Goal: Communication & Community: Answer question/provide support

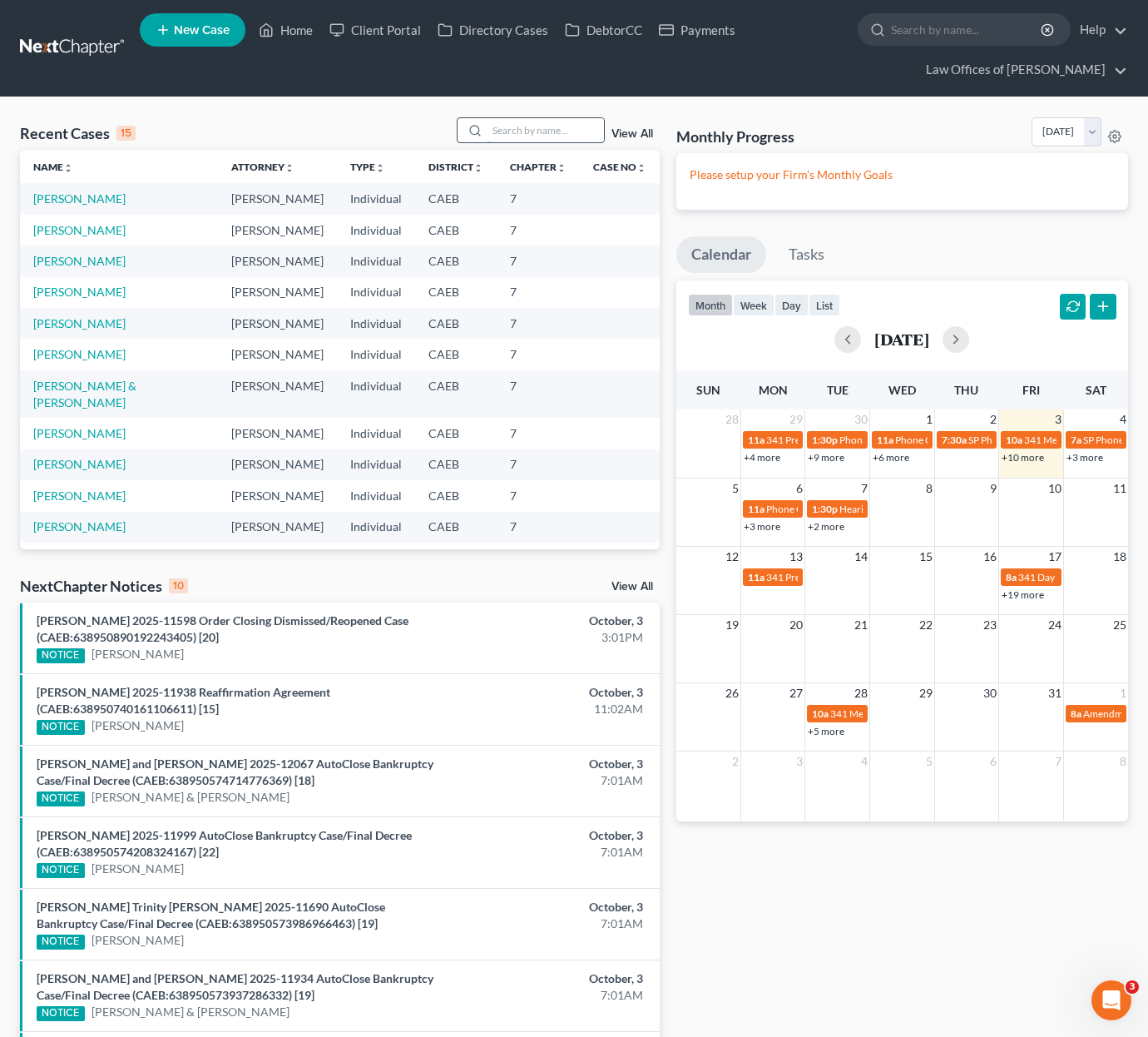
click at [578, 125] on input "search" at bounding box center [545, 130] width 116 height 24
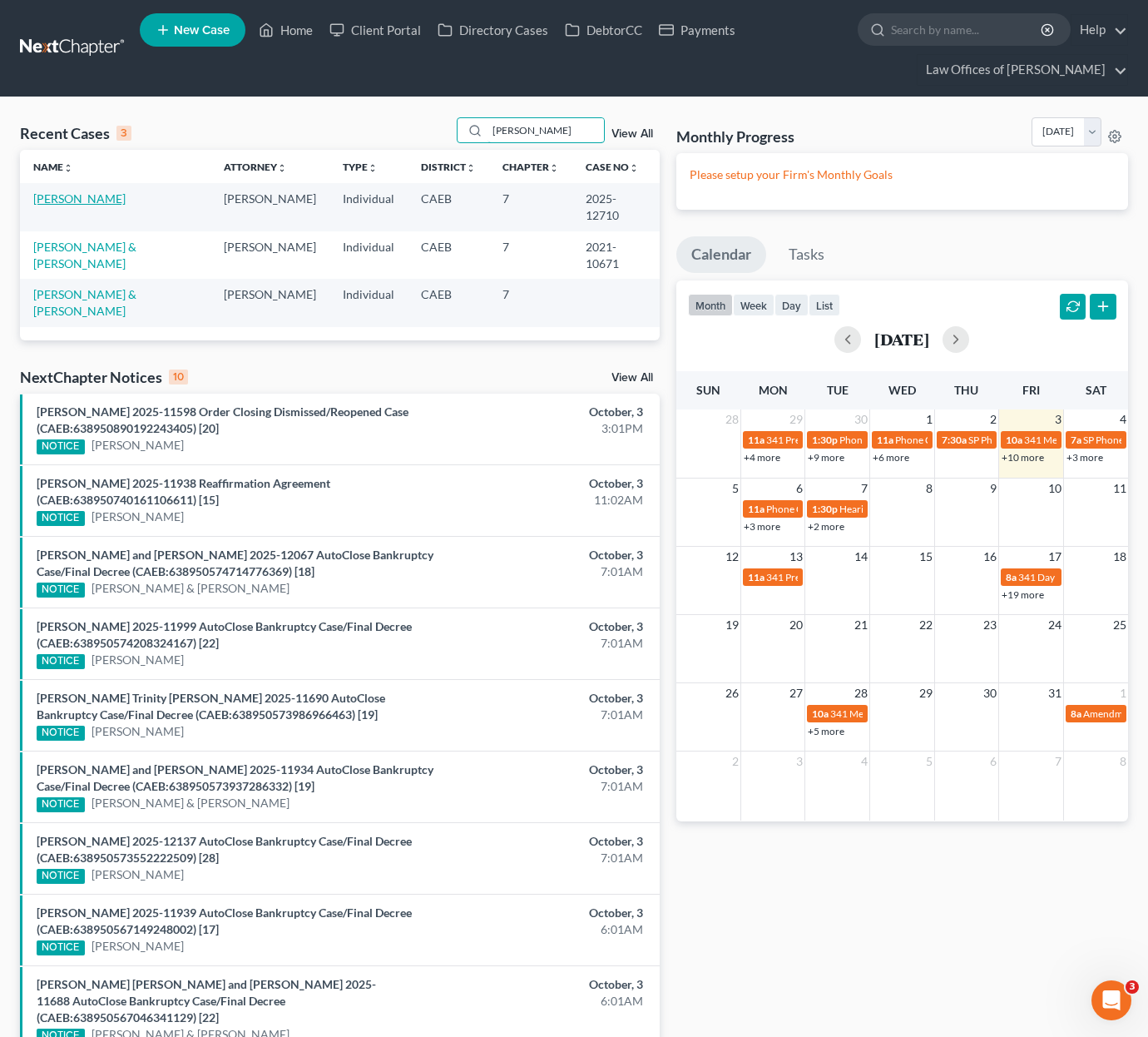
type input "[PERSON_NAME]"
click at [105, 194] on link "[PERSON_NAME]" at bounding box center [79, 198] width 92 height 14
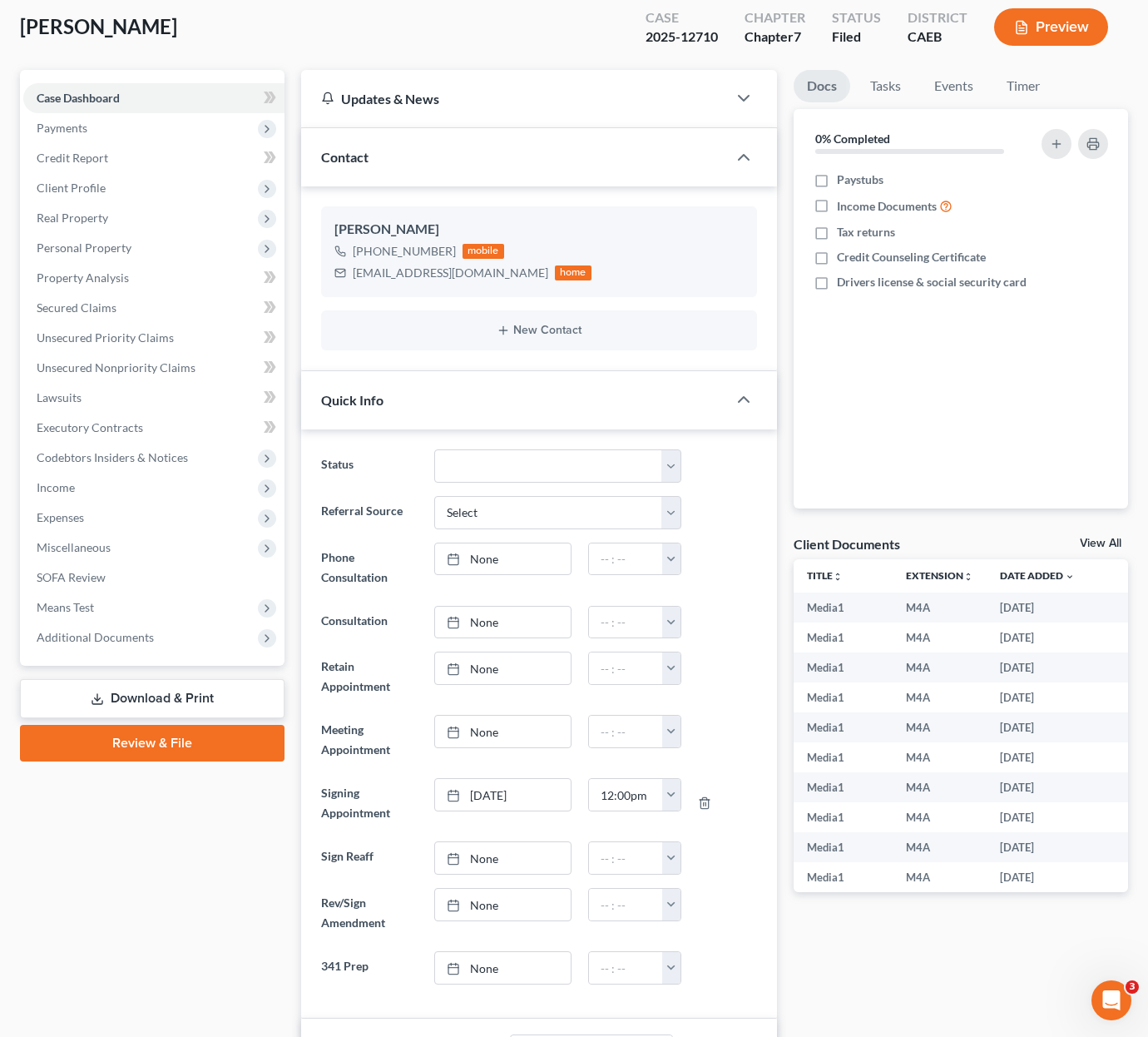
scroll to position [100, 0]
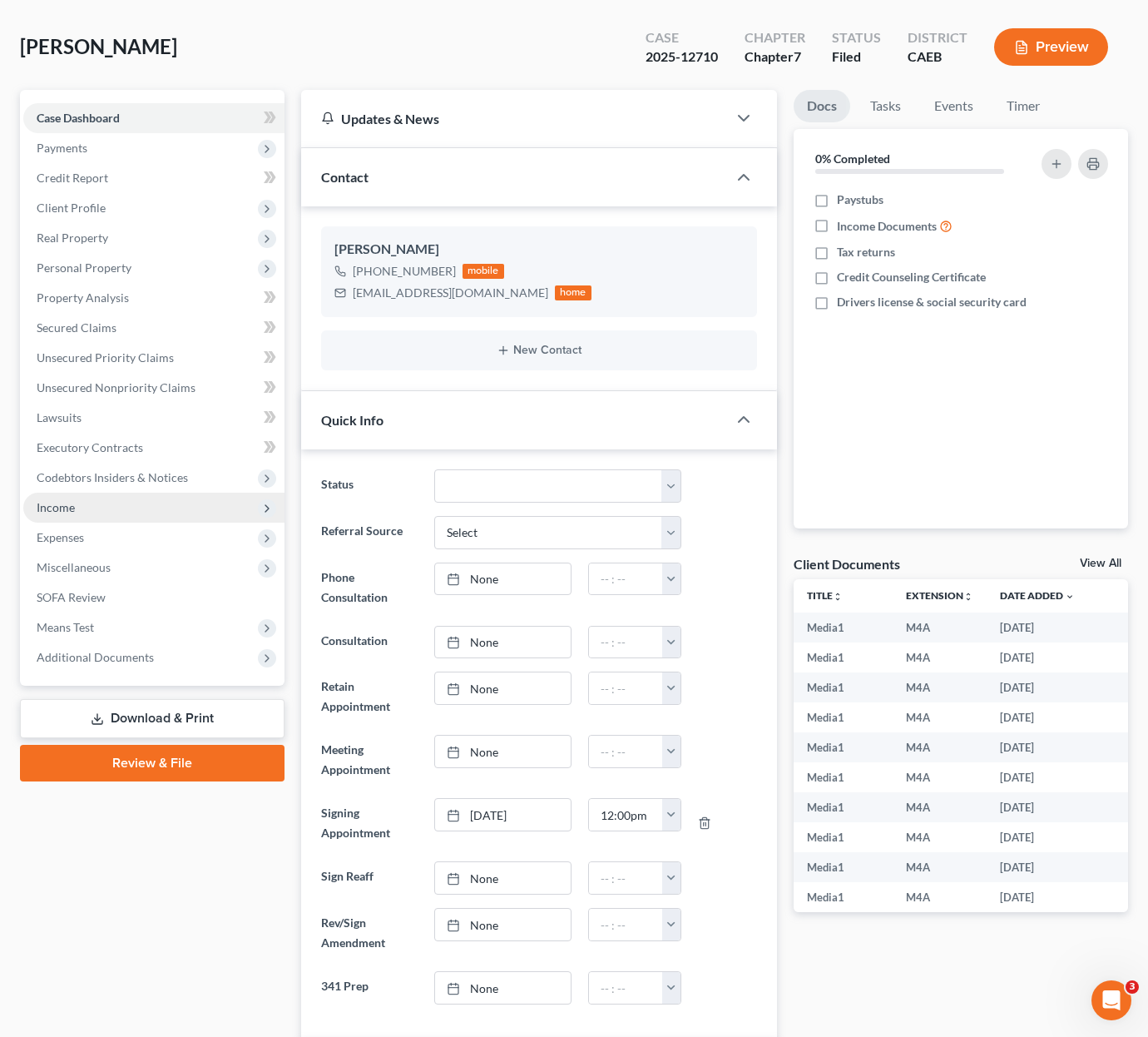
click at [109, 512] on span "Income" at bounding box center [153, 507] width 261 height 30
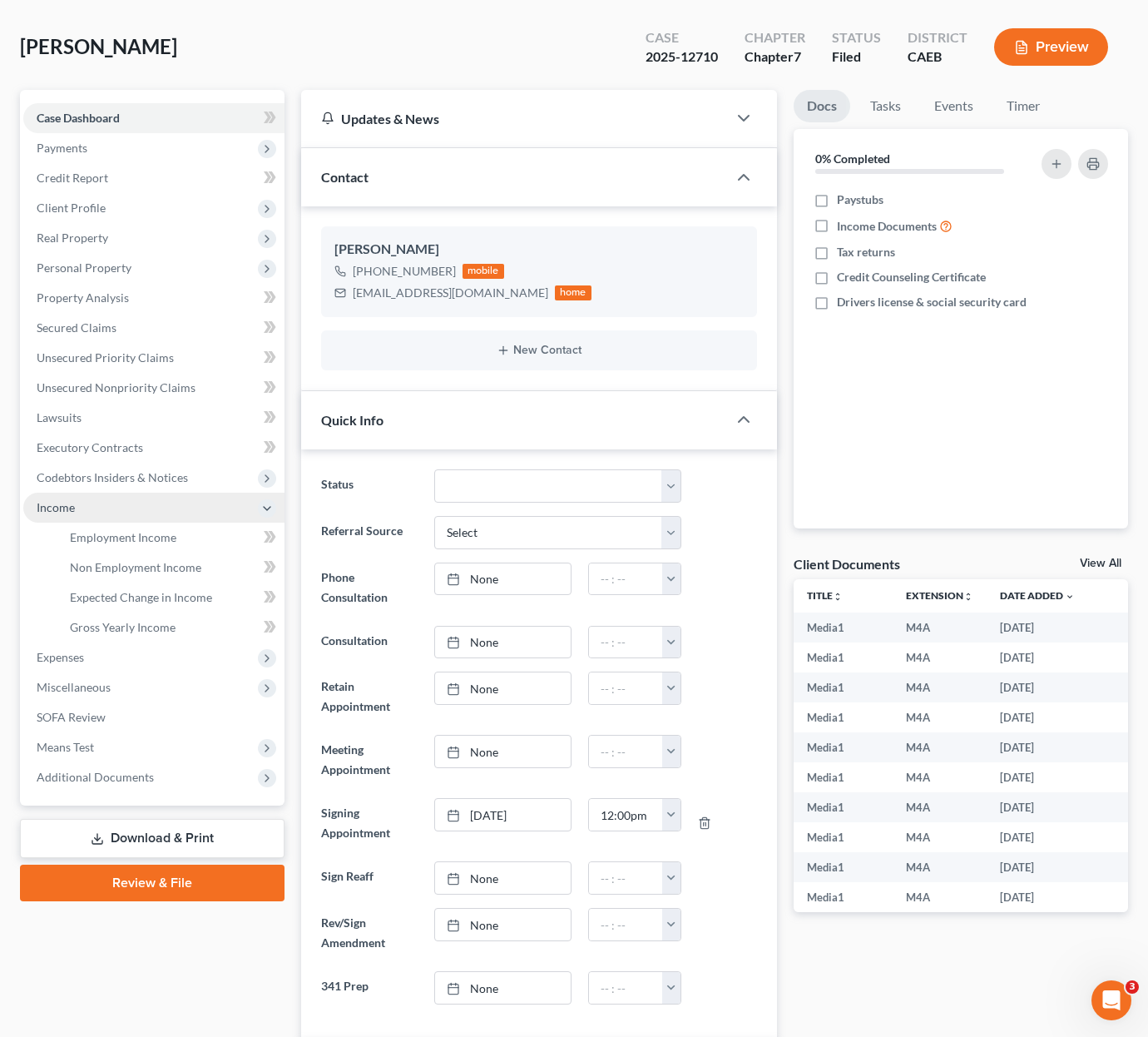
click at [135, 536] on span "Employment Income" at bounding box center [123, 537] width 107 height 14
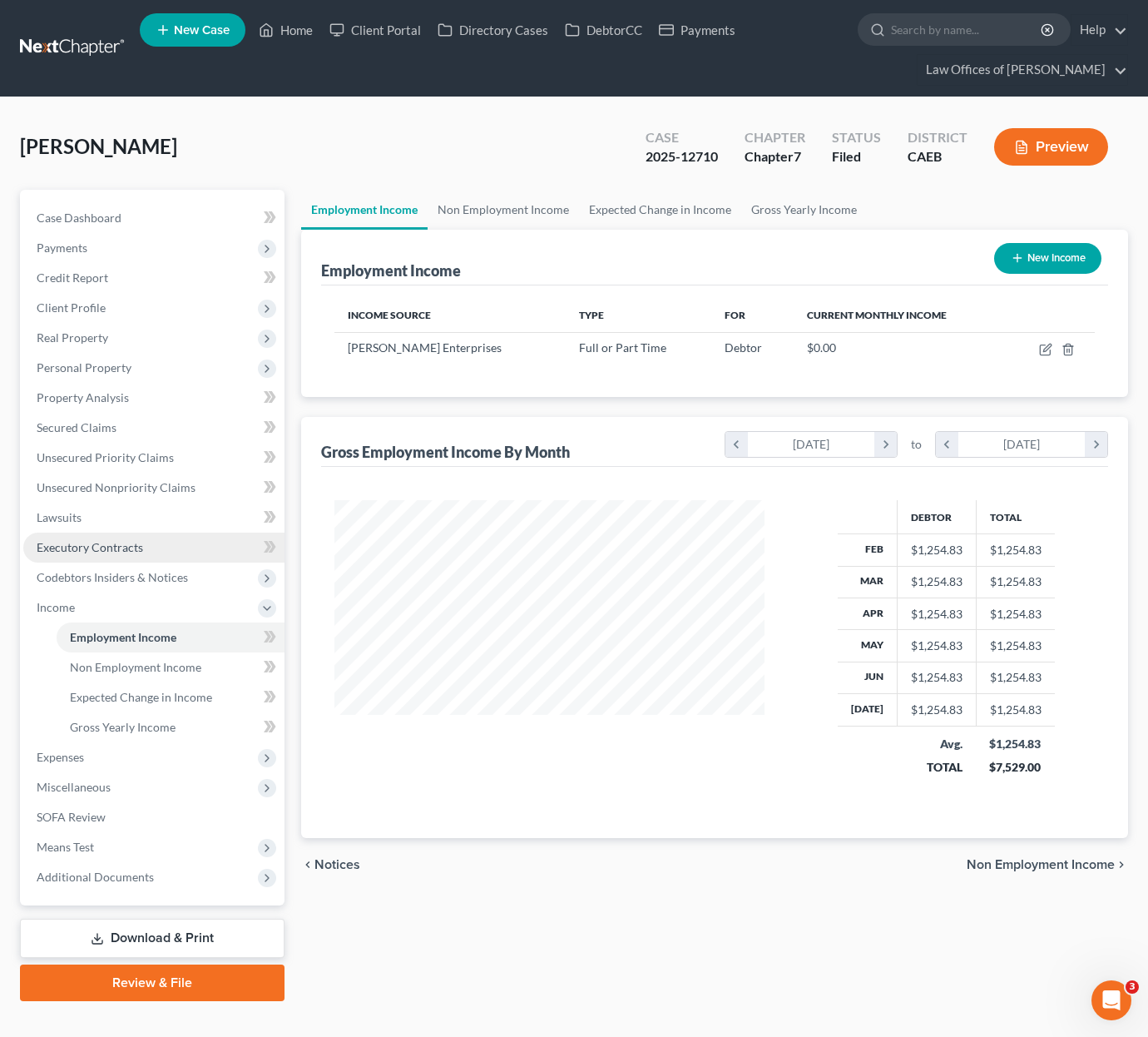
scroll to position [298, 463]
click at [162, 664] on span "Non Employment Income" at bounding box center [135, 667] width 131 height 14
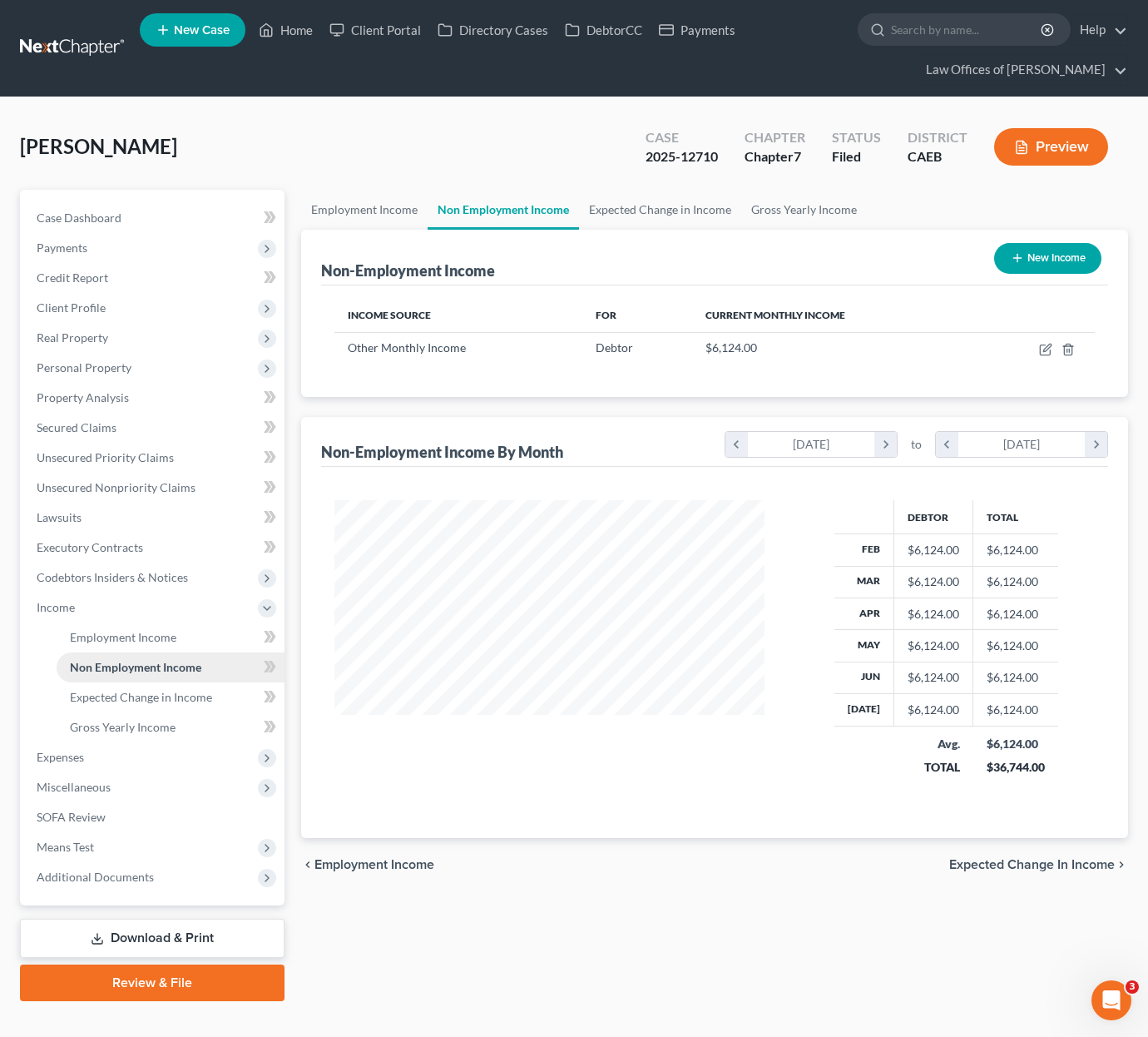
scroll to position [298, 463]
click at [1040, 349] on icon "button" at bounding box center [1045, 350] width 10 height 10
select select "13"
select select "1"
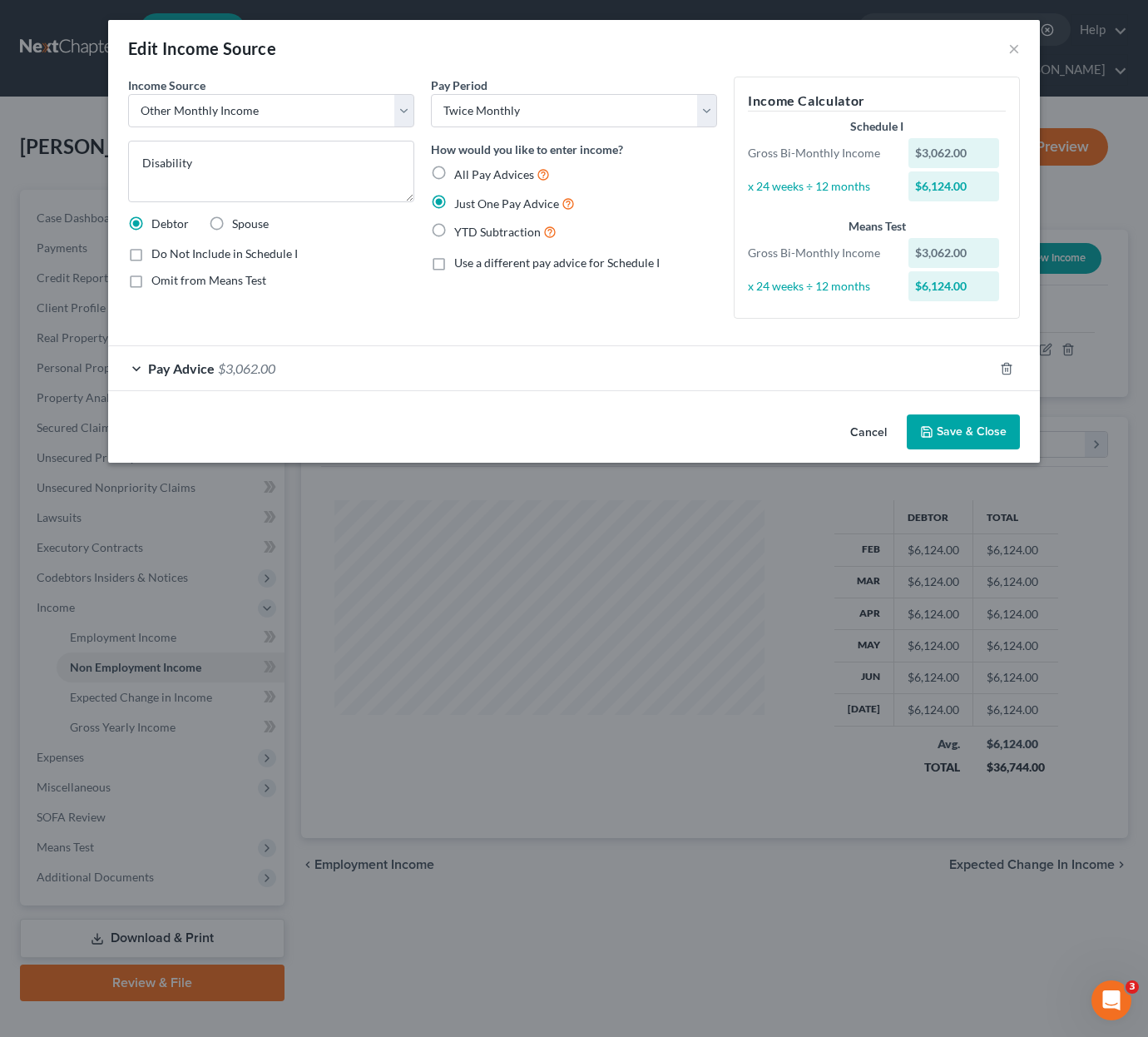
click at [958, 426] on button "Save & Close" at bounding box center [963, 431] width 113 height 35
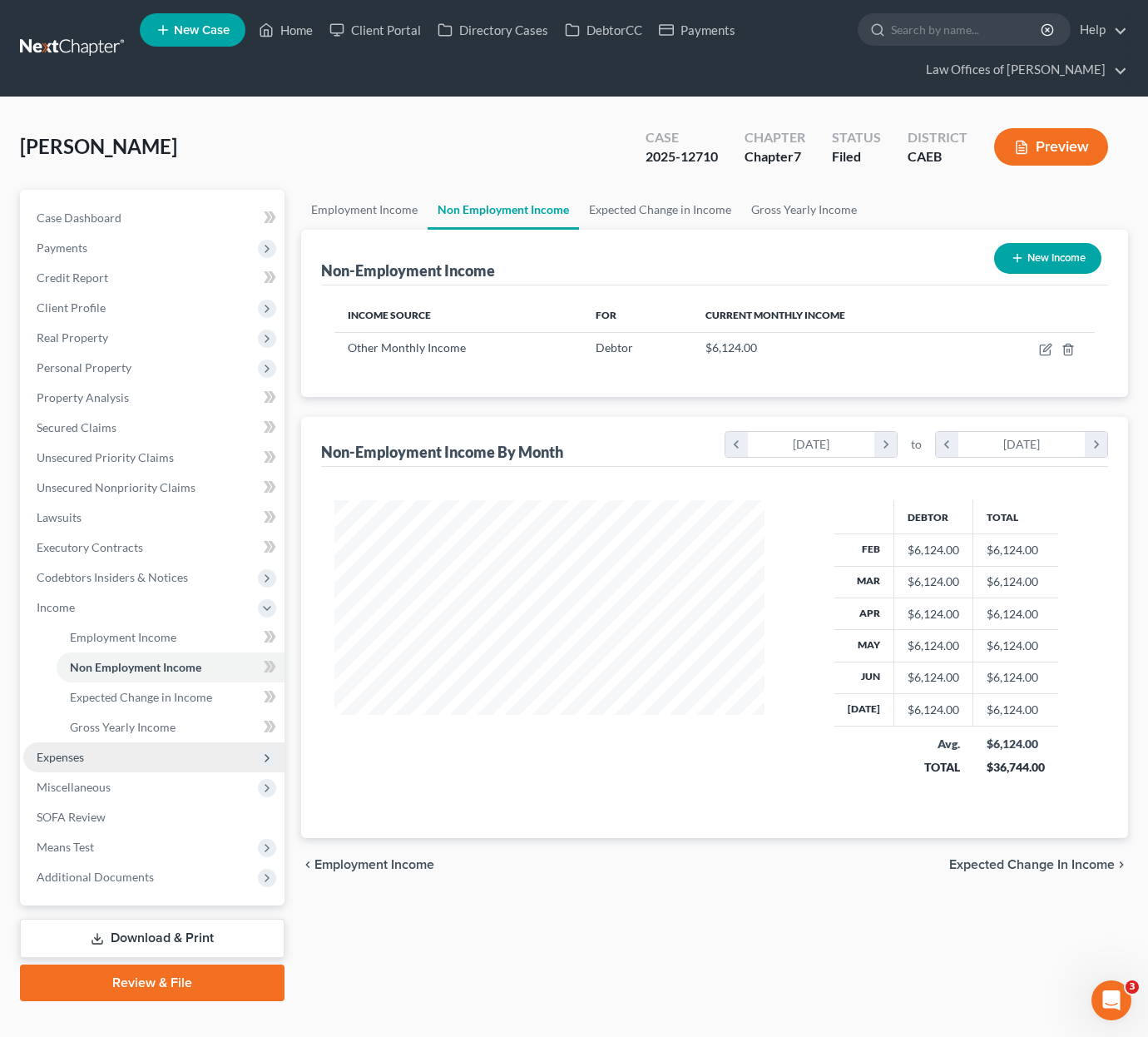
click at [86, 763] on span "Expenses" at bounding box center [153, 757] width 261 height 30
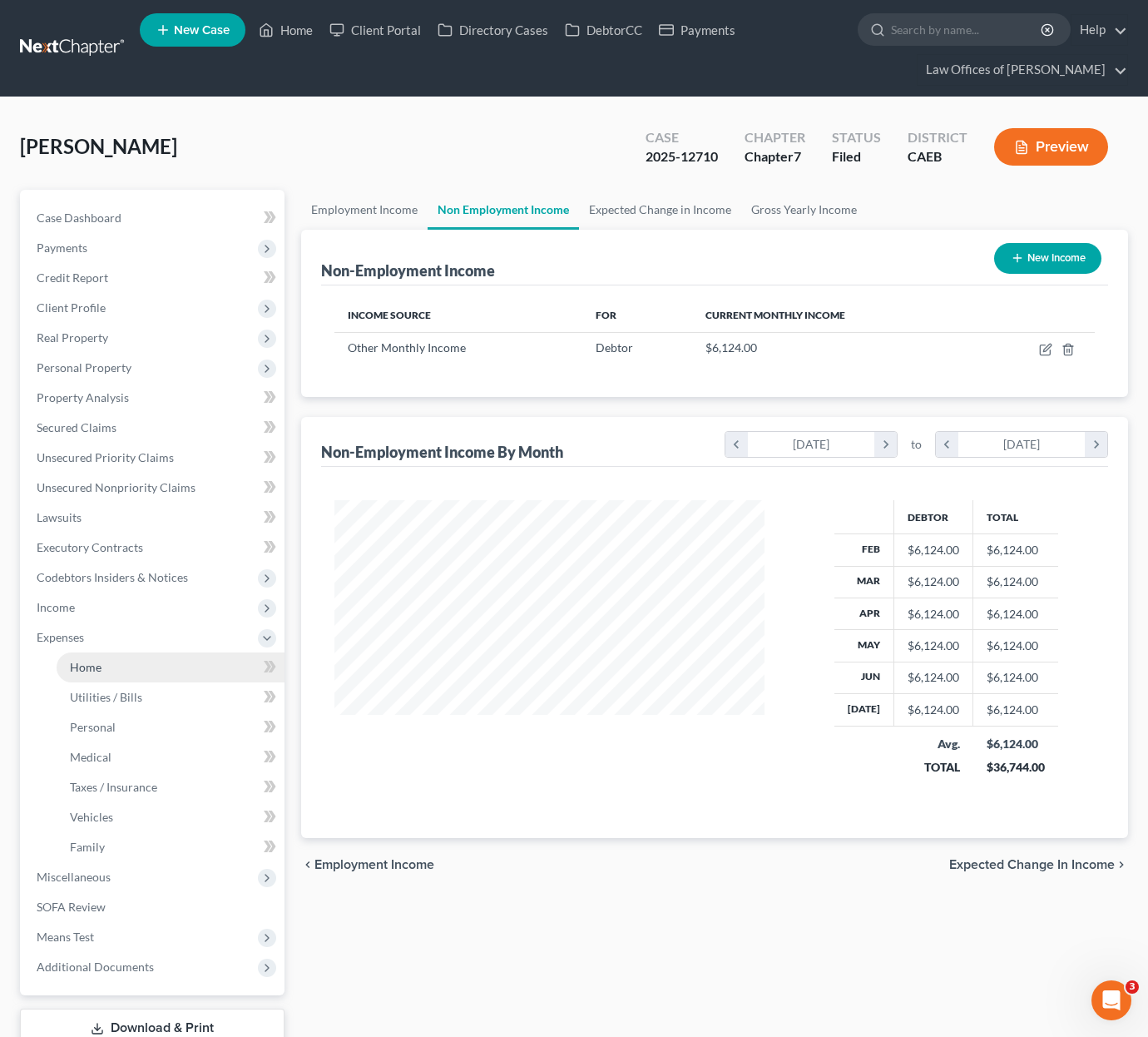
click at [104, 670] on link "Home" at bounding box center [169, 667] width 228 height 30
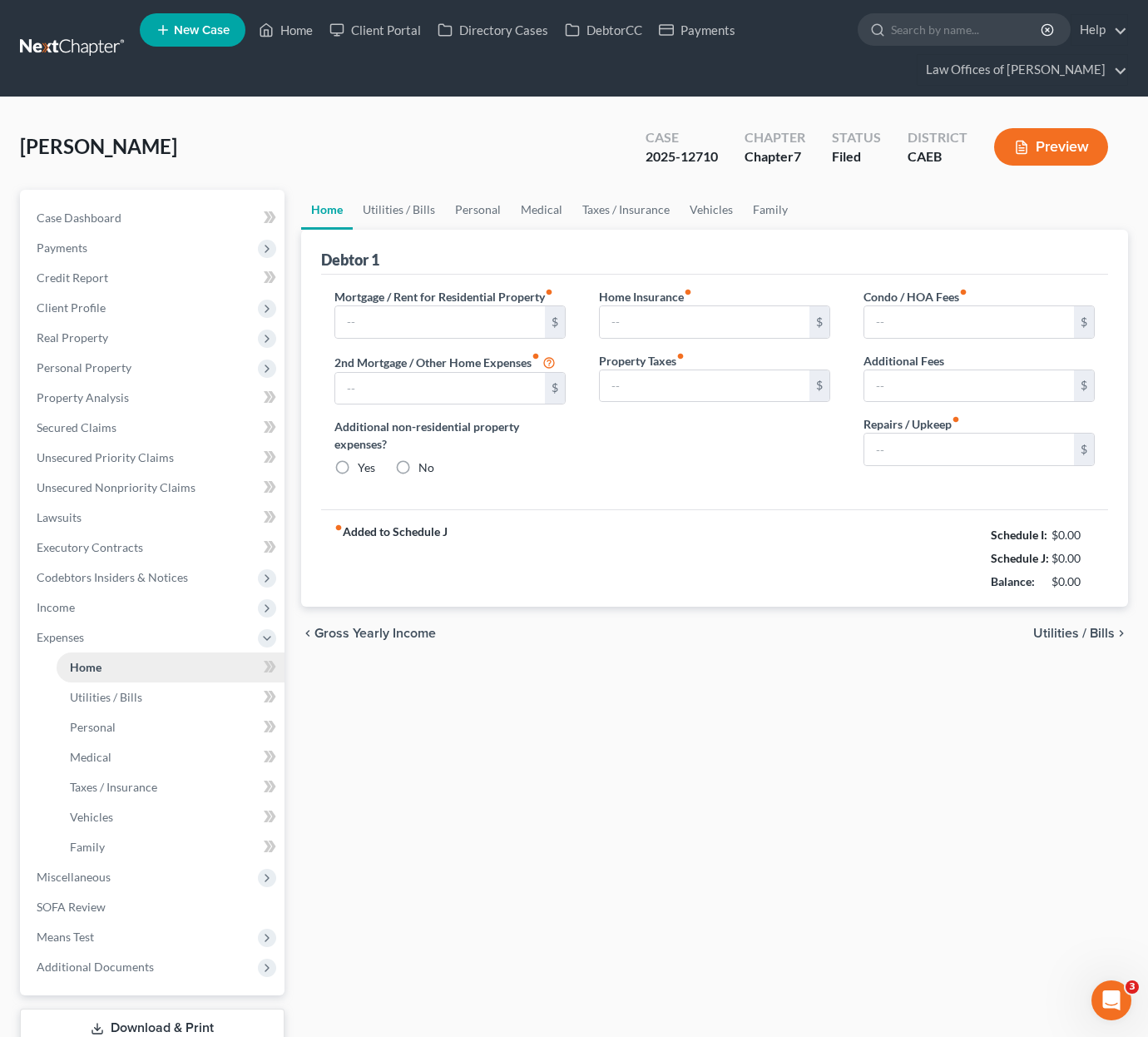
type input "1,231.00"
type input "0.00"
radio input "true"
type input "0.00"
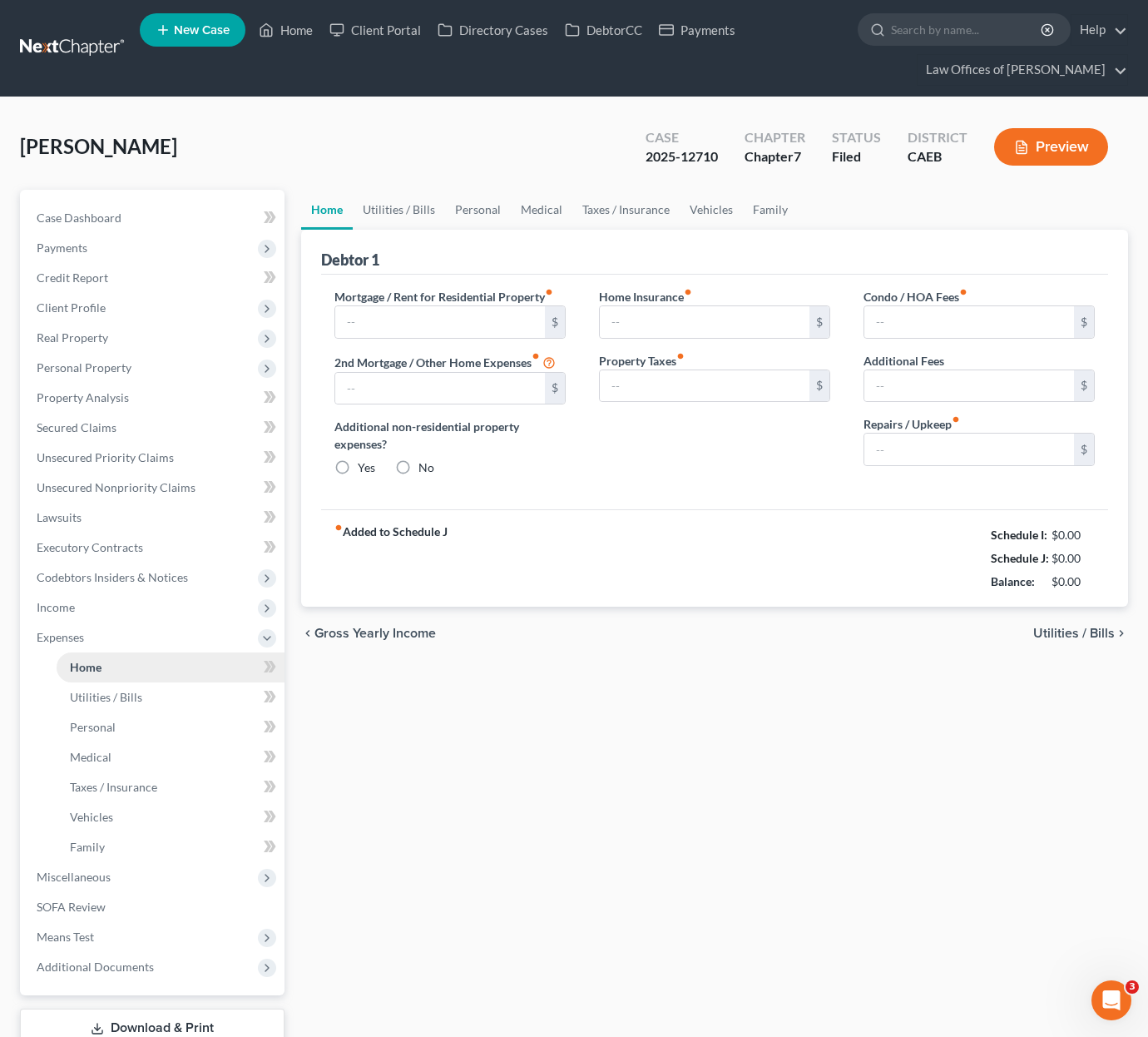
type input "0.00"
click at [413, 206] on link "Utilities / Bills" at bounding box center [399, 209] width 92 height 40
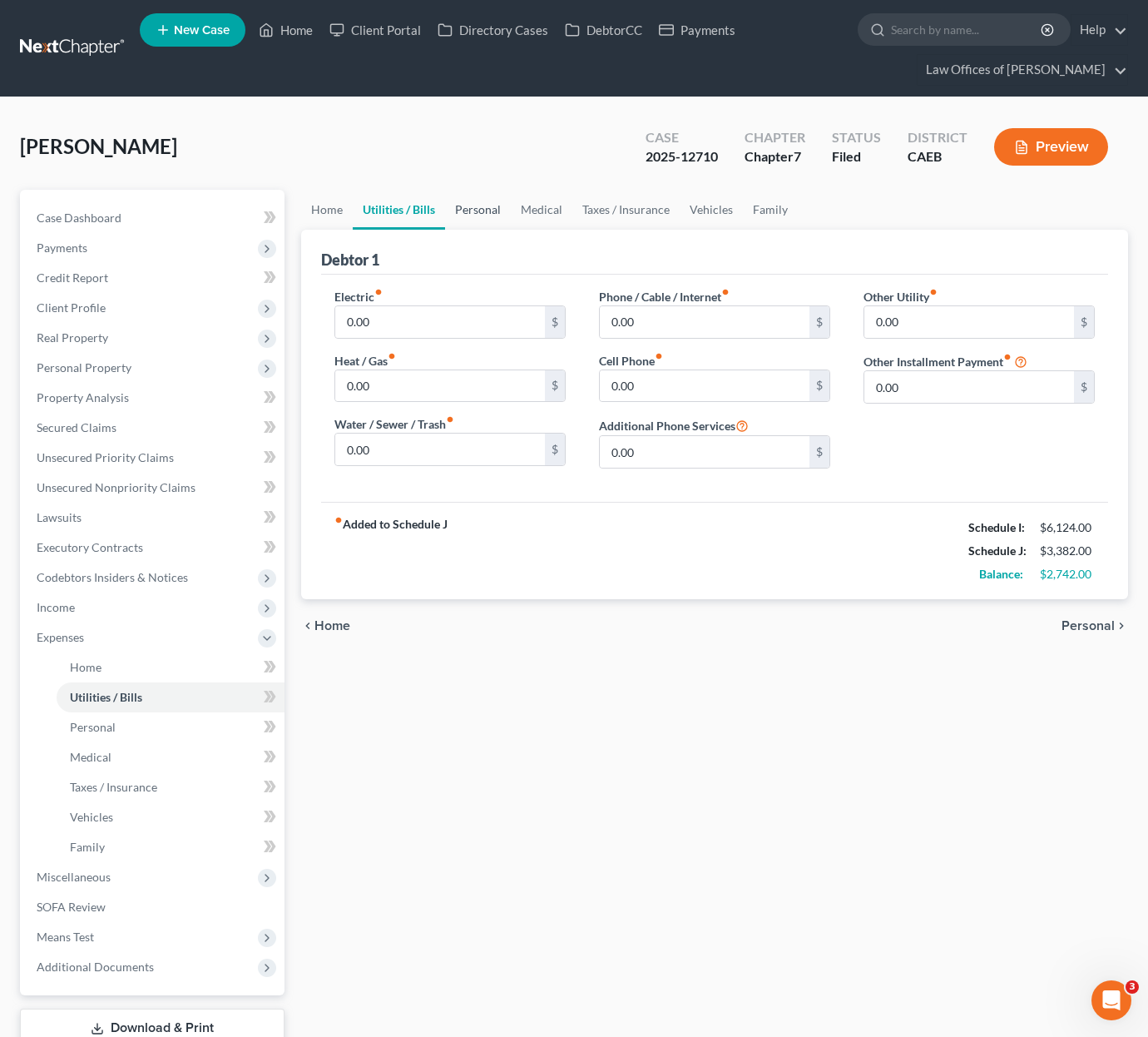
click at [475, 210] on link "Personal" at bounding box center [478, 209] width 66 height 40
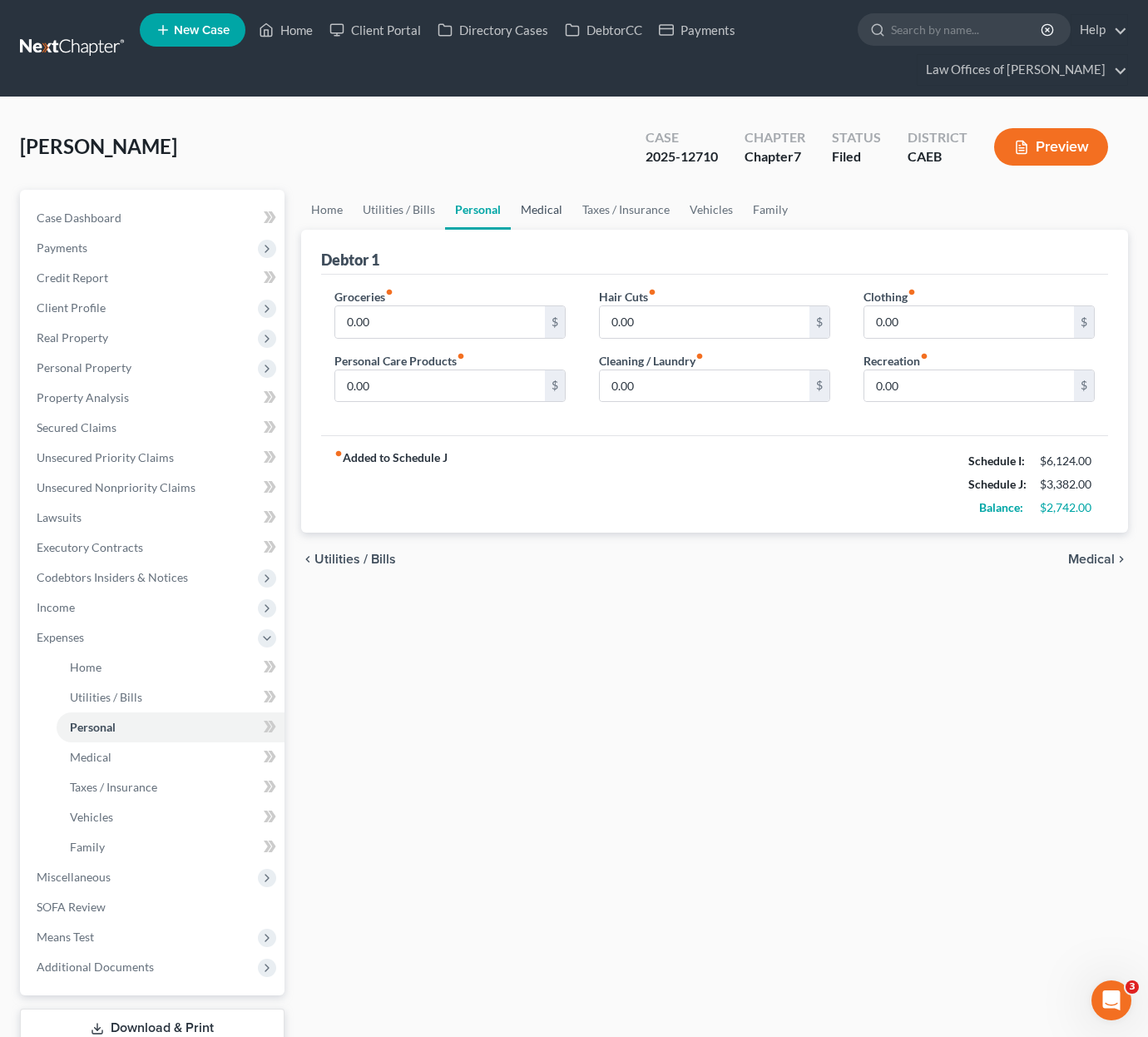
click at [541, 207] on link "Medical" at bounding box center [542, 209] width 62 height 40
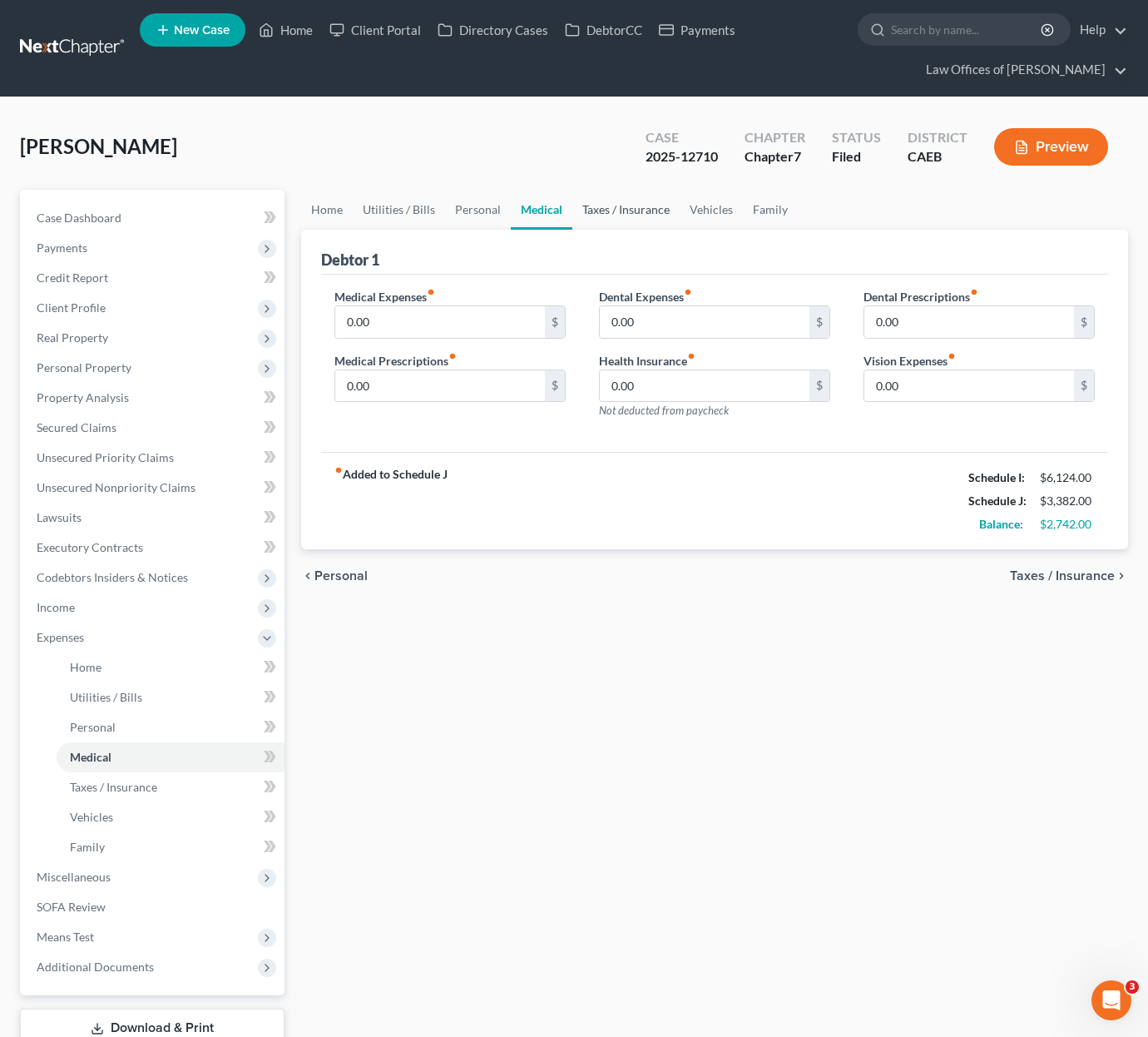
click at [613, 212] on link "Taxes / Insurance" at bounding box center [625, 209] width 108 height 40
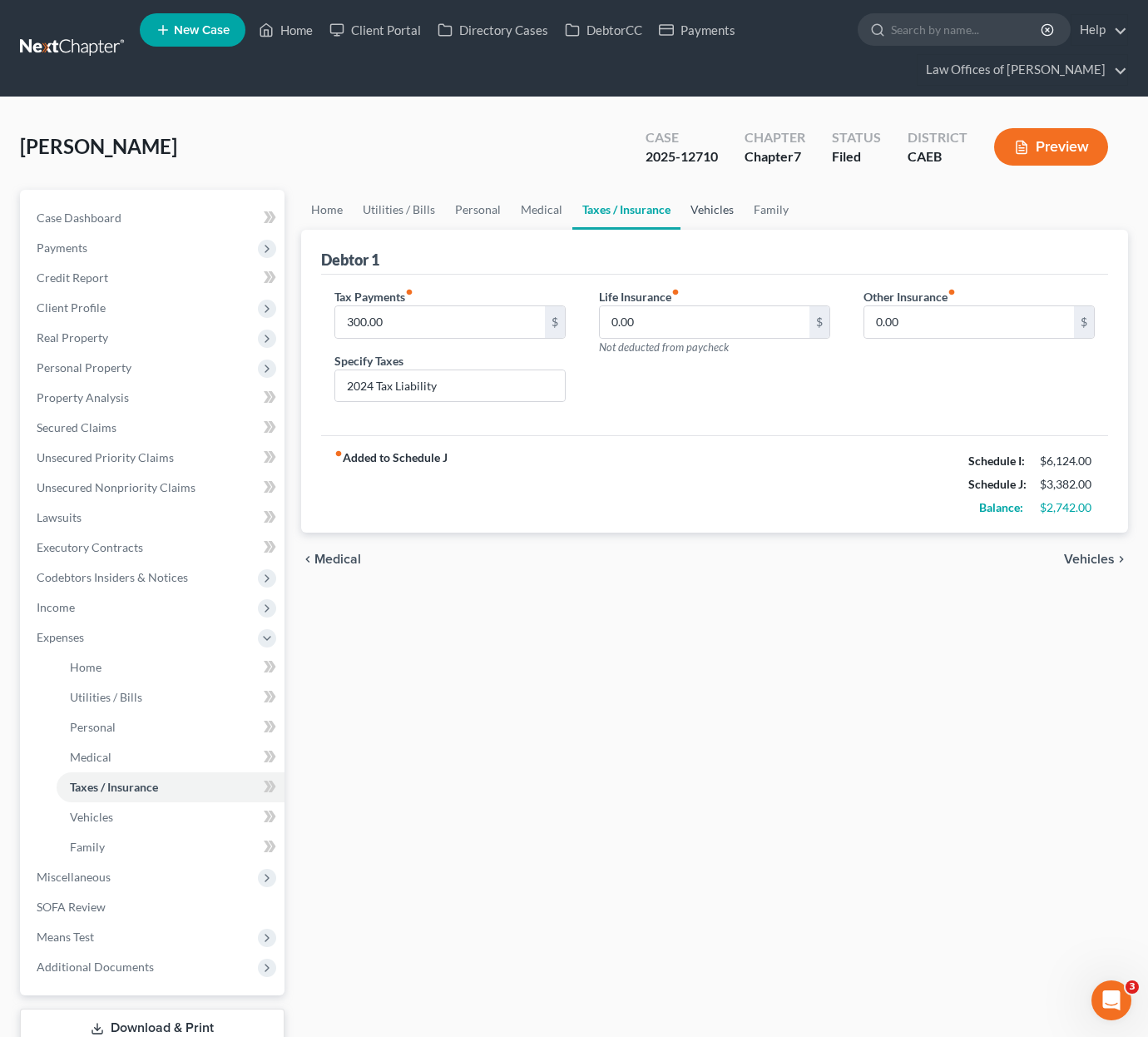
click at [706, 211] on link "Vehicles" at bounding box center [712, 209] width 63 height 40
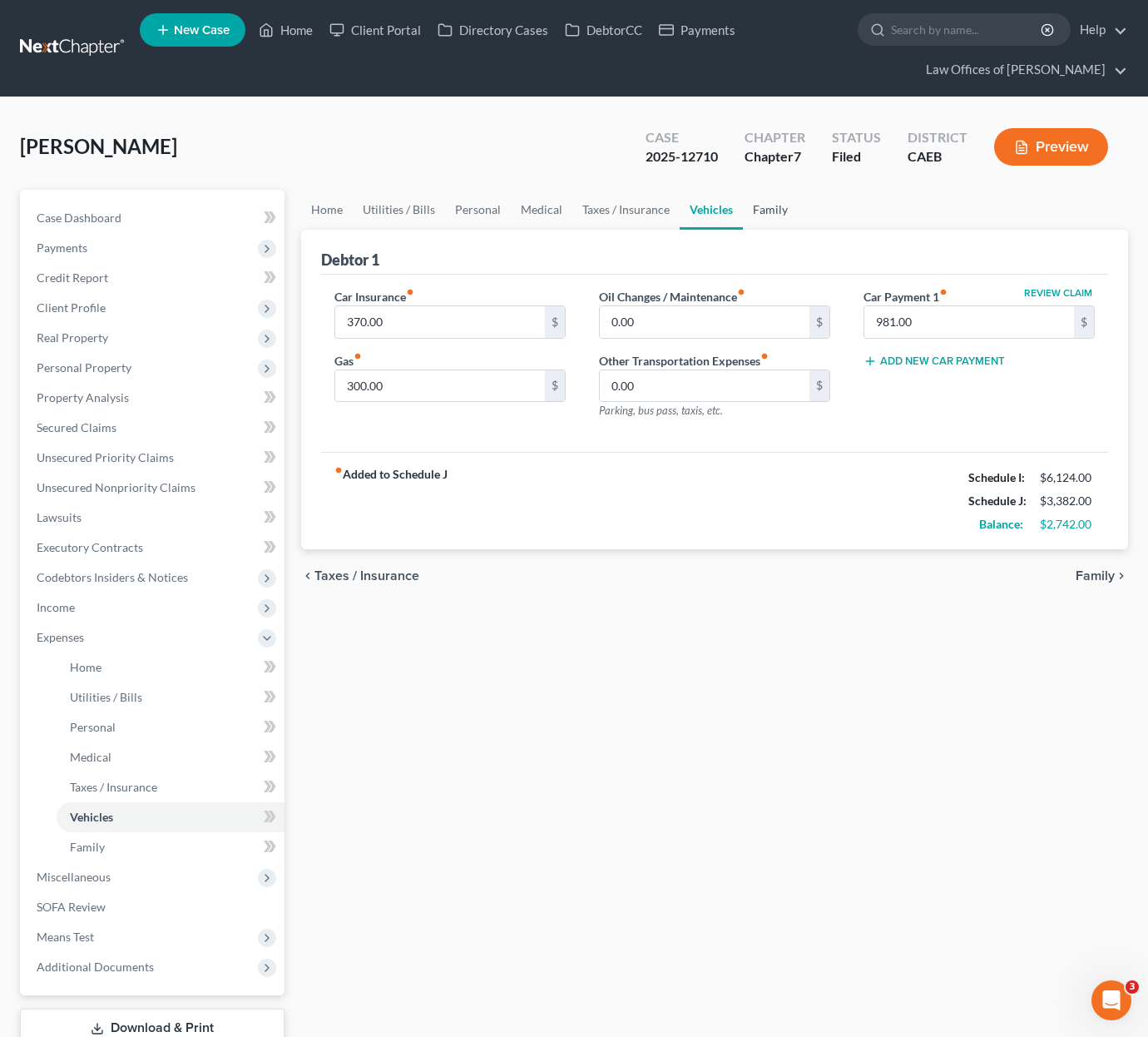
click at [769, 206] on link "Family" at bounding box center [771, 209] width 55 height 40
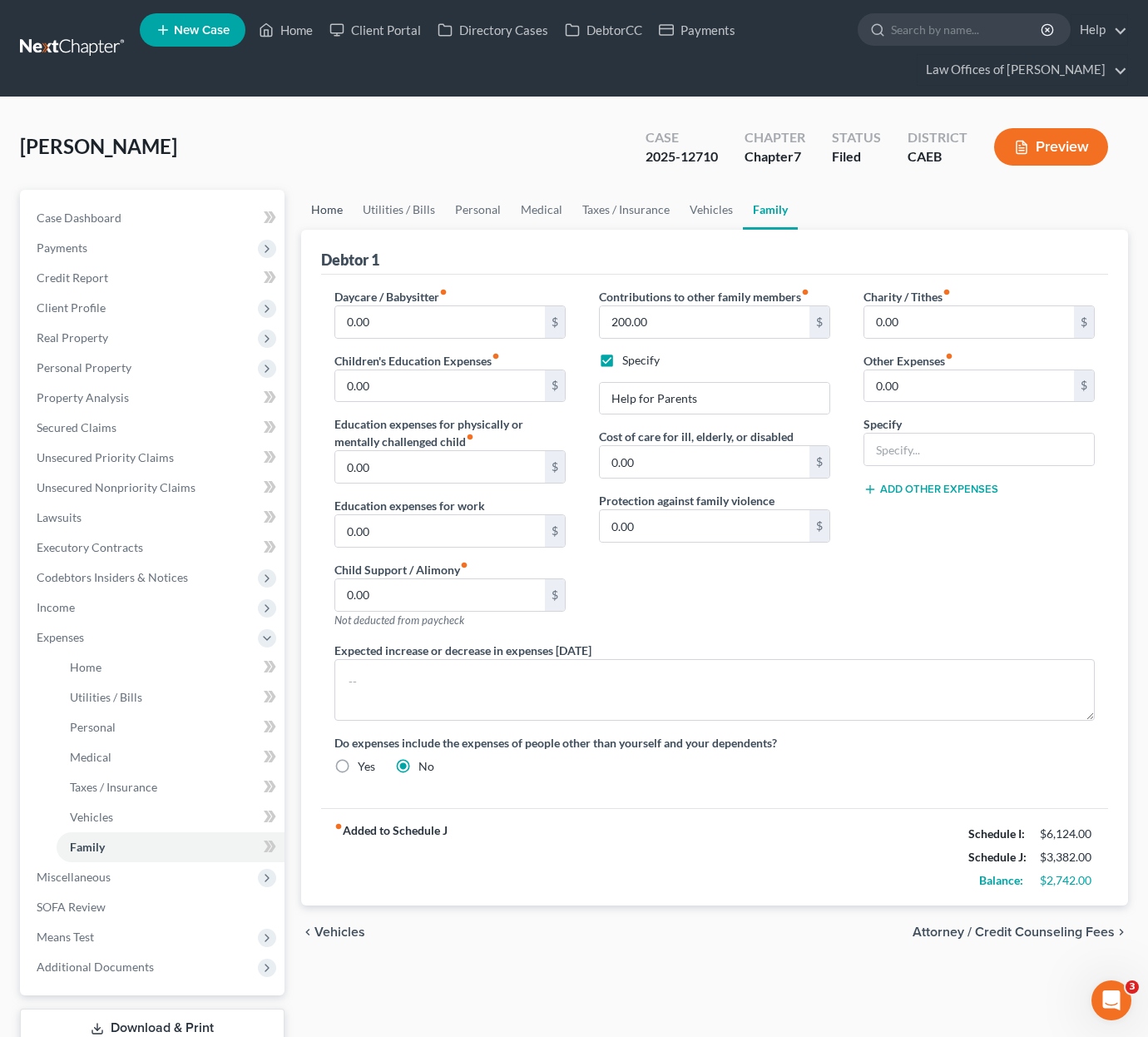
click at [326, 211] on link "Home" at bounding box center [327, 209] width 51 height 40
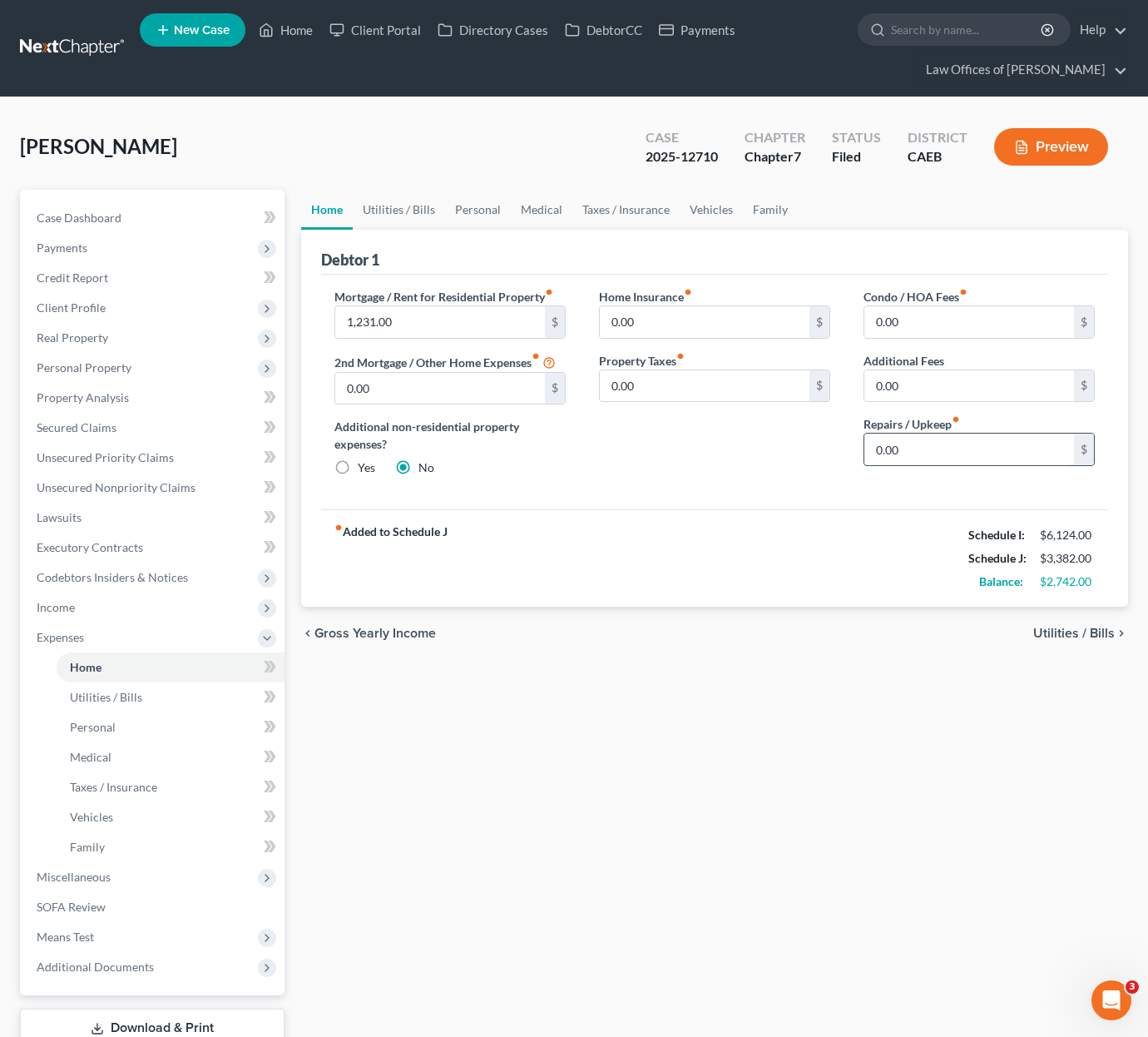
click at [938, 450] on input "0.00" at bounding box center [969, 449] width 209 height 31
drag, startPoint x: 903, startPoint y: 452, endPoint x: 851, endPoint y: 431, distance: 56.1
click at [851, 431] on div "Condo / HOA Fees fiber_manual_record 0.00 $ Additional Fees 0.00 $ Repairs / Up…" at bounding box center [980, 389] width 265 height 202
type input "200."
click at [382, 215] on link "Utilities / Bills" at bounding box center [399, 209] width 92 height 40
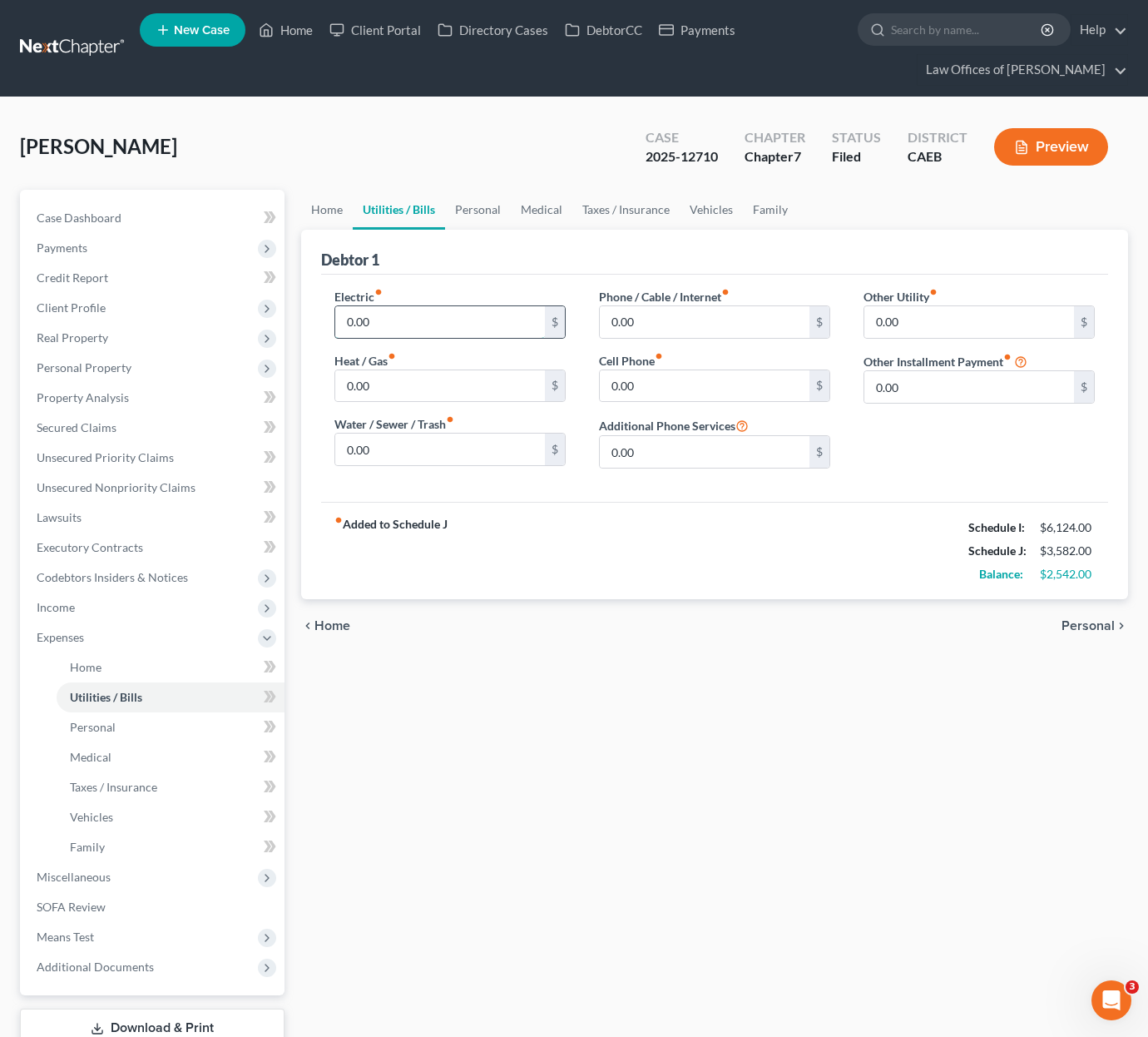
click at [337, 321] on input "0.00" at bounding box center [440, 322] width 209 height 31
type input "325."
type input "120"
type input "230"
type input "125"
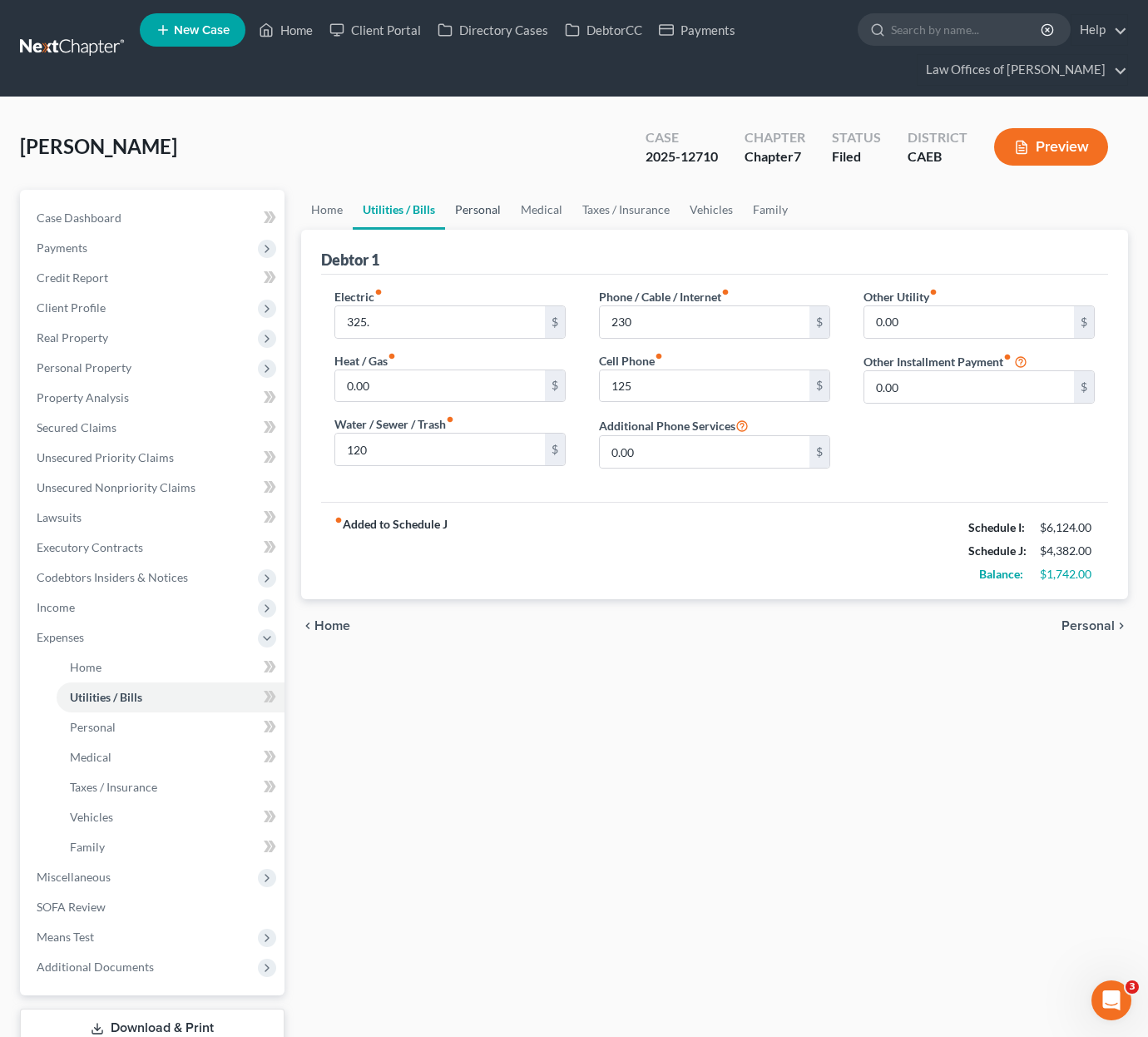
click at [483, 209] on link "Personal" at bounding box center [478, 209] width 66 height 40
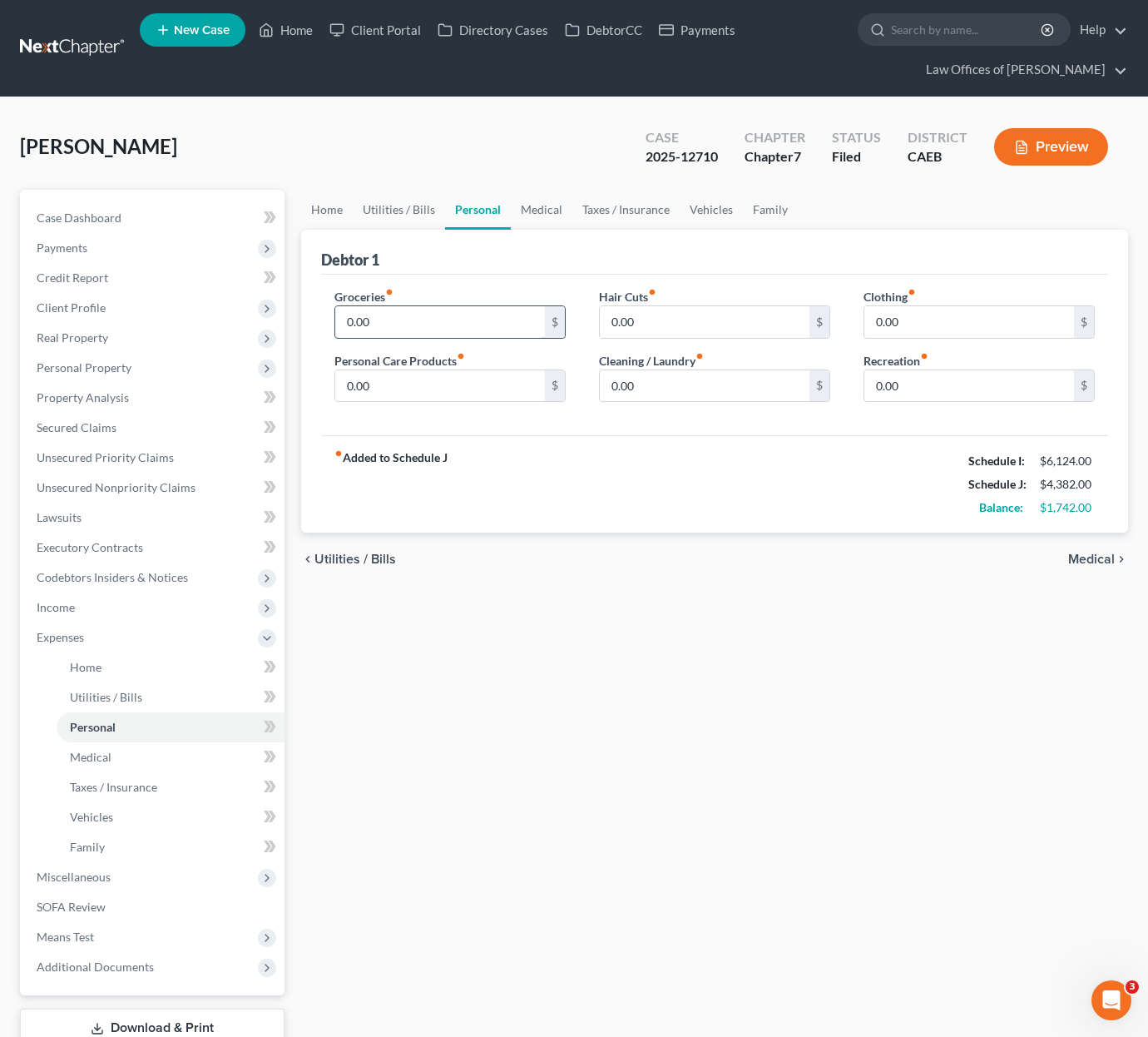
click at [345, 327] on input "0.00" at bounding box center [440, 322] width 209 height 31
type input "400.00"
type input "175"
type input "125"
type input "250"
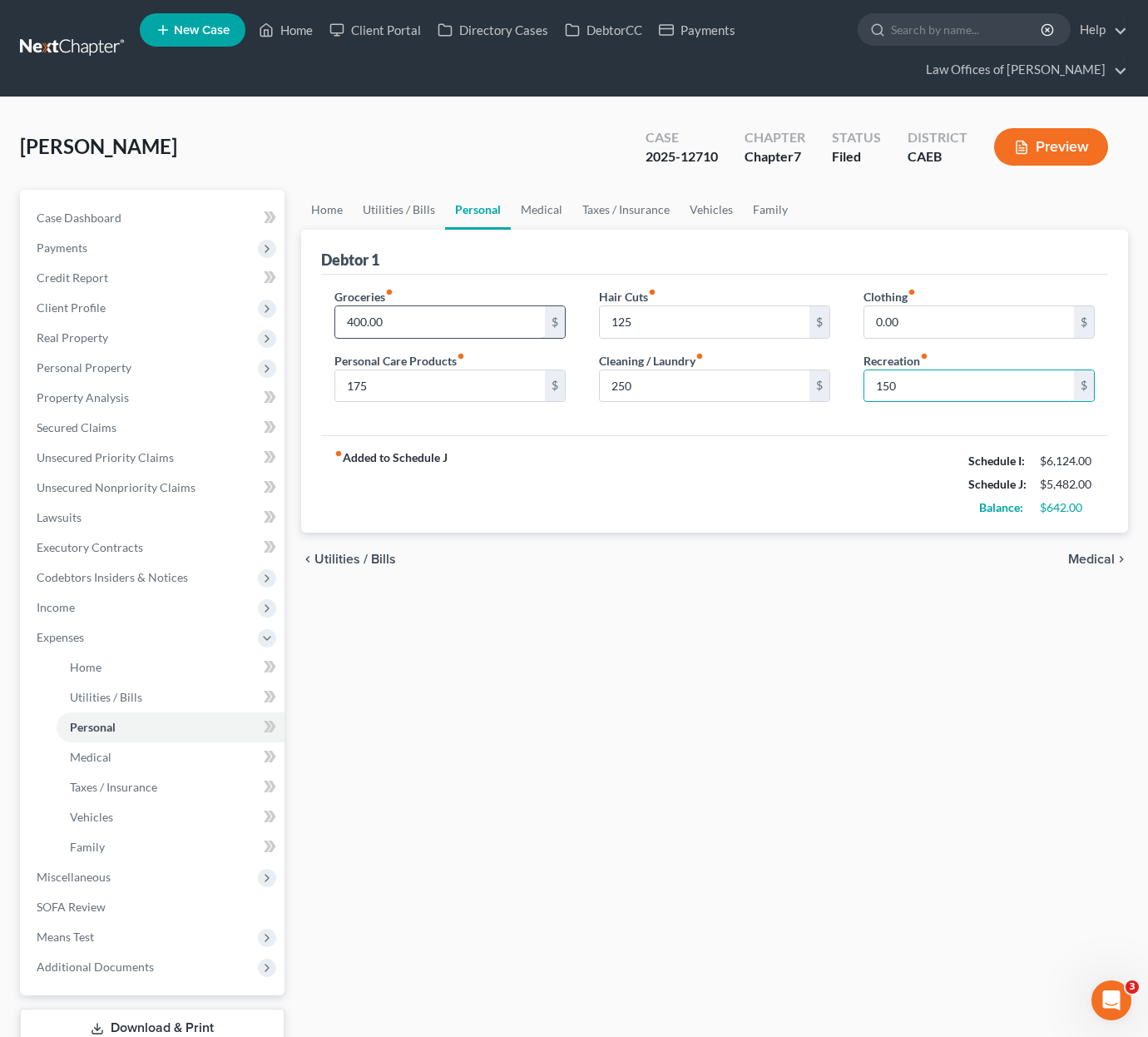
type input "150"
click at [704, 206] on link "Vehicles" at bounding box center [711, 209] width 63 height 40
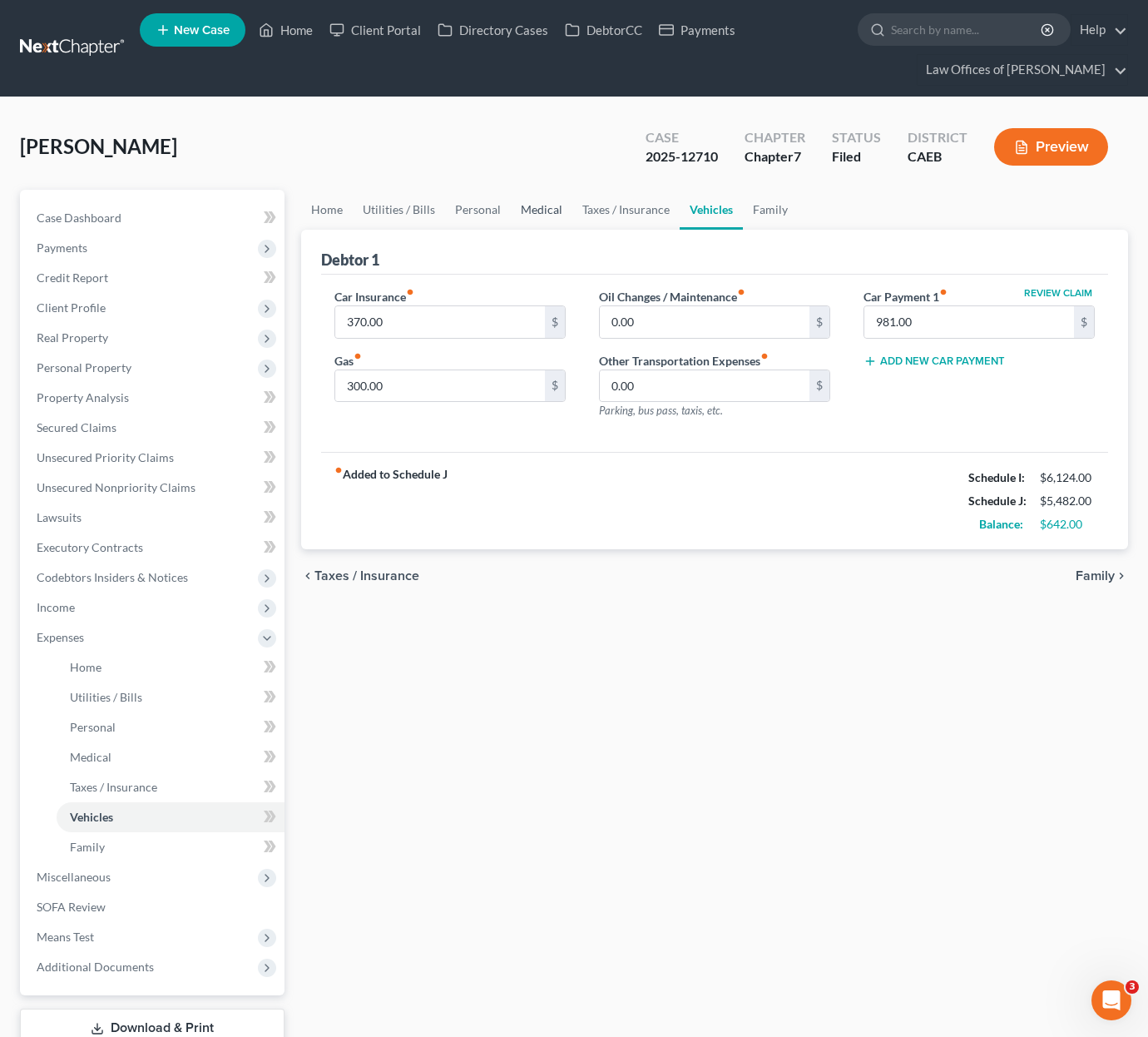
click at [544, 207] on link "Medical" at bounding box center [542, 209] width 62 height 40
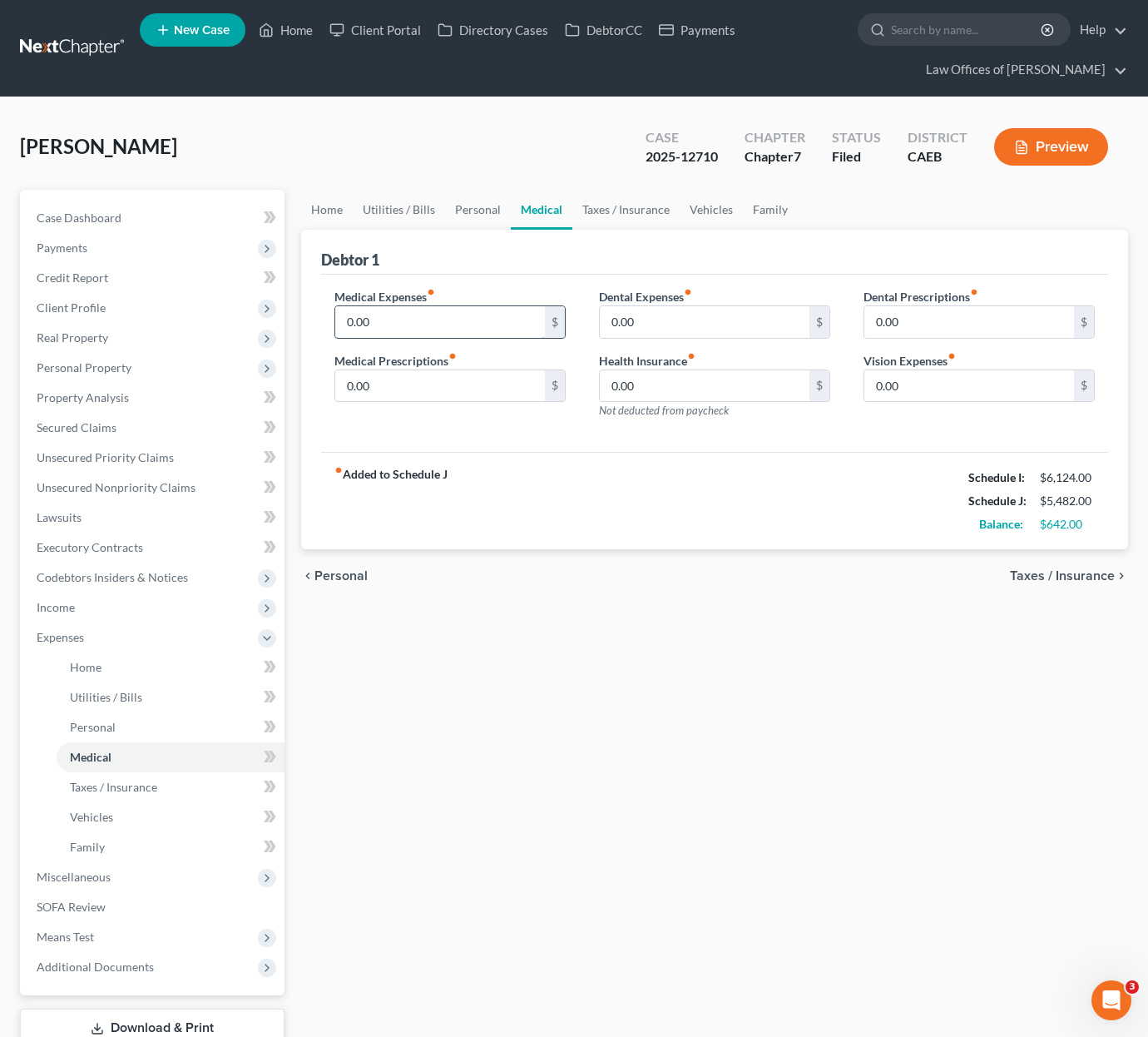
click at [343, 322] on input "0.00" at bounding box center [440, 322] width 209 height 31
type input "100.00"
click at [466, 211] on link "Personal" at bounding box center [478, 209] width 66 height 40
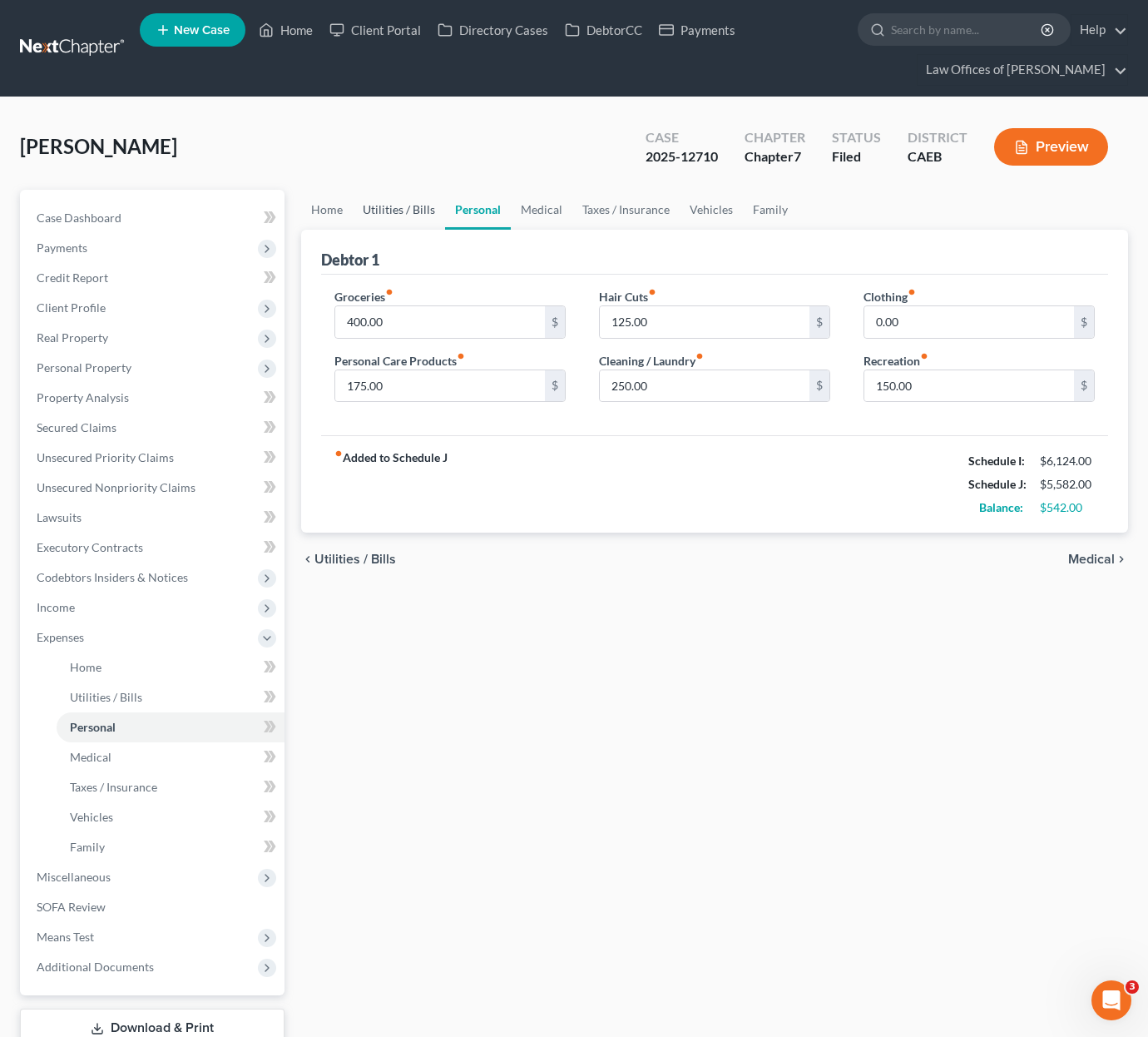
click at [397, 214] on link "Utilities / Bills" at bounding box center [399, 209] width 92 height 40
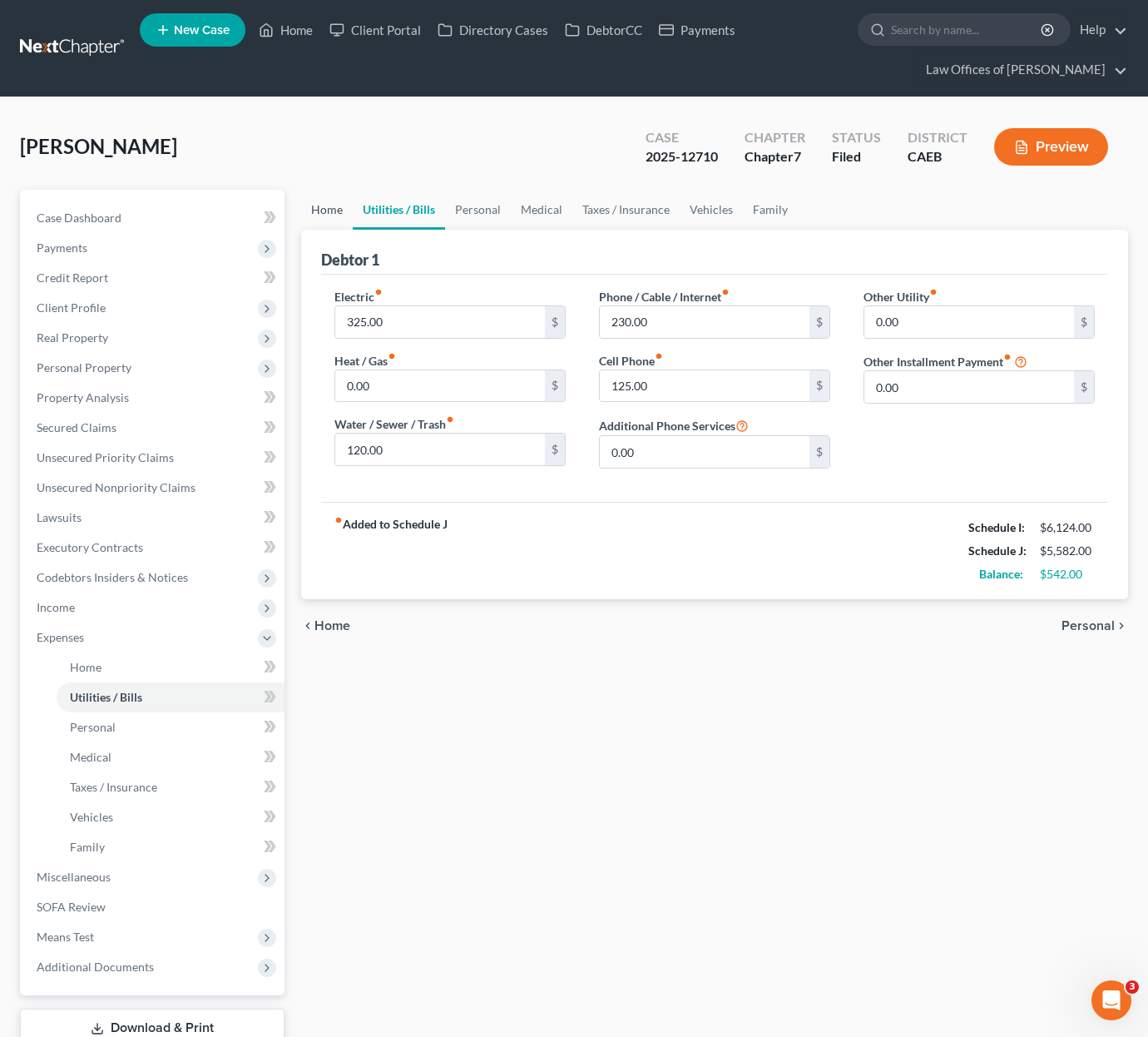
click at [320, 209] on link "Home" at bounding box center [327, 209] width 51 height 40
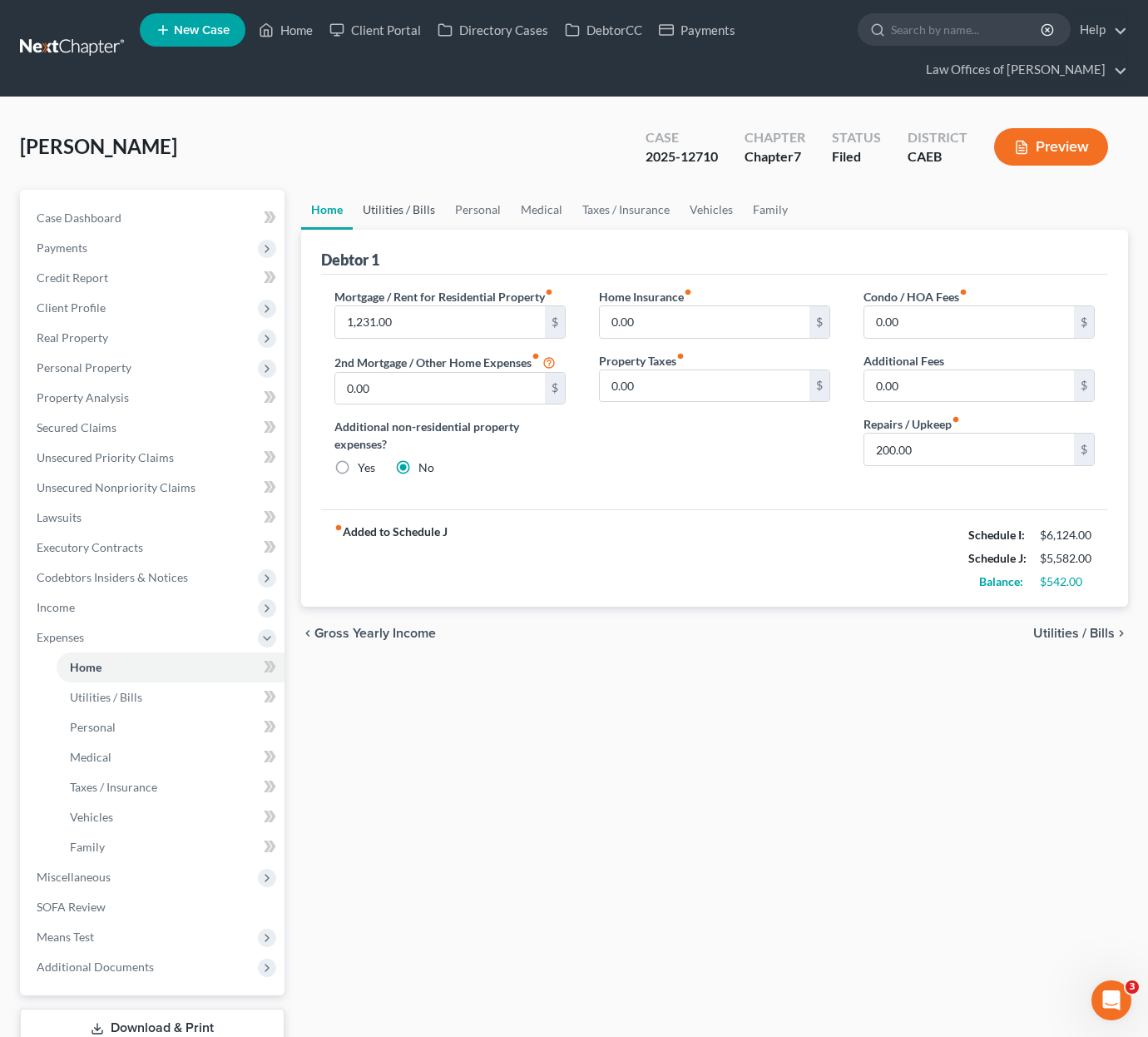
click at [386, 210] on link "Utilities / Bills" at bounding box center [399, 209] width 92 height 40
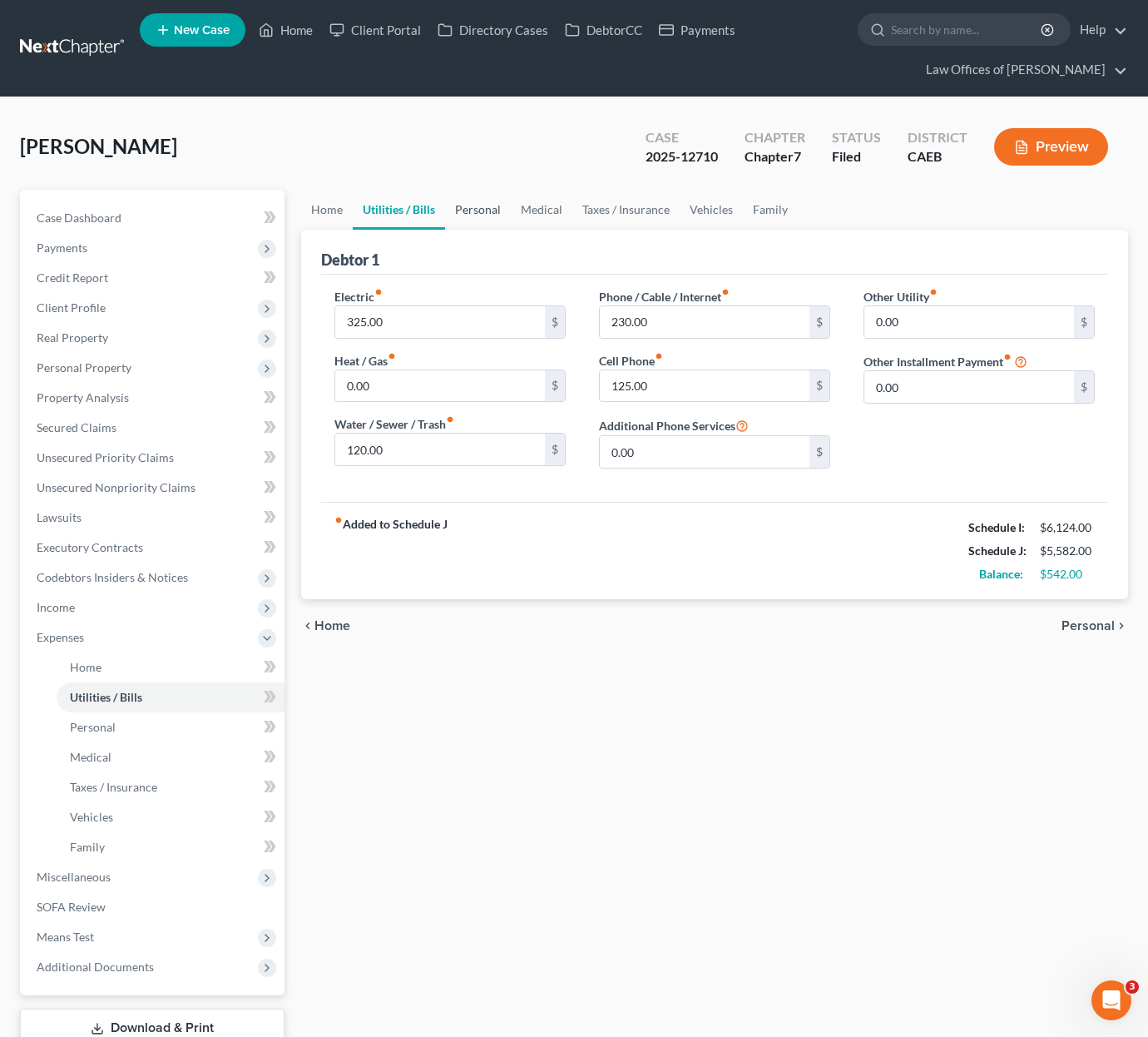
click at [493, 213] on link "Personal" at bounding box center [478, 209] width 66 height 40
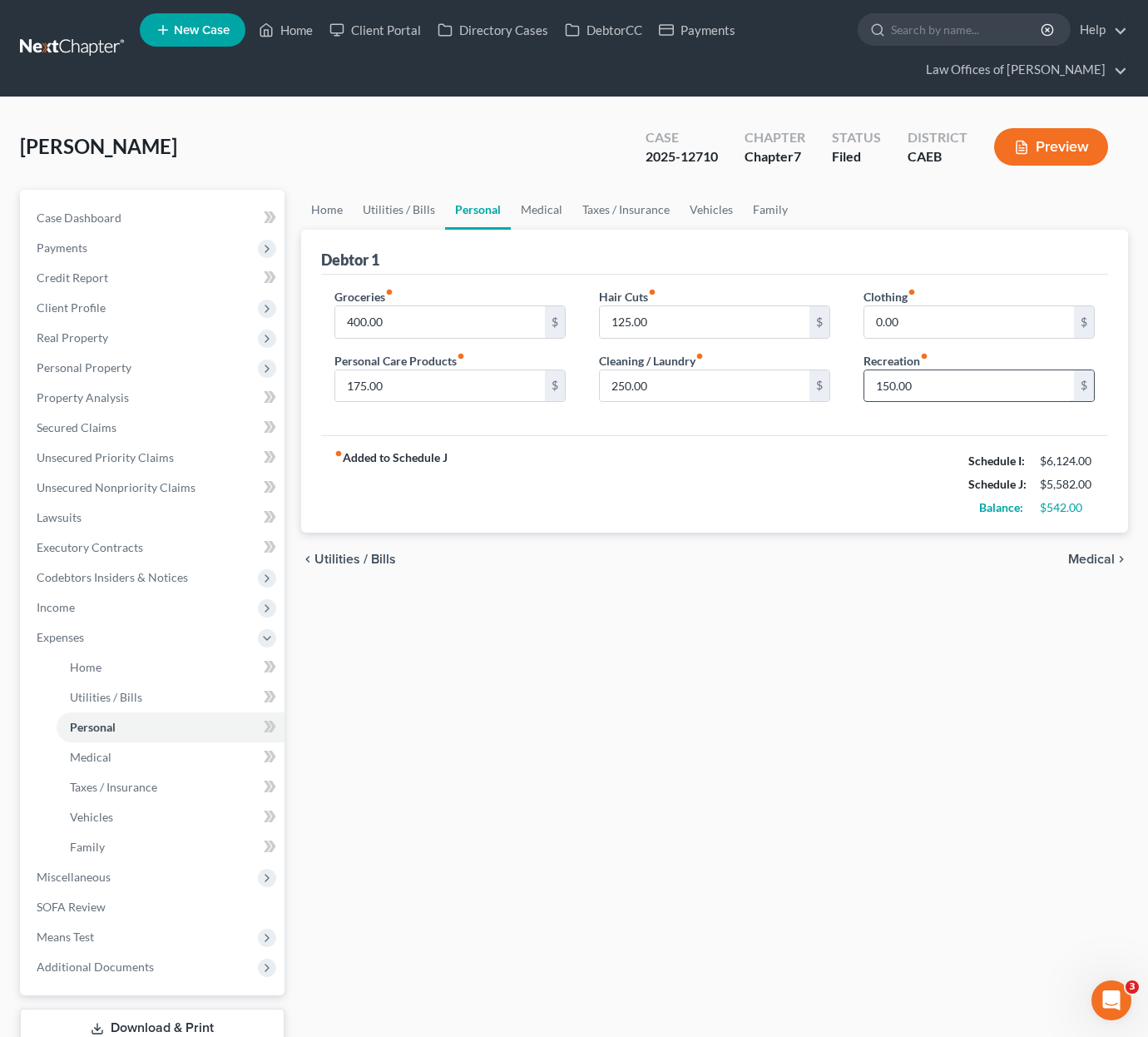
click at [937, 389] on input "150.00" at bounding box center [969, 386] width 209 height 31
drag, startPoint x: 935, startPoint y: 389, endPoint x: 795, endPoint y: 384, distance: 140.1
click at [795, 384] on div "Groceries fiber_manual_record 400.00 $ Personal Care Products fiber_manual_reco…" at bounding box center [715, 351] width 794 height 129
type input "200."
click at [387, 214] on link "Utilities / Bills" at bounding box center [399, 209] width 92 height 40
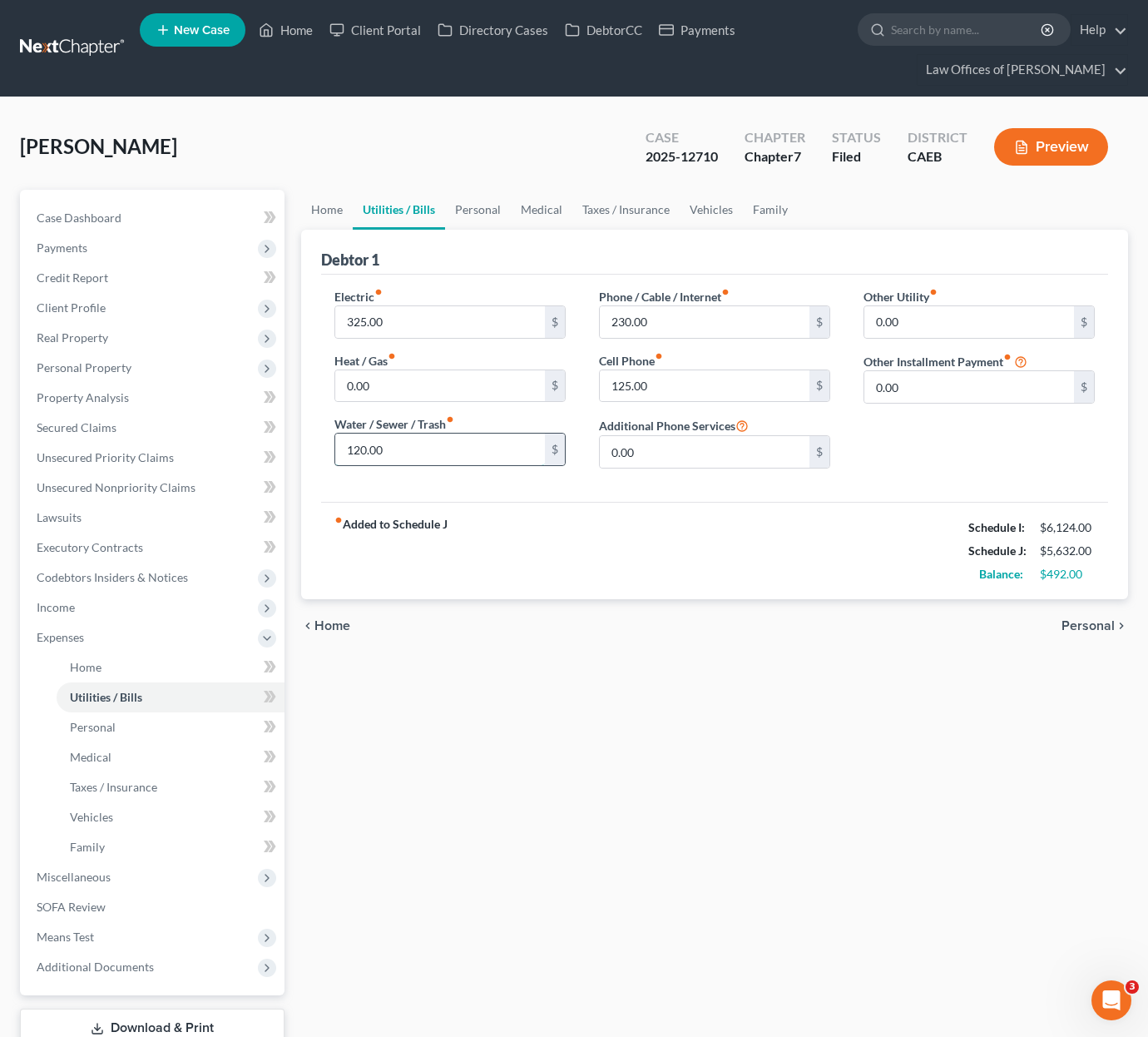
click at [398, 454] on input "120.00" at bounding box center [440, 449] width 209 height 31
click at [401, 390] on input "0.00" at bounding box center [440, 386] width 209 height 31
drag, startPoint x: 383, startPoint y: 392, endPoint x: 261, endPoint y: 386, distance: 122.1
click at [261, 386] on div "Petition Navigation Case Dashboard Payments Invoices Payments Payments Credit R…" at bounding box center [574, 640] width 1125 height 902
type input "190."
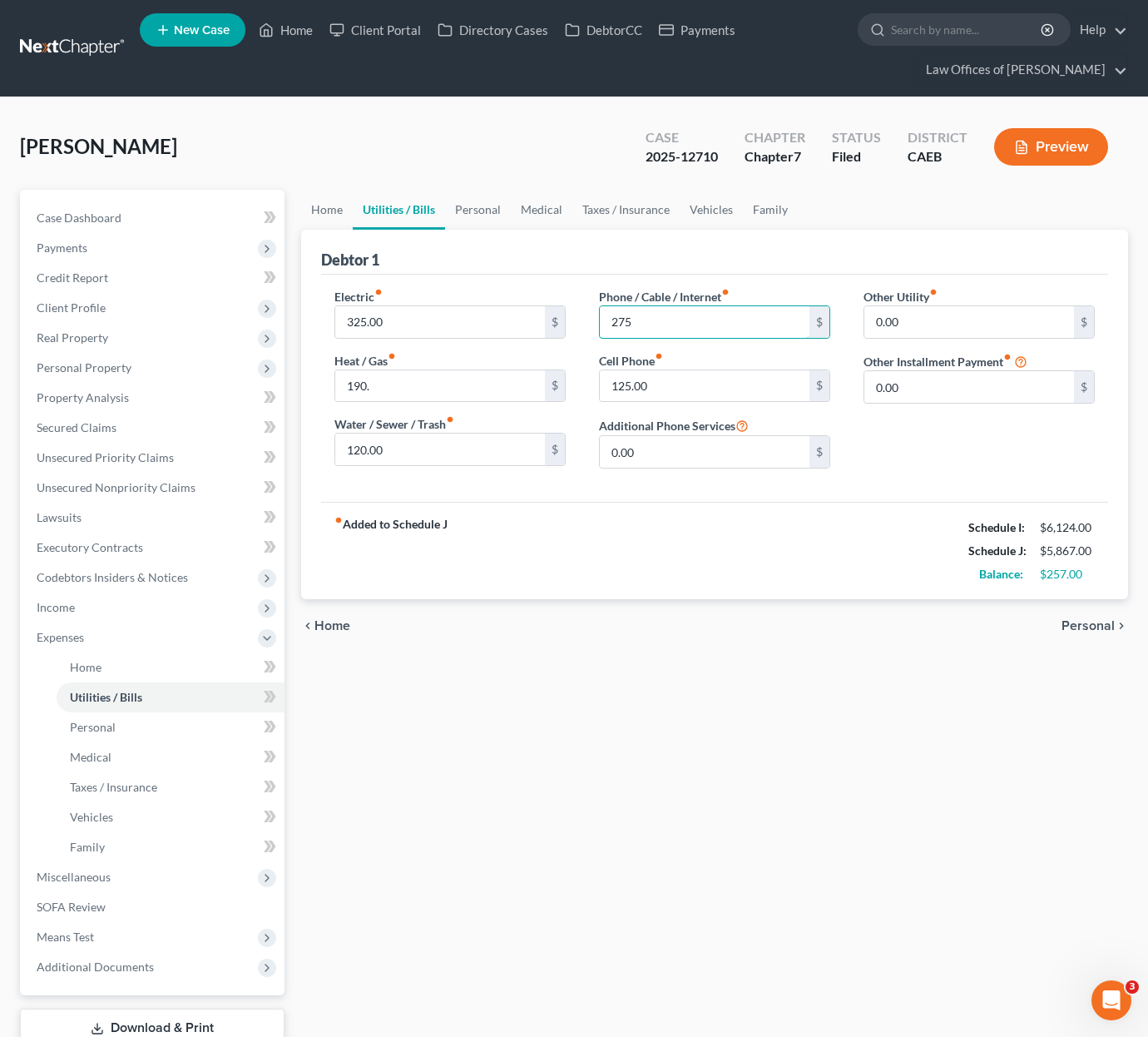
type input "275"
click at [116, 316] on span "Client Profile" at bounding box center [153, 308] width 261 height 30
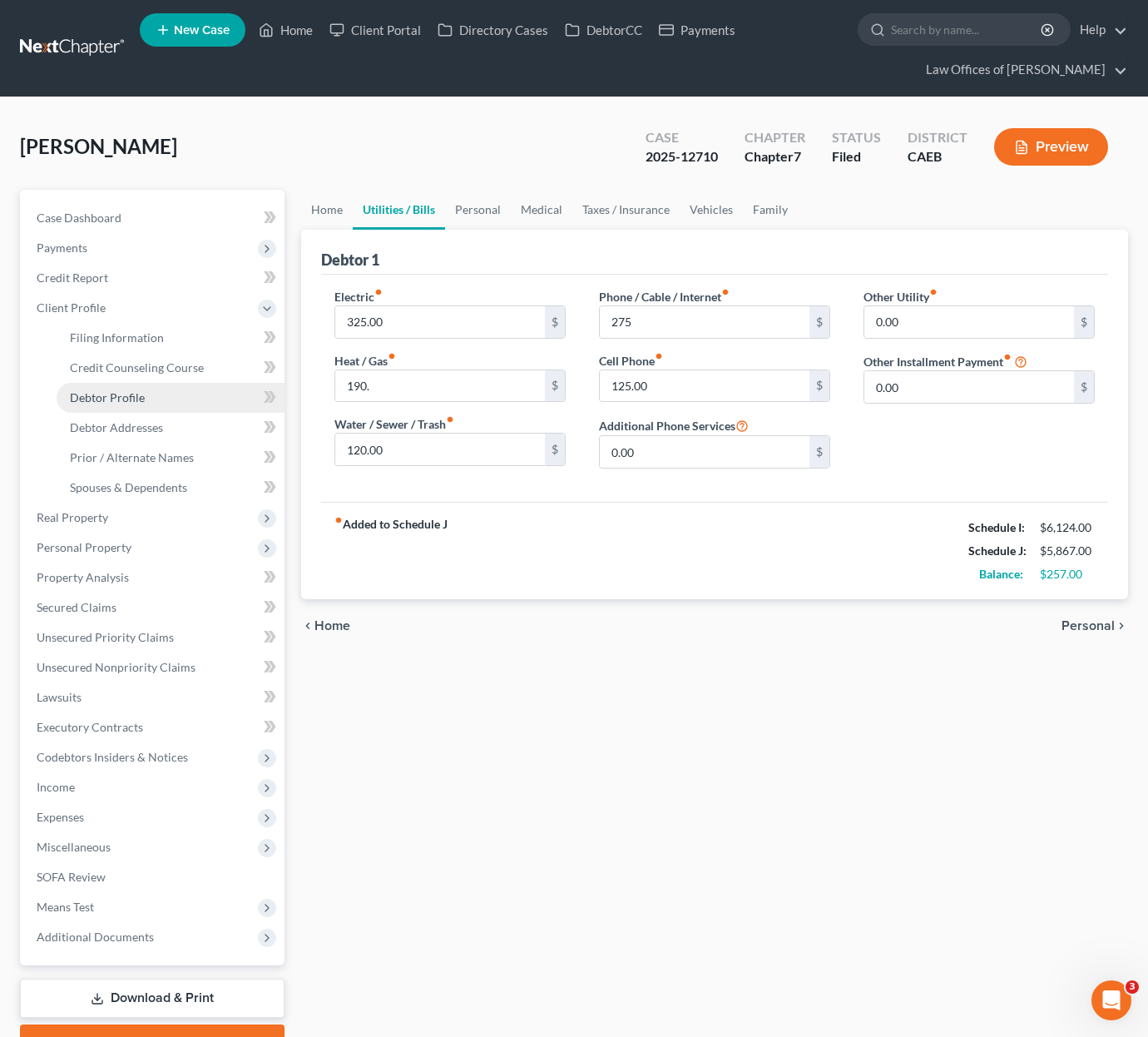
click at [156, 399] on link "Debtor Profile" at bounding box center [169, 397] width 228 height 30
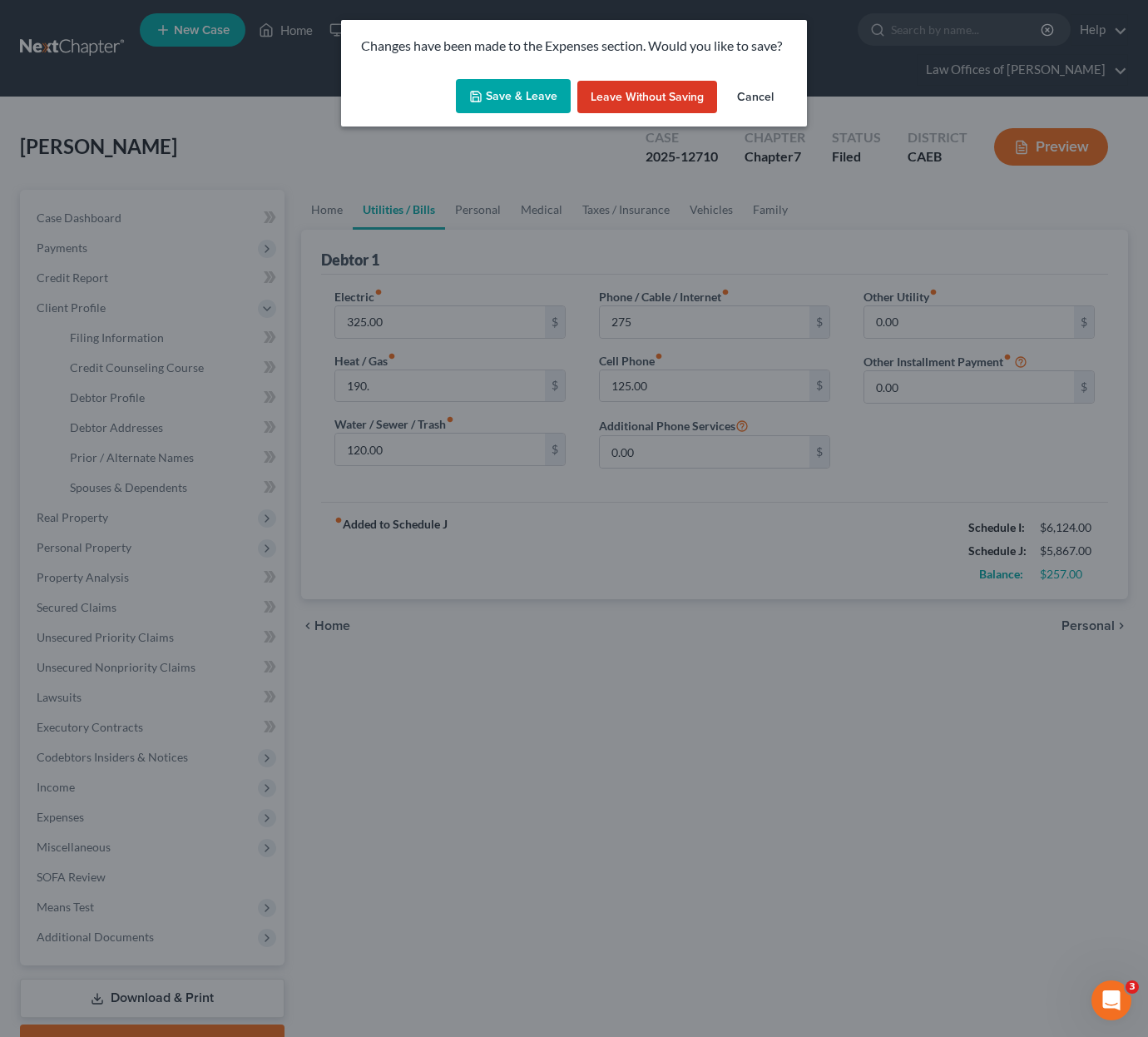
click at [501, 90] on button "Save & Leave" at bounding box center [513, 96] width 115 height 35
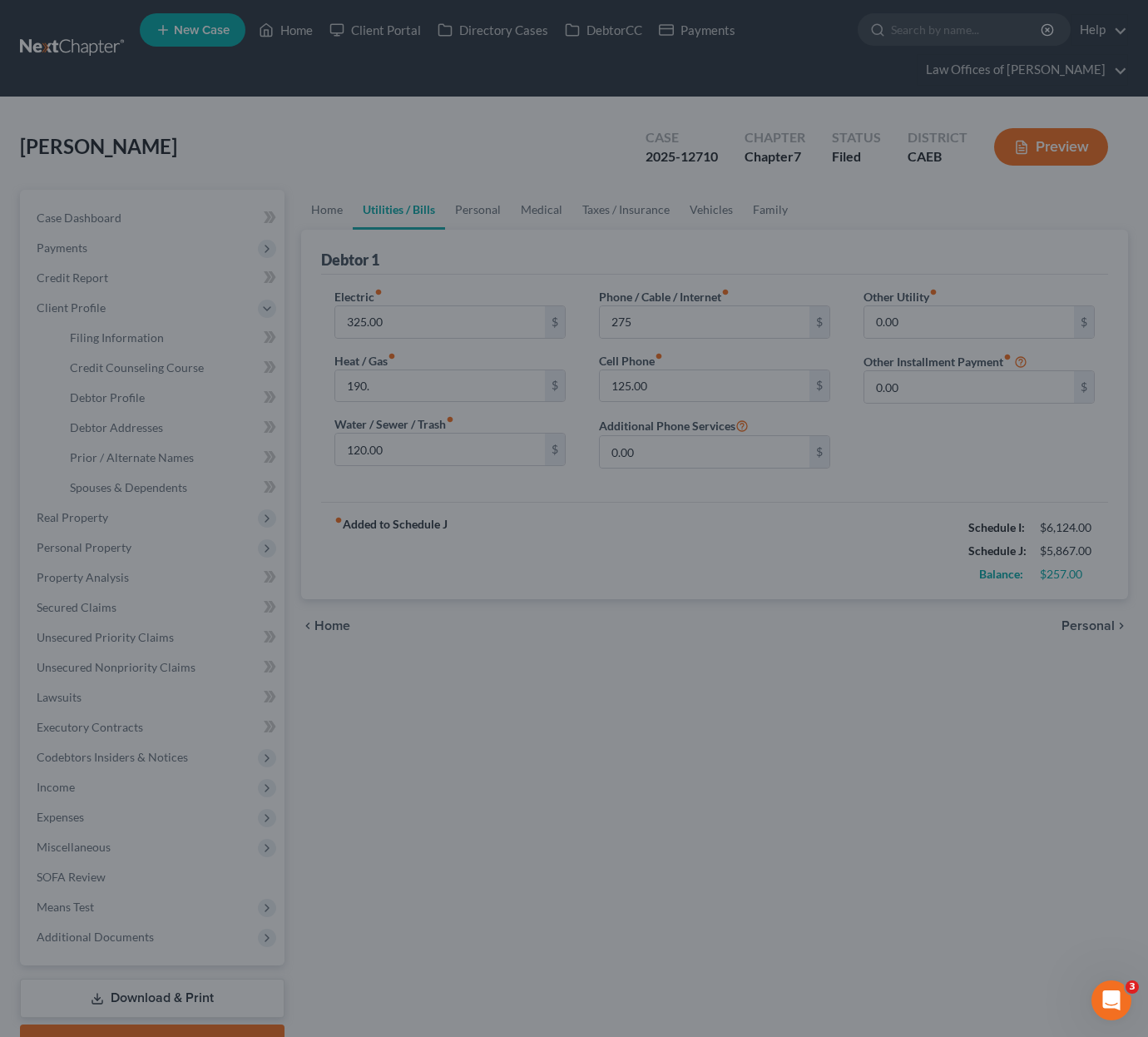
type input "190.00"
type input "275.00"
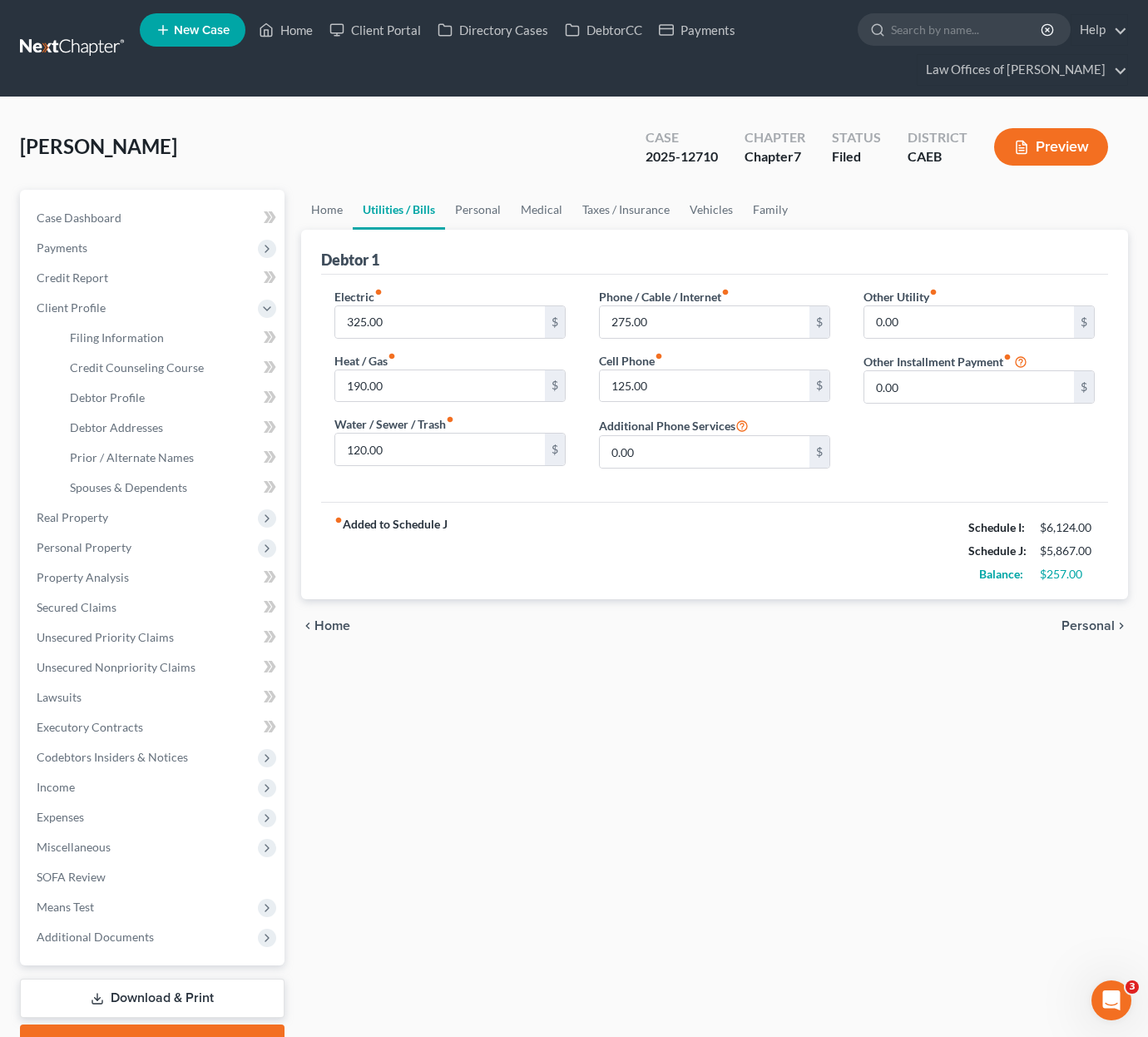
select select "1"
select select "2"
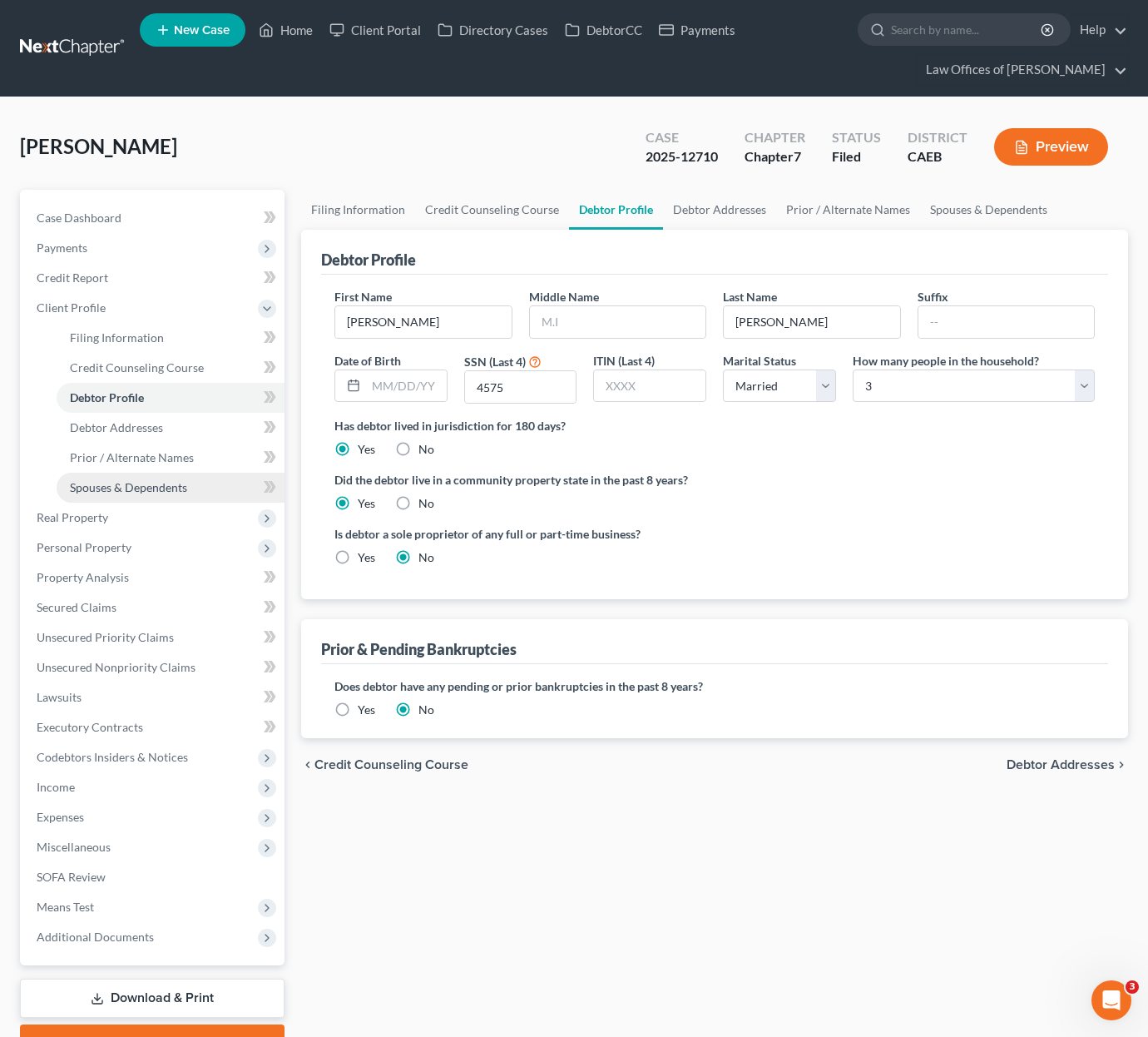
click at [175, 492] on span "Spouses & Dependents" at bounding box center [128, 487] width 117 height 14
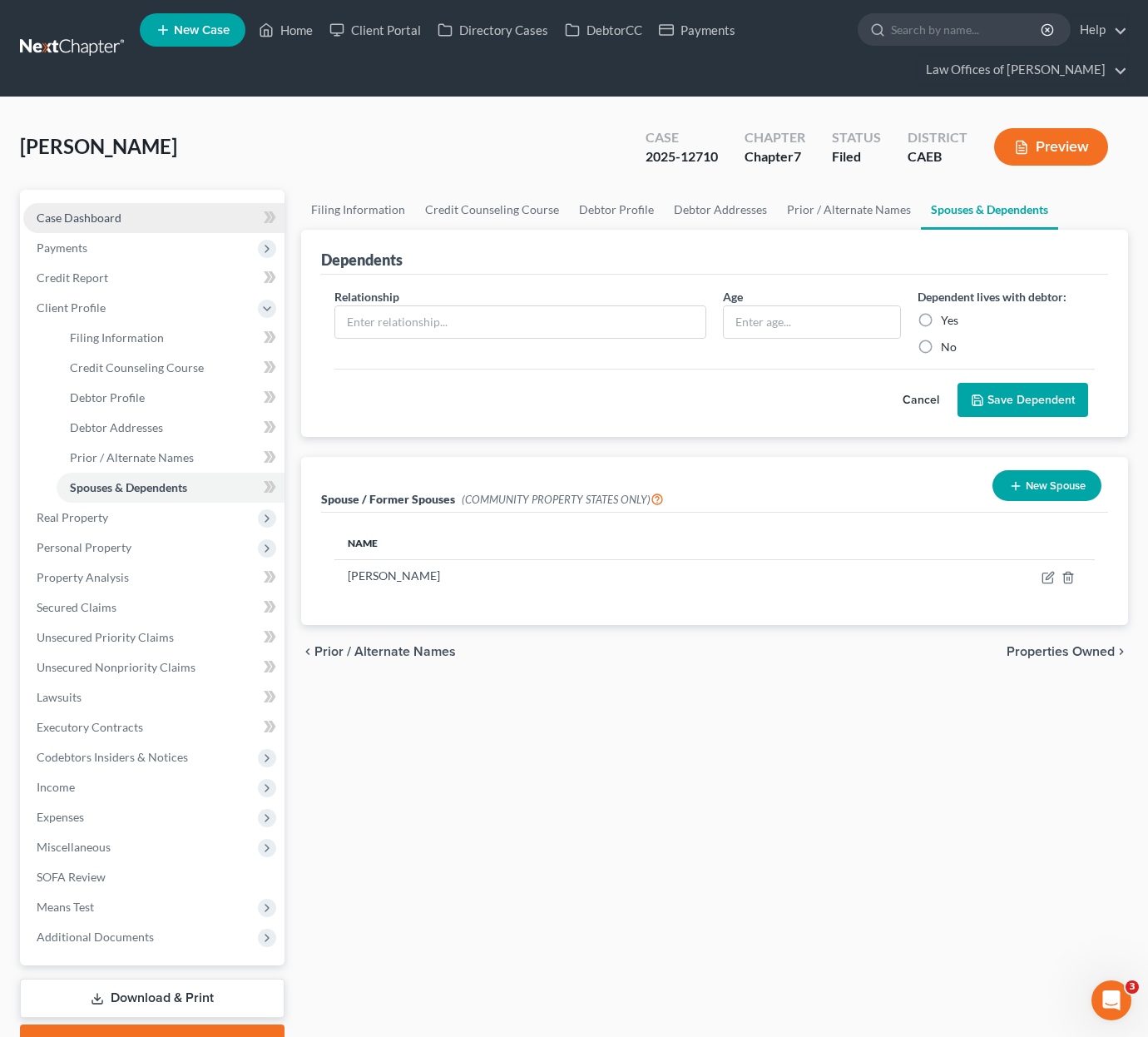
click at [174, 214] on link "Case Dashboard" at bounding box center [153, 217] width 261 height 30
select select "5"
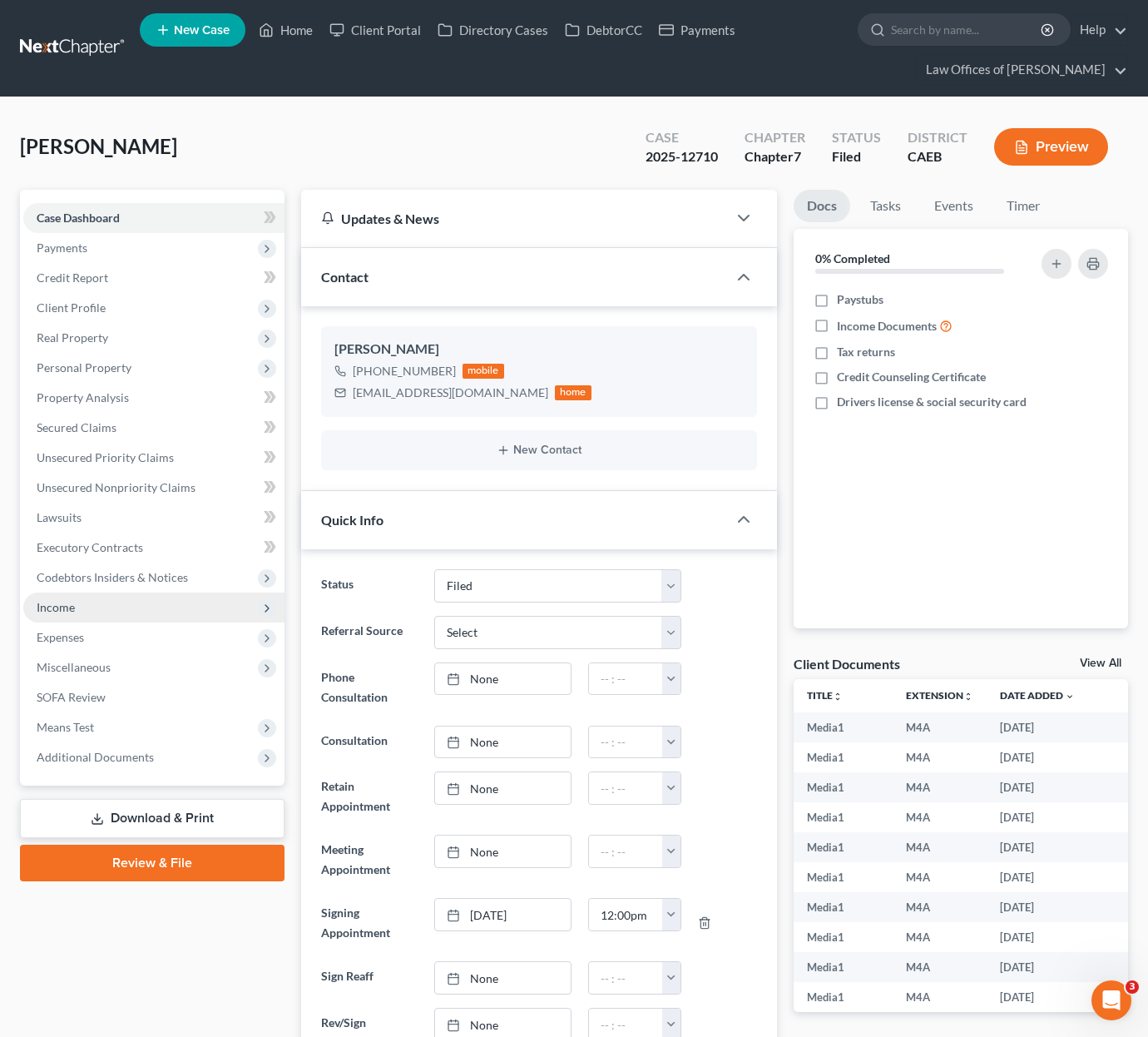
click at [109, 612] on span "Income" at bounding box center [153, 607] width 261 height 30
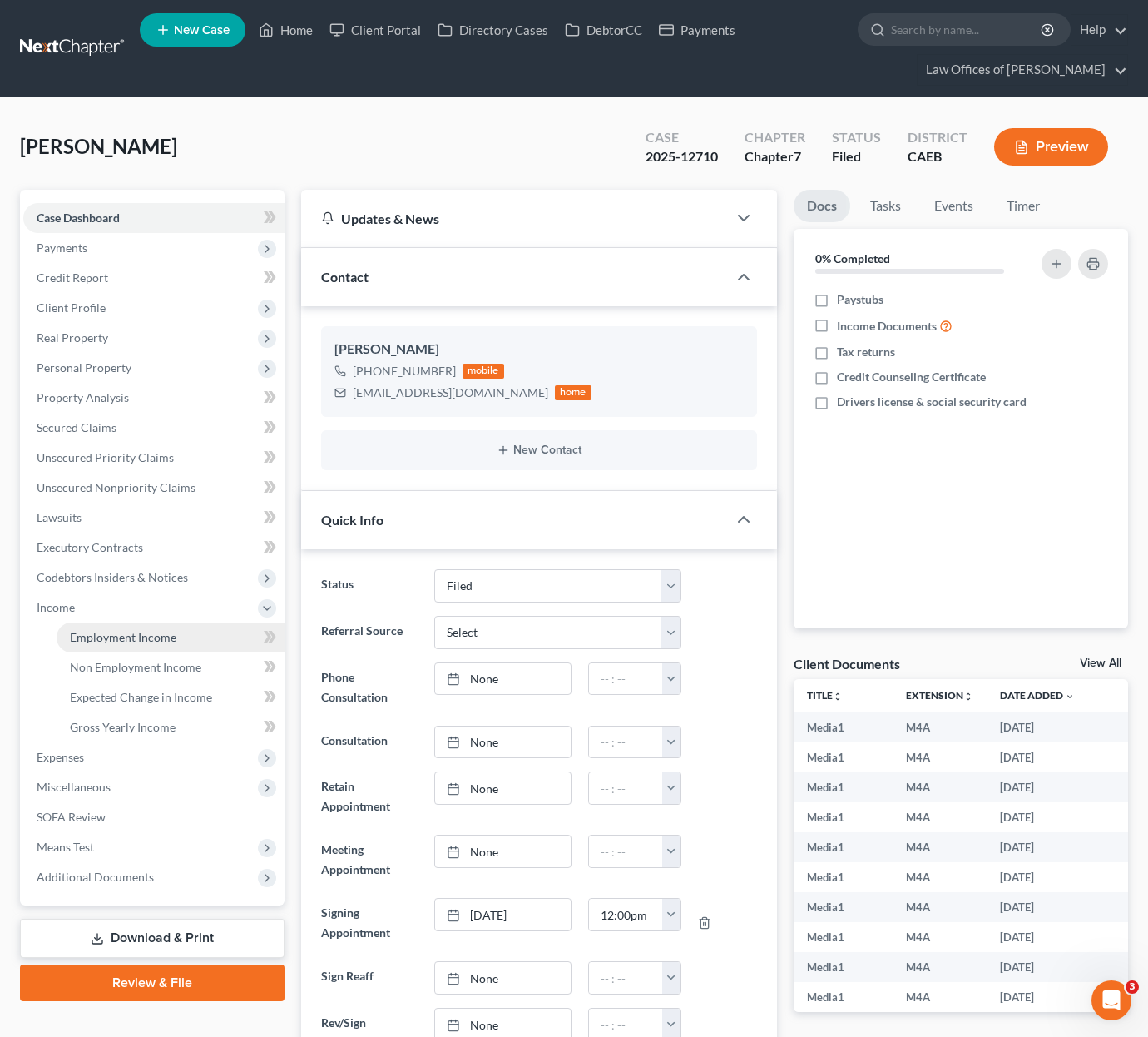
click at [144, 637] on span "Employment Income" at bounding box center [123, 637] width 107 height 14
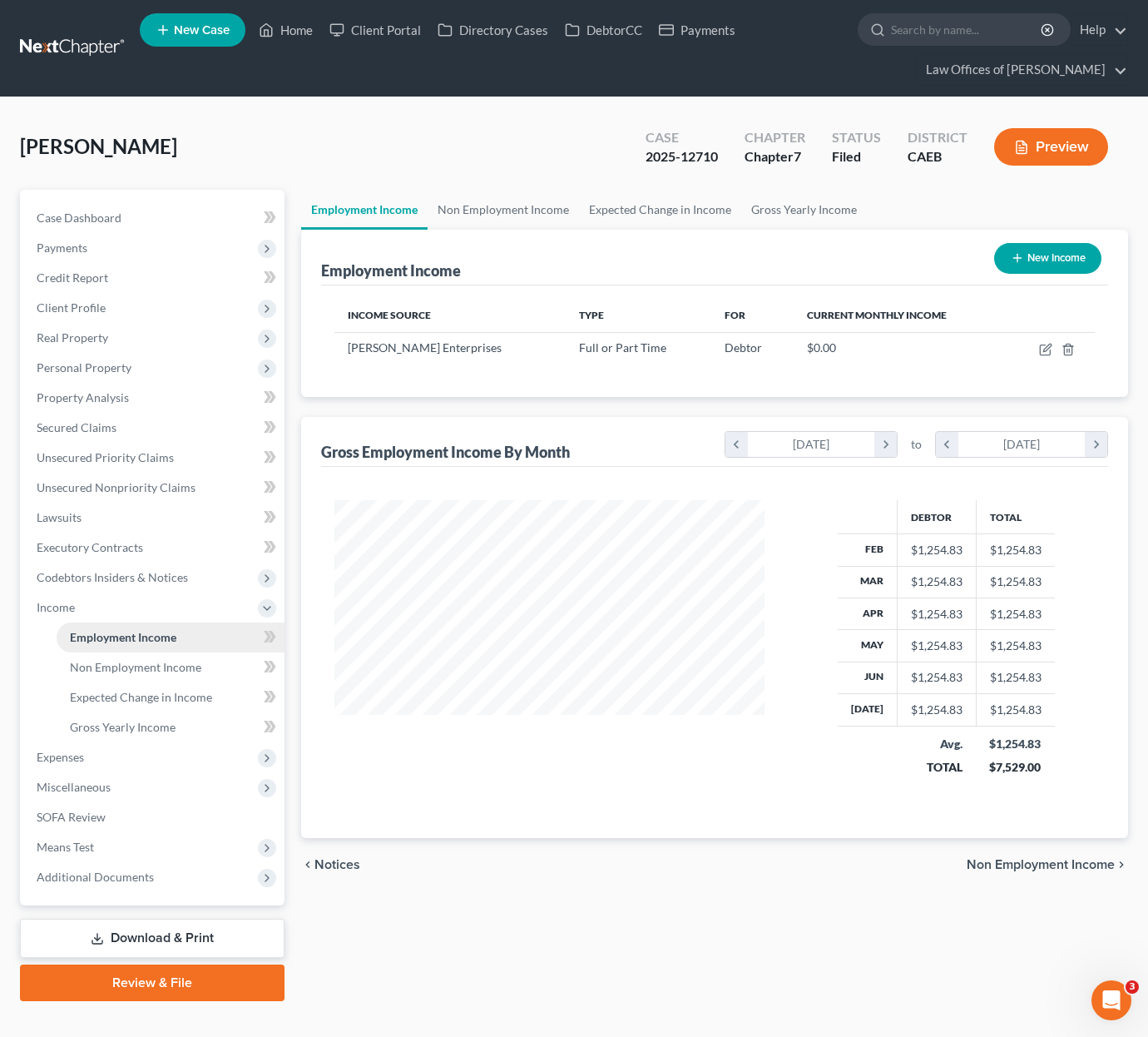
scroll to position [298, 463]
click at [129, 307] on span "Client Profile" at bounding box center [153, 308] width 261 height 30
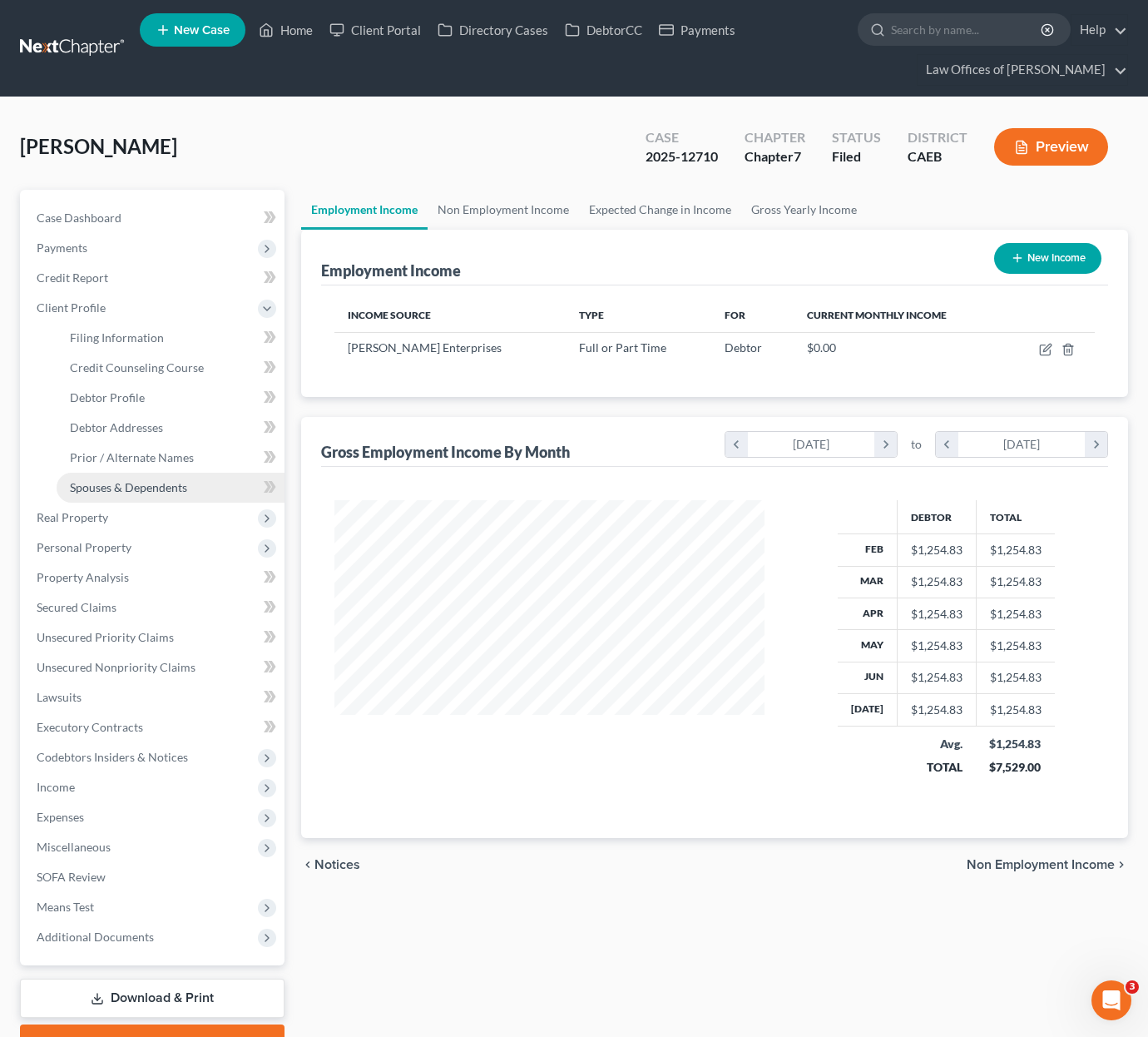
click at [177, 490] on span "Spouses & Dependents" at bounding box center [128, 487] width 117 height 14
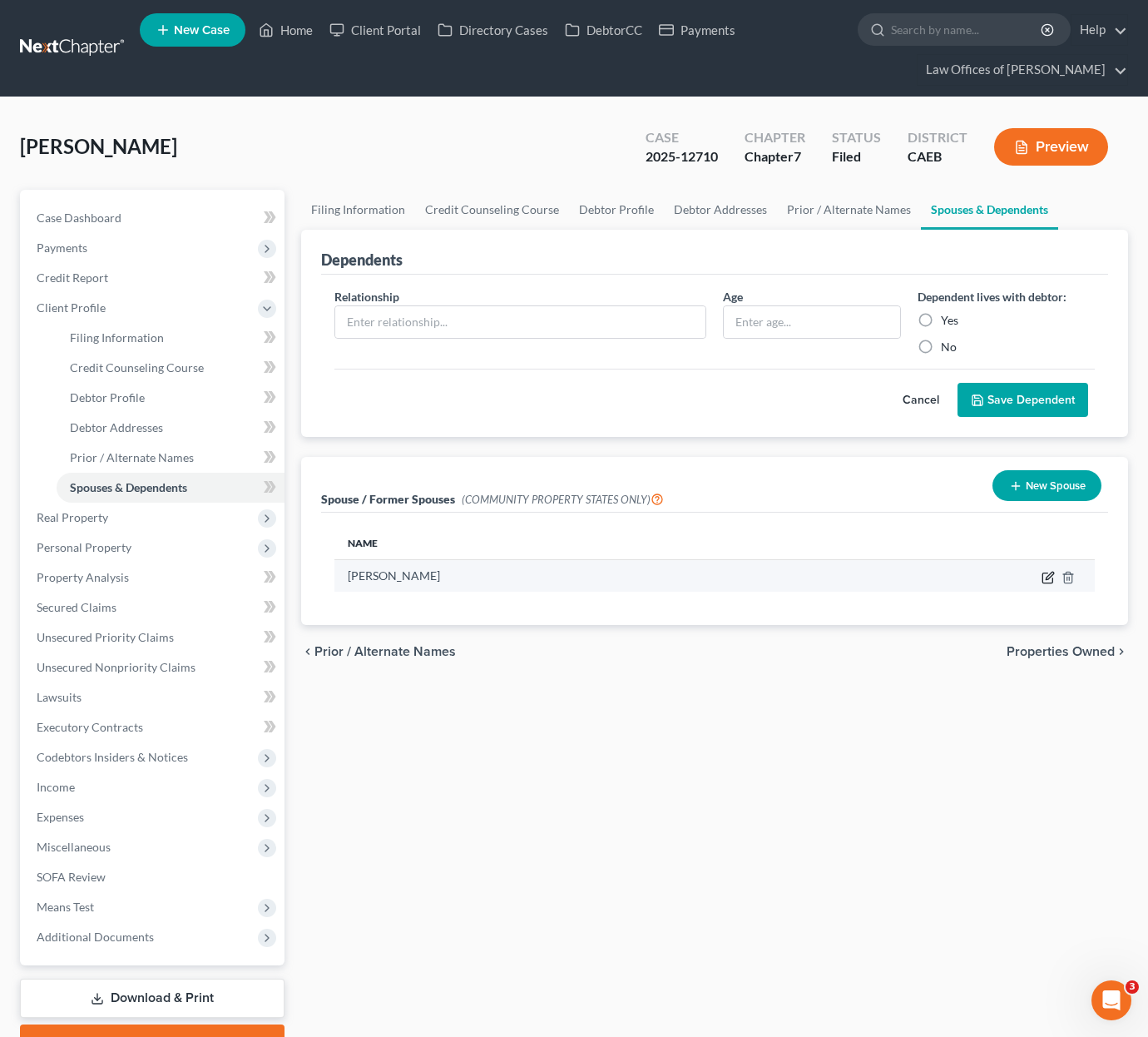
click at [1045, 574] on icon "button" at bounding box center [1048, 578] width 13 height 13
select select "1"
select select "4"
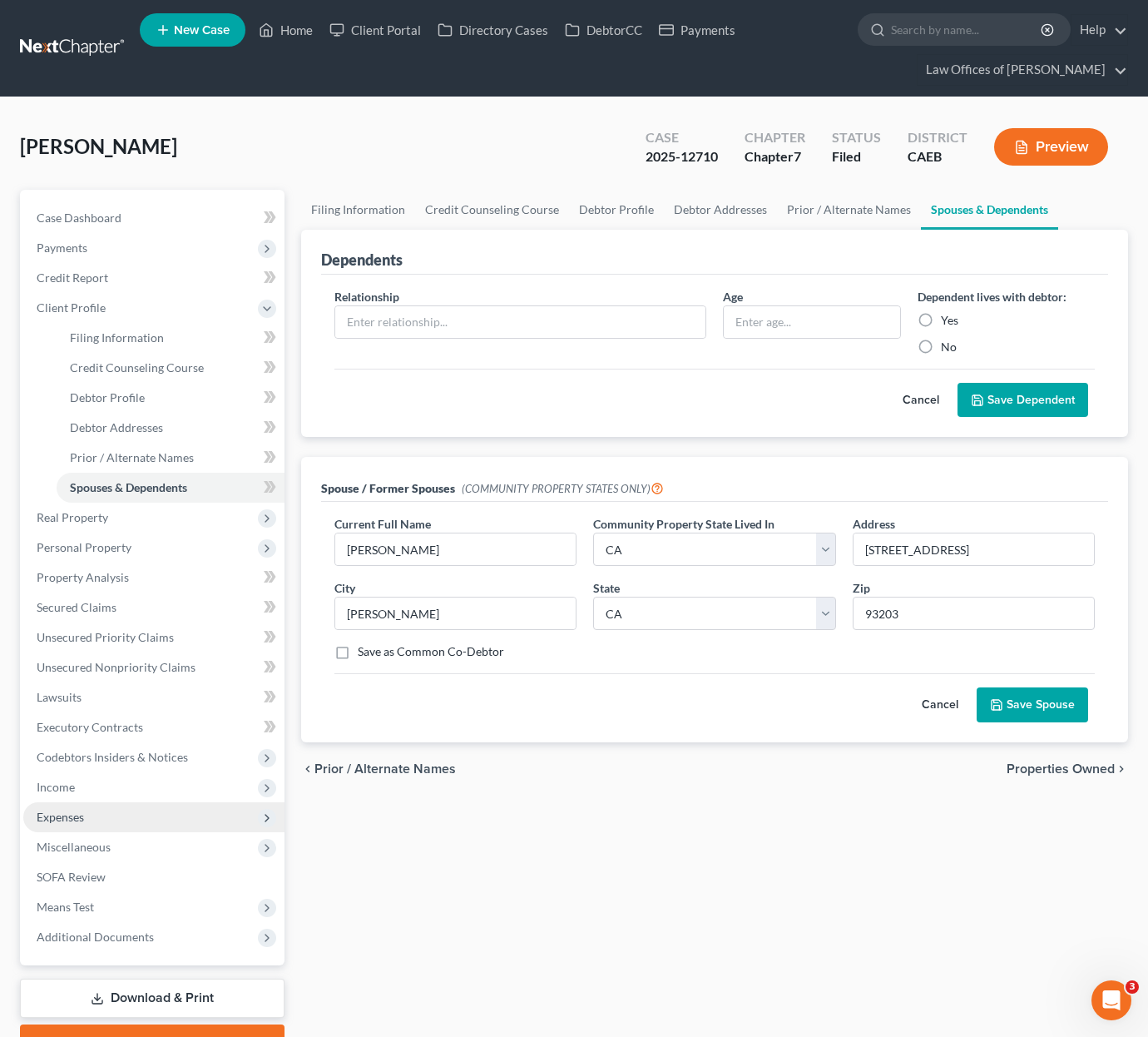
click at [93, 818] on span "Expenses" at bounding box center [153, 817] width 261 height 30
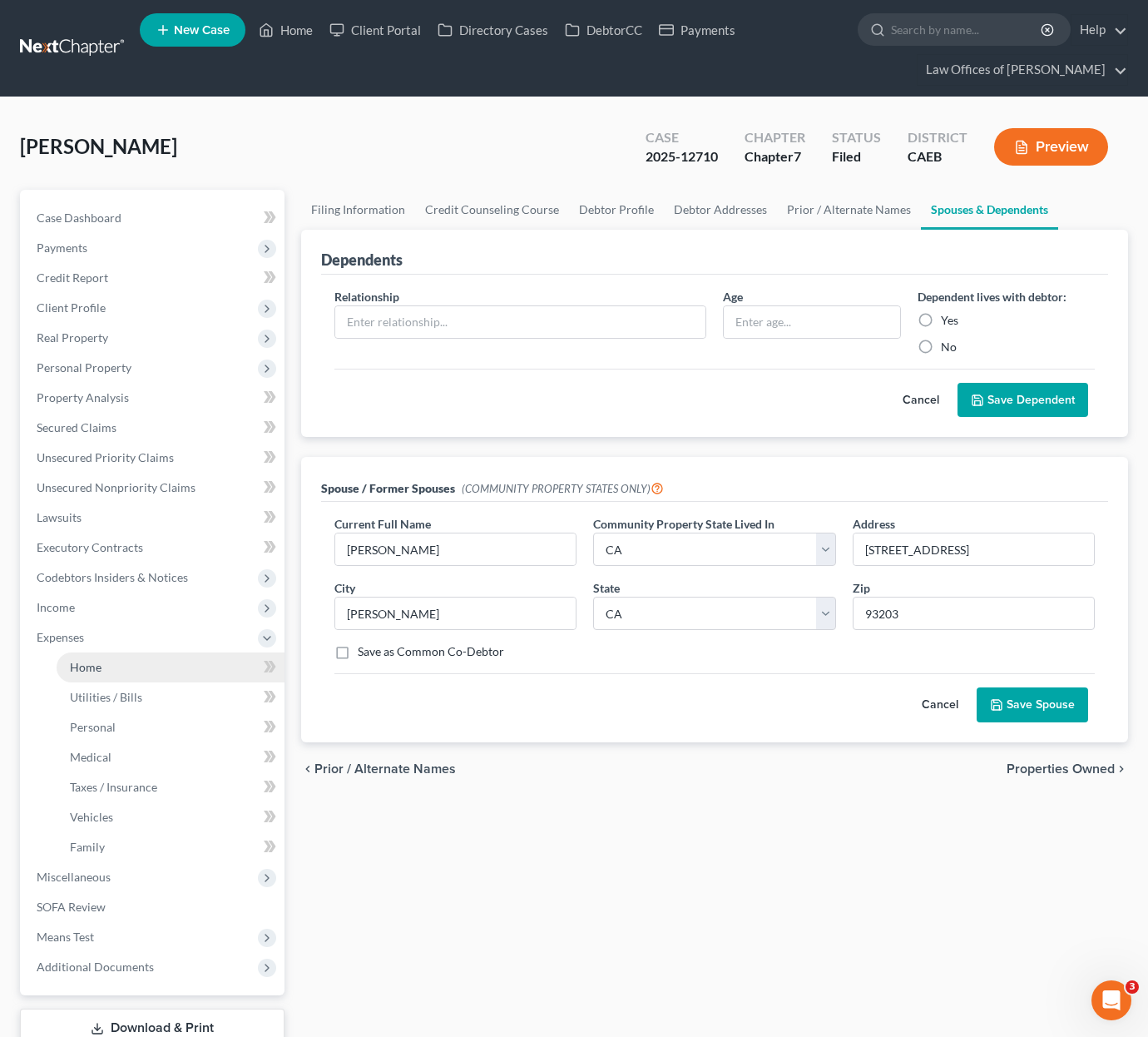
click at [116, 672] on link "Home" at bounding box center [169, 667] width 228 height 30
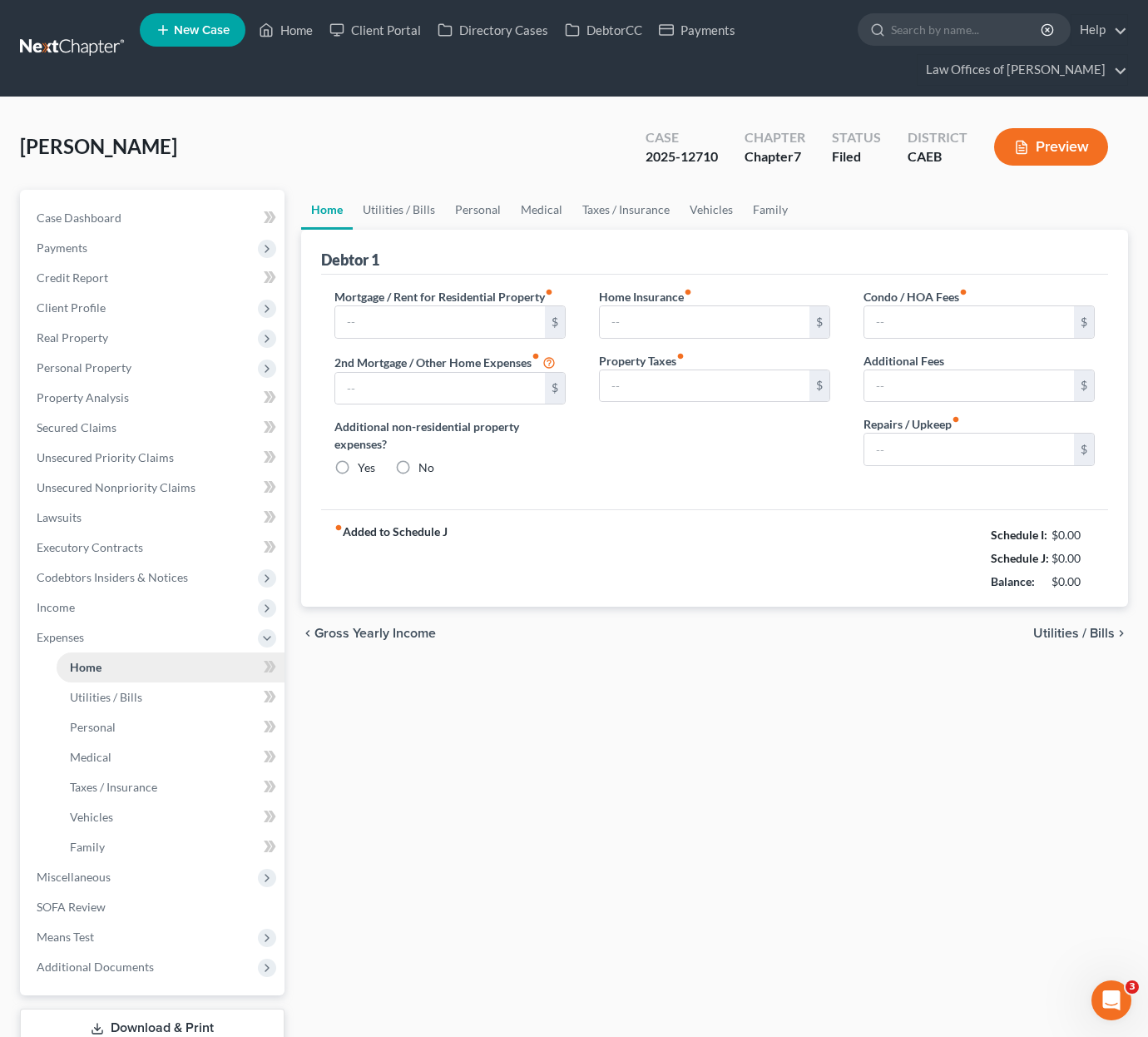
type input "1,231.00"
type input "0.00"
radio input "true"
type input "0.00"
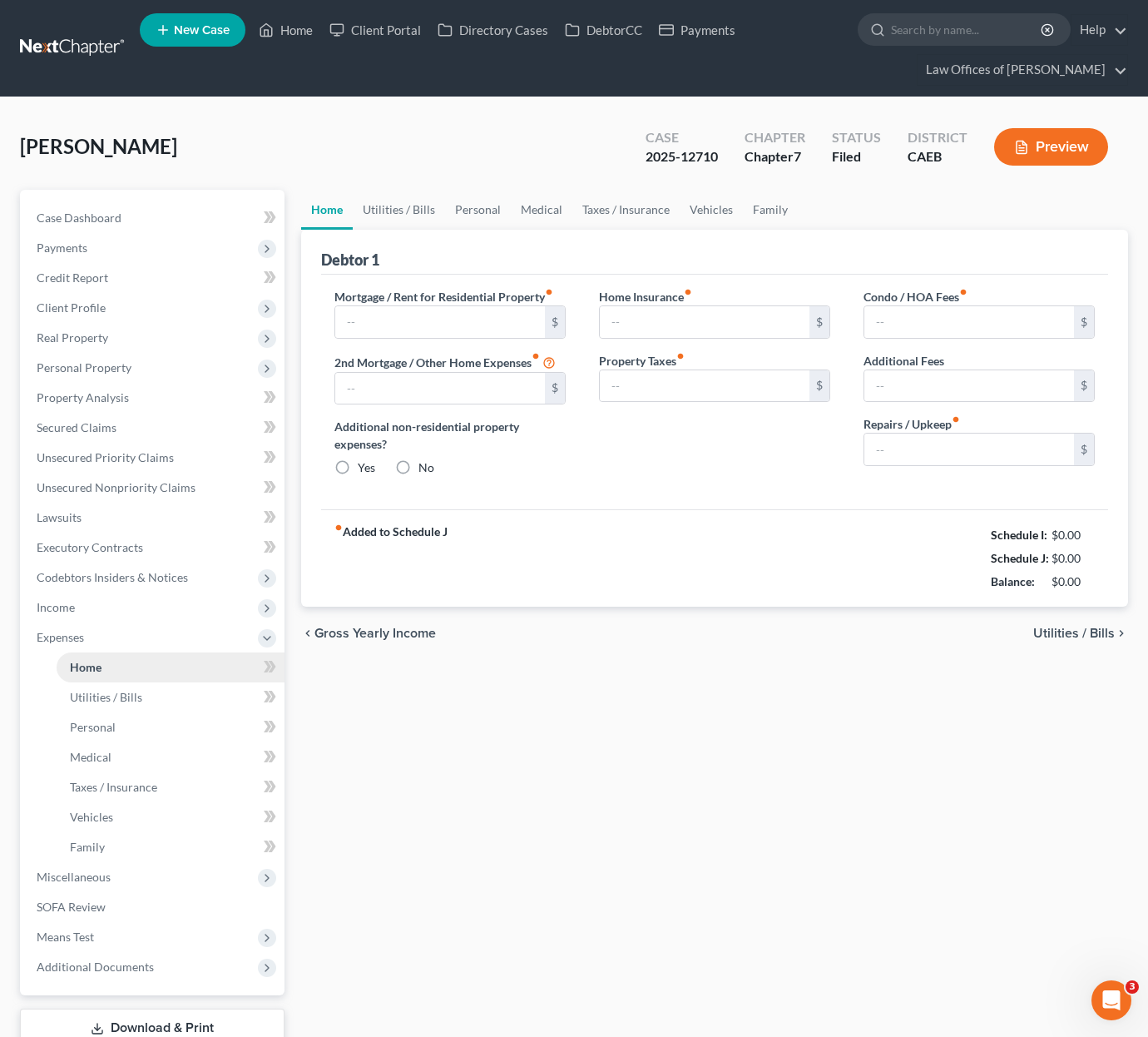
type input "0.00"
type input "200.00"
click at [475, 205] on link "Personal" at bounding box center [478, 209] width 66 height 40
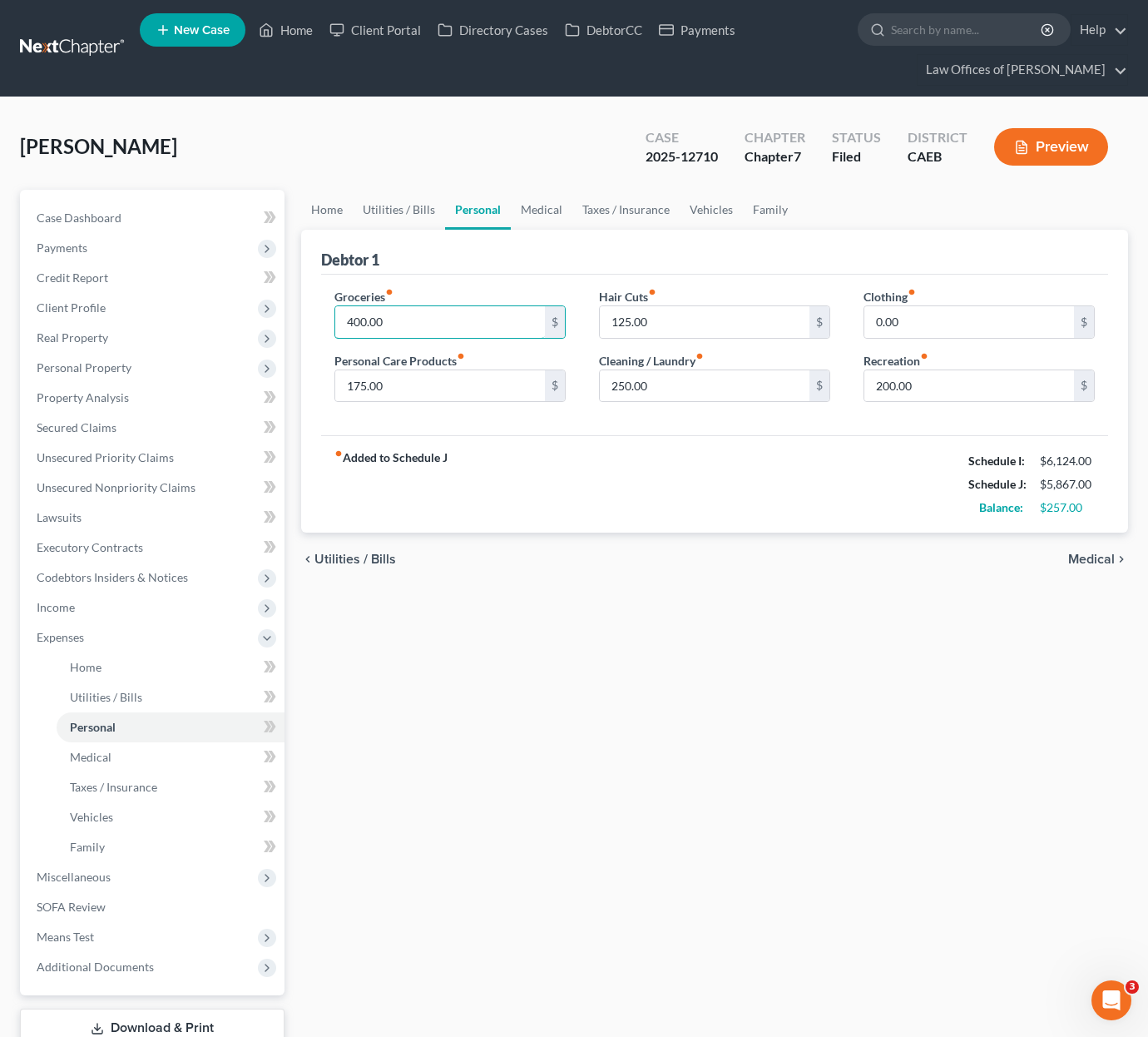
drag, startPoint x: 409, startPoint y: 327, endPoint x: 302, endPoint y: 321, distance: 107.2
click at [302, 321] on div "Debtor 1 Groceries fiber_manual_record 400.00 $ Personal Care Products fiber_ma…" at bounding box center [714, 381] width 827 height 304
type input "800."
click at [475, 398] on input "175.00" at bounding box center [440, 386] width 209 height 31
click at [406, 214] on link "Utilities / Bills" at bounding box center [399, 209] width 92 height 40
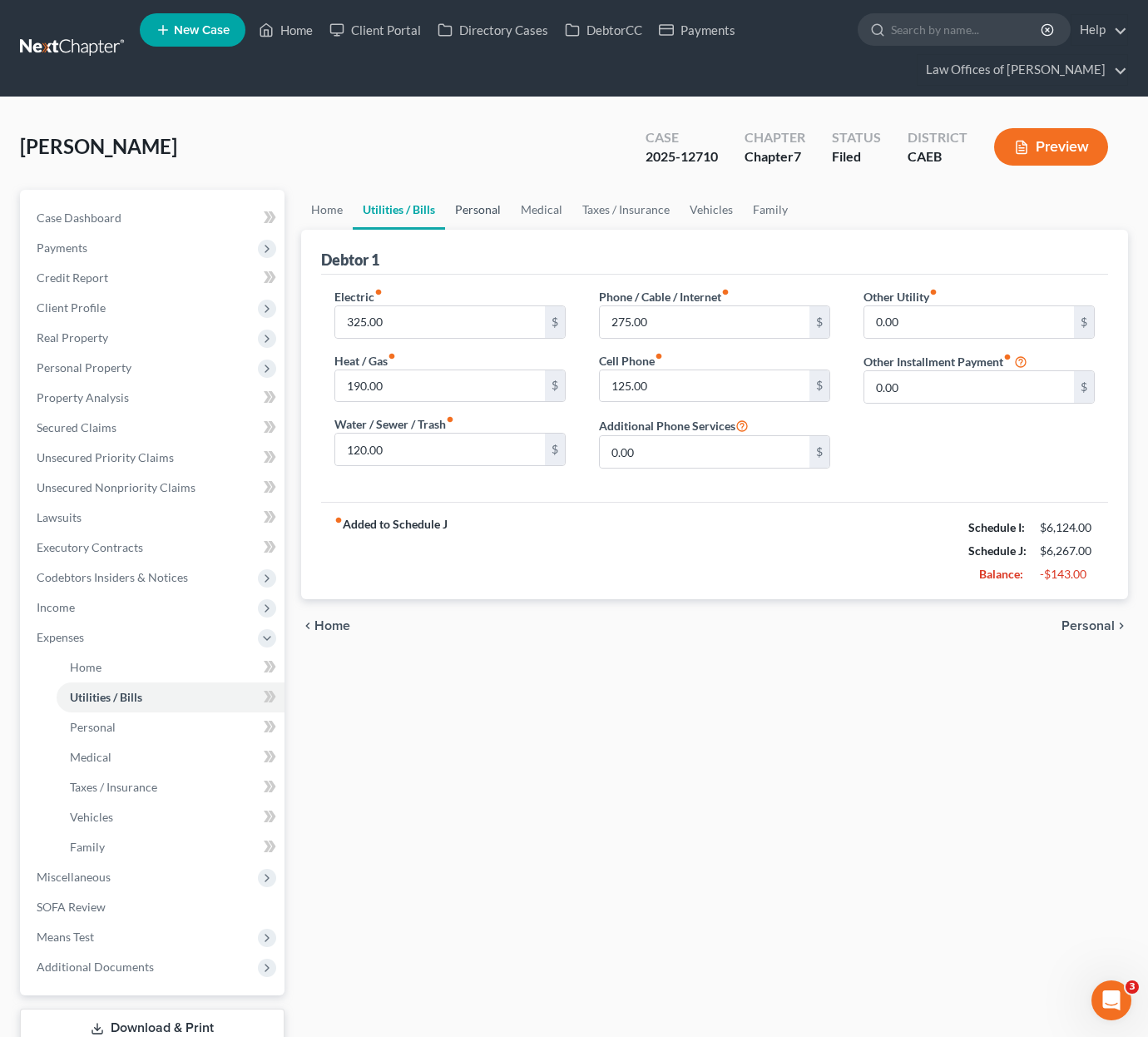
click at [481, 214] on link "Personal" at bounding box center [478, 209] width 66 height 40
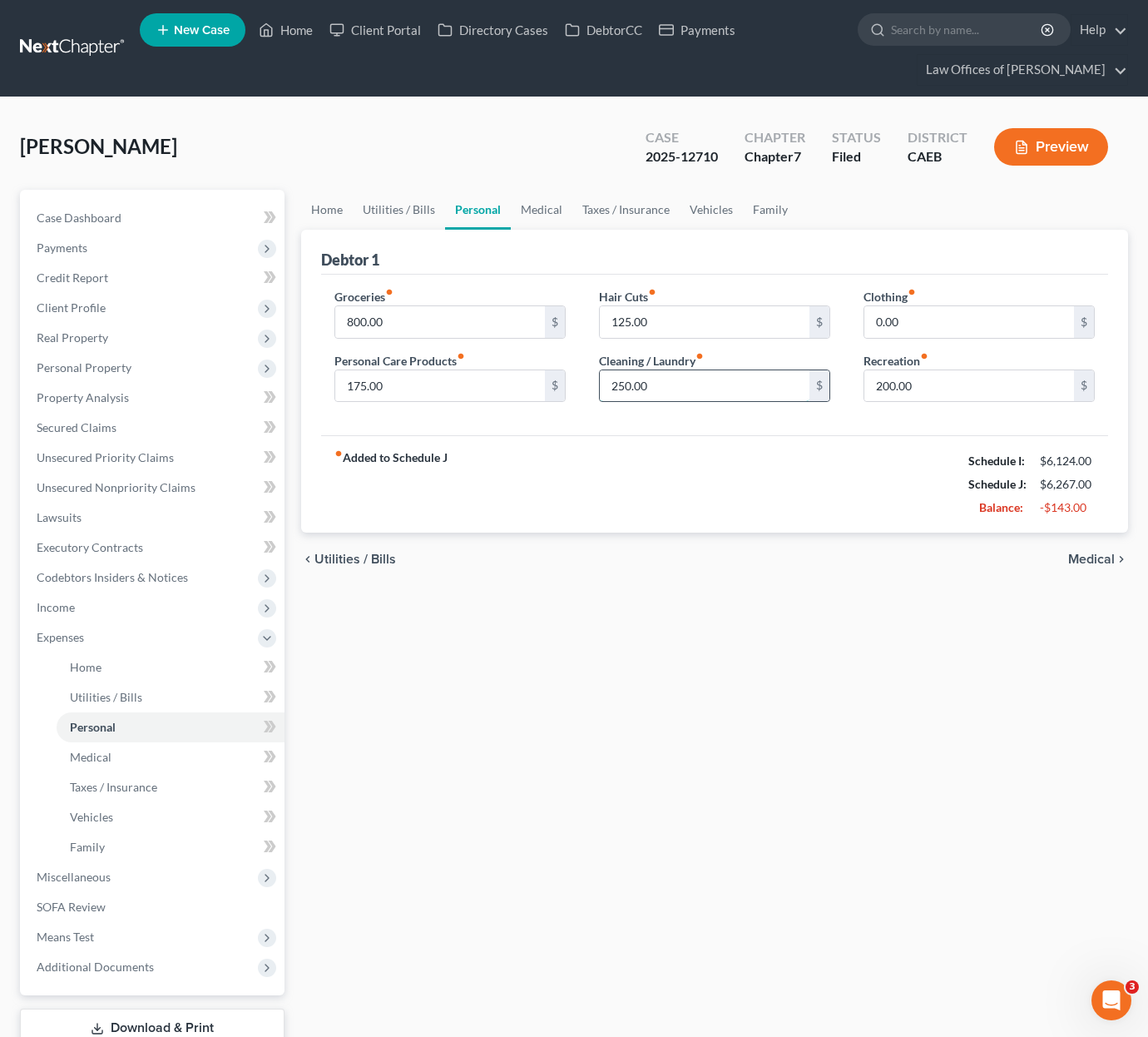
click at [678, 384] on input "250.00" at bounding box center [704, 386] width 209 height 31
drag, startPoint x: 678, startPoint y: 384, endPoint x: 518, endPoint y: 359, distance: 161.9
click at [518, 359] on div "Groceries fiber_manual_record 800.00 $ Personal Care Products fiber_manual_reco…" at bounding box center [715, 351] width 794 height 129
click at [668, 329] on input "125.00" at bounding box center [704, 322] width 209 height 31
type input "75."
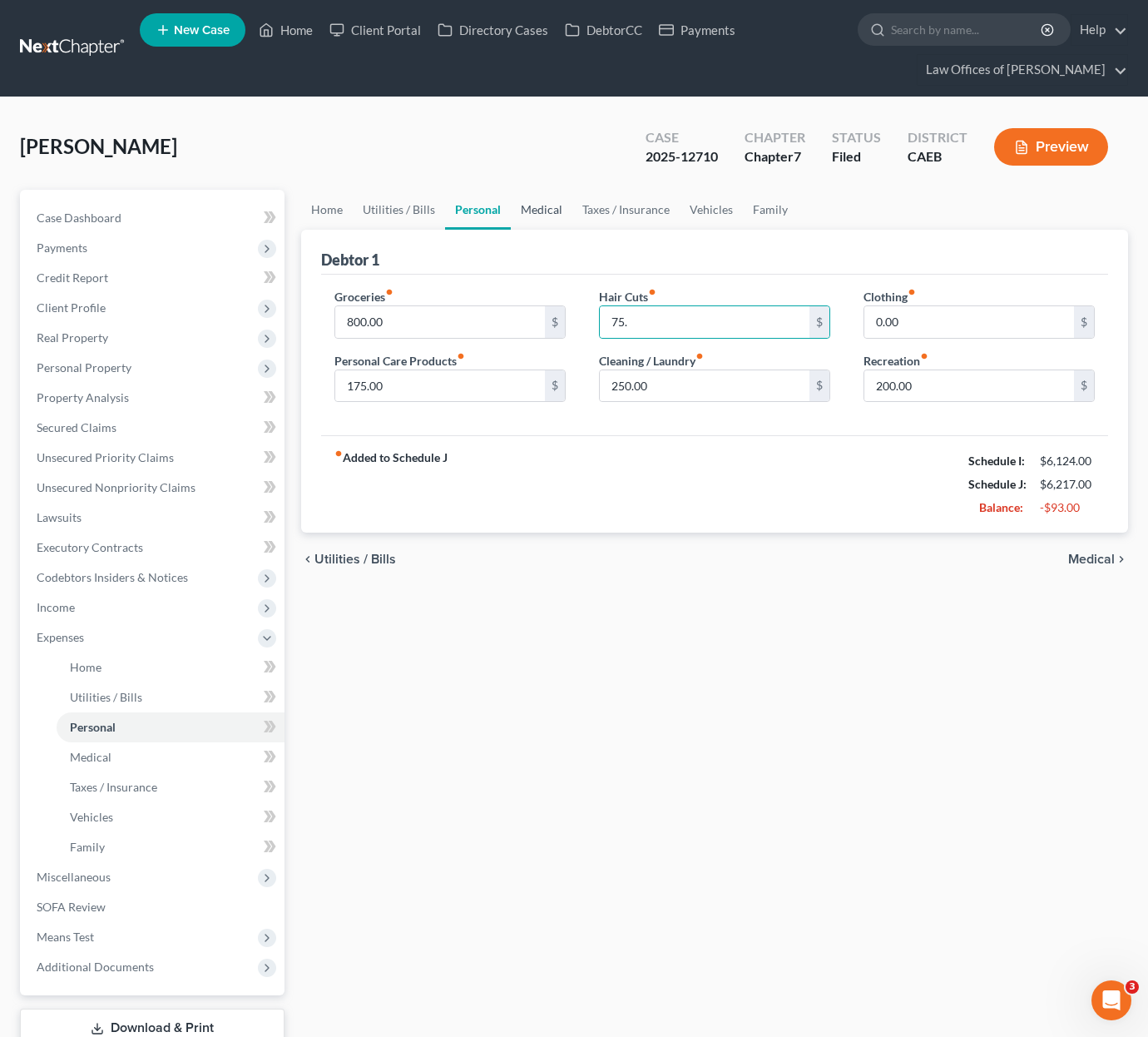
click at [522, 209] on link "Medical" at bounding box center [542, 209] width 62 height 40
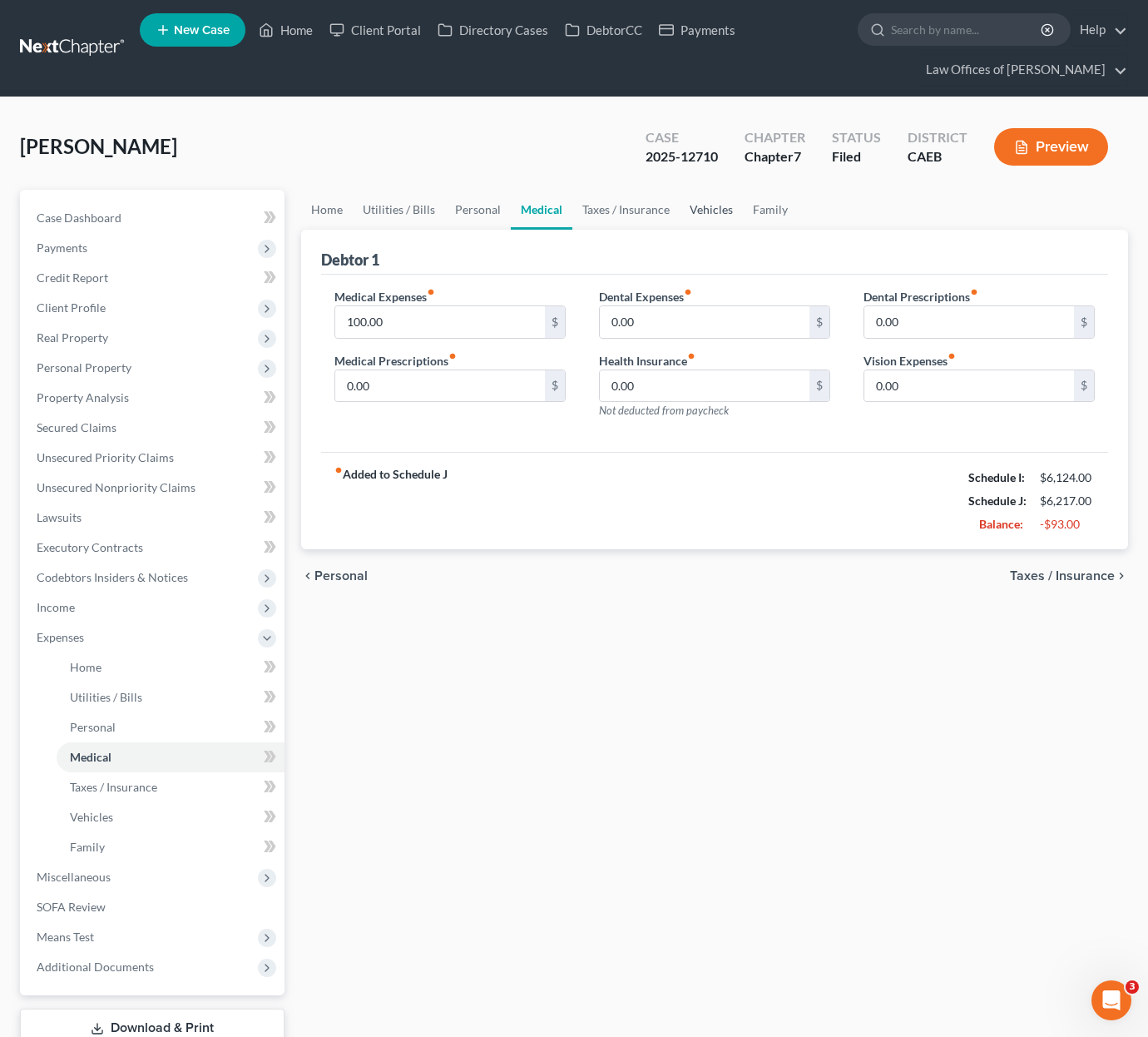
click at [715, 213] on link "Vehicles" at bounding box center [711, 209] width 63 height 40
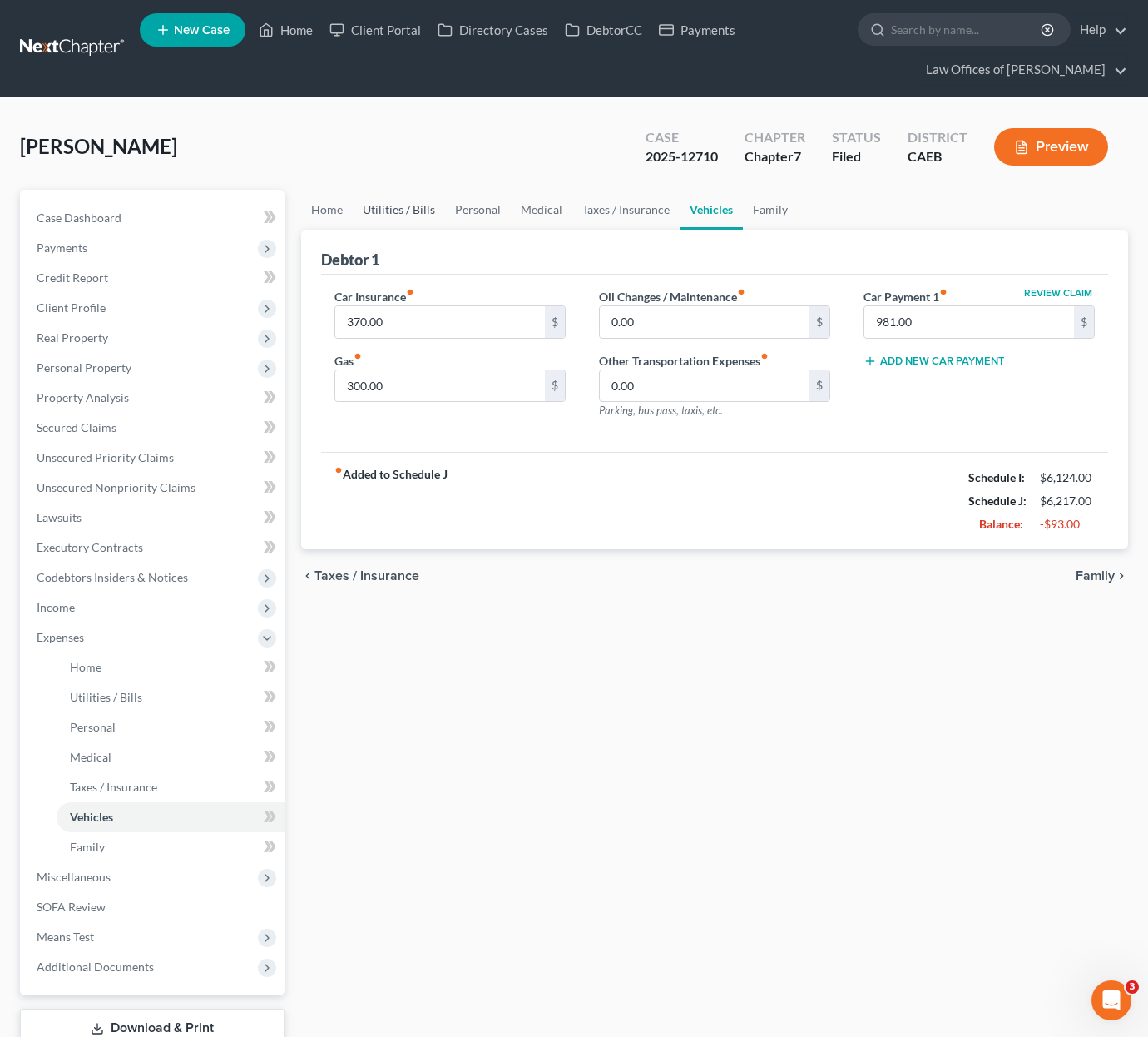
click at [378, 208] on link "Utilities / Bills" at bounding box center [399, 209] width 92 height 40
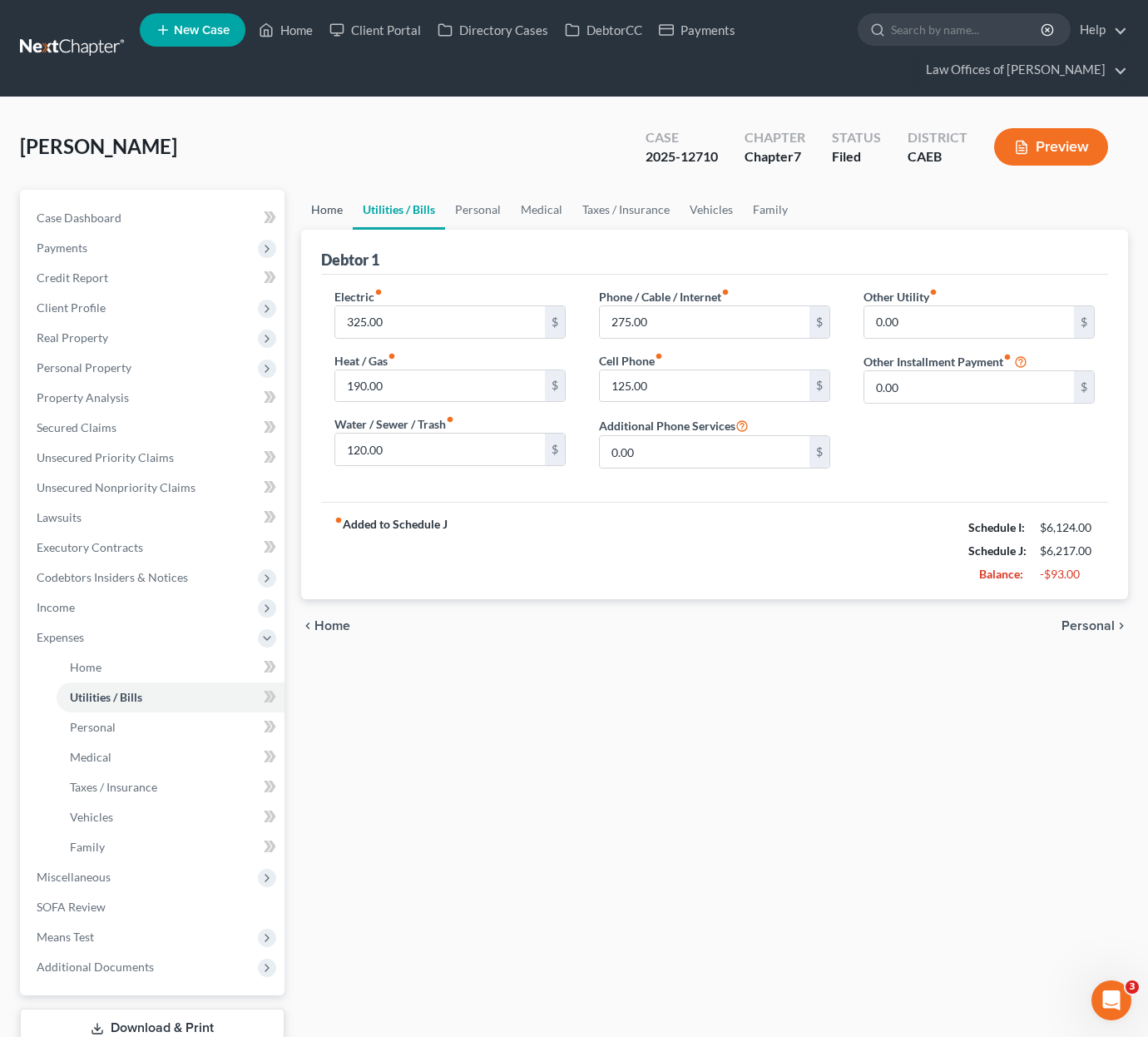
click at [333, 209] on link "Home" at bounding box center [327, 209] width 51 height 40
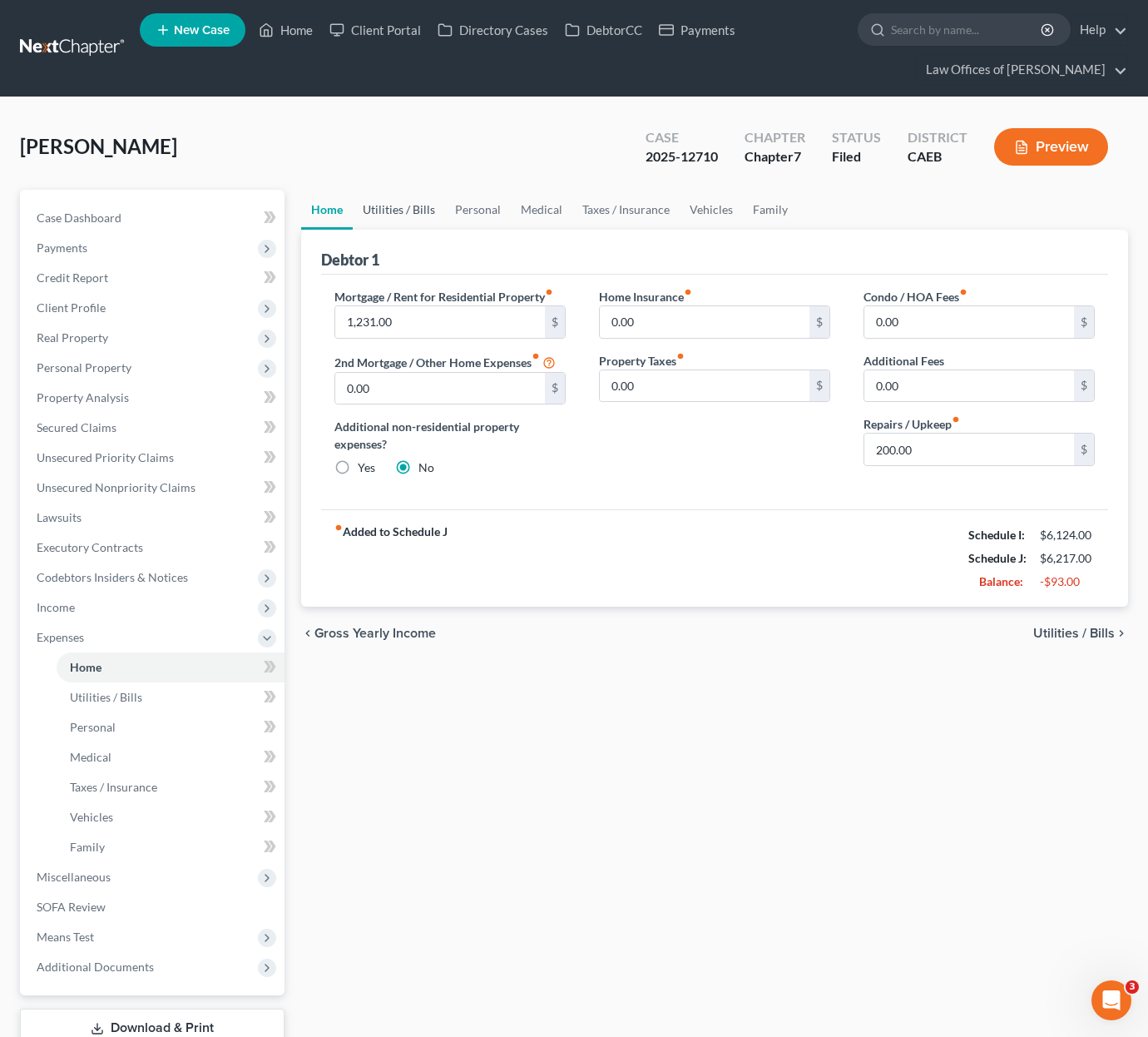
click at [396, 205] on link "Utilities / Bills" at bounding box center [399, 209] width 92 height 40
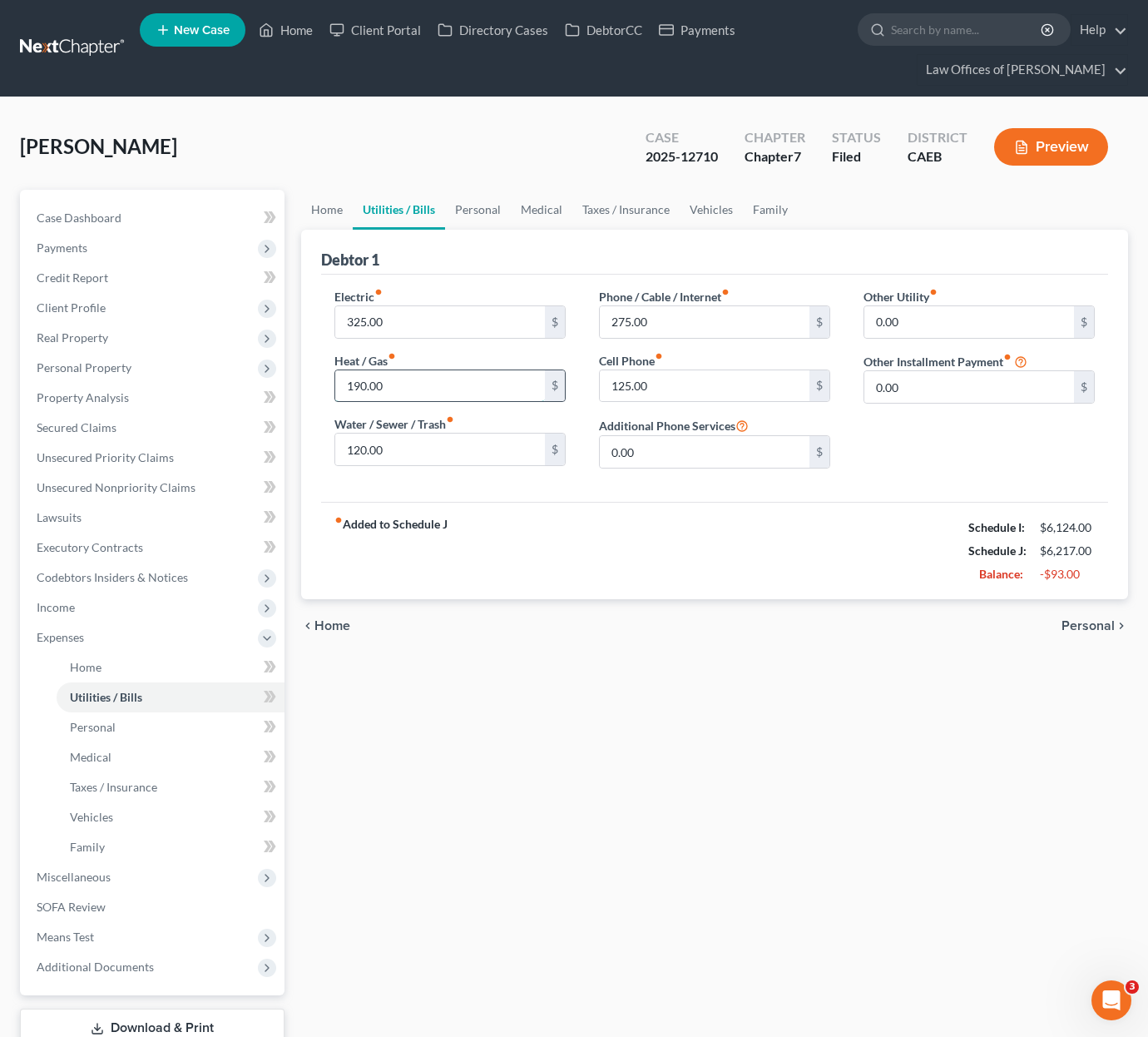
click at [404, 393] on input "190.00" at bounding box center [440, 386] width 209 height 31
drag, startPoint x: 404, startPoint y: 393, endPoint x: 338, endPoint y: 384, distance: 66.6
click at [338, 384] on input "190.00" at bounding box center [440, 386] width 209 height 31
type input "140."
click at [481, 210] on link "Personal" at bounding box center [478, 209] width 66 height 40
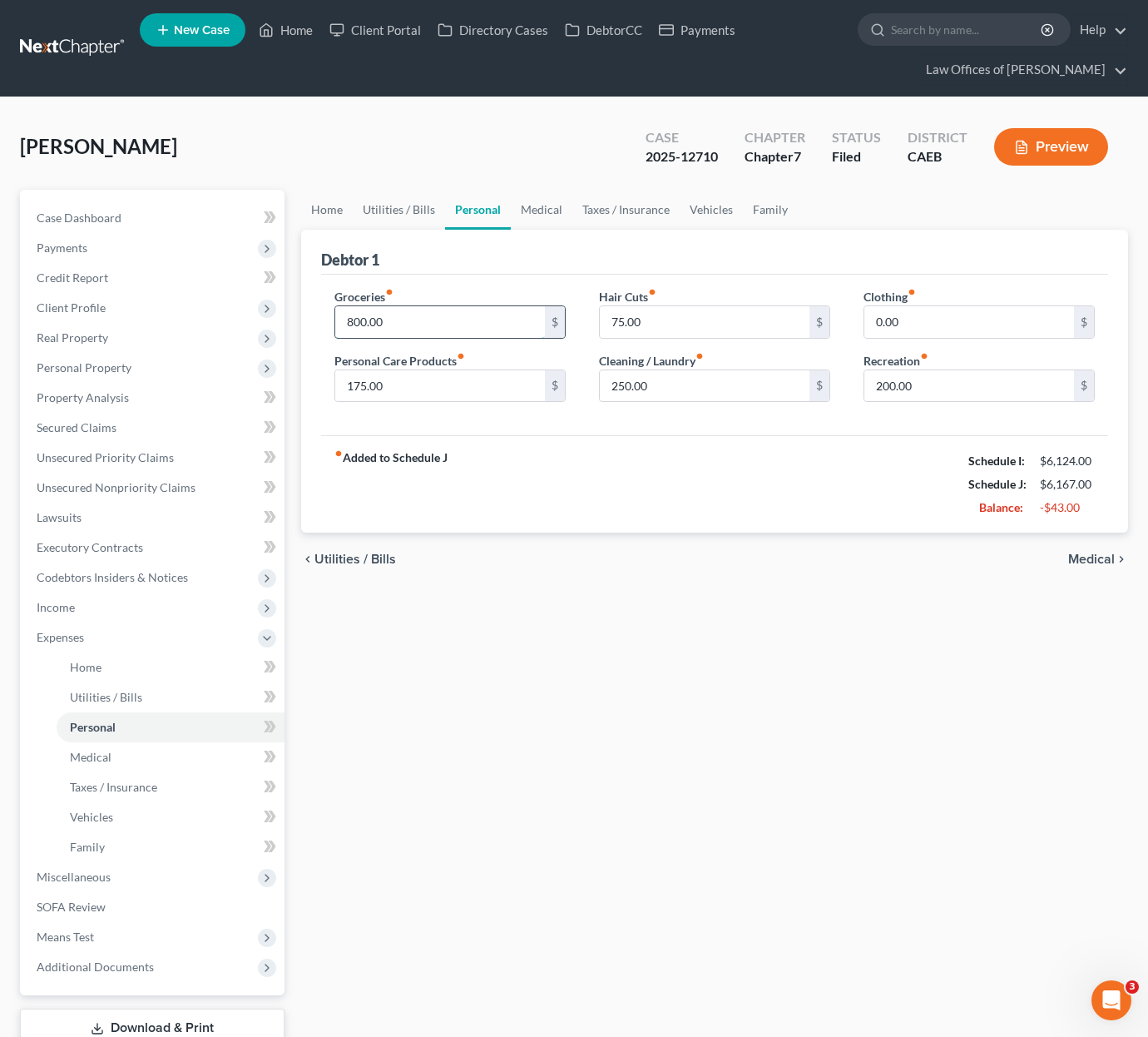
click at [414, 327] on input "800.00" at bounding box center [440, 322] width 209 height 31
click at [661, 390] on input "250.00" at bounding box center [704, 386] width 209 height 31
drag, startPoint x: 661, startPoint y: 390, endPoint x: 516, endPoint y: 387, distance: 145.0
click at [516, 387] on div "Groceries fiber_manual_record 800.00 $ Personal Care Products fiber_manual_reco…" at bounding box center [715, 351] width 794 height 129
type input "2"
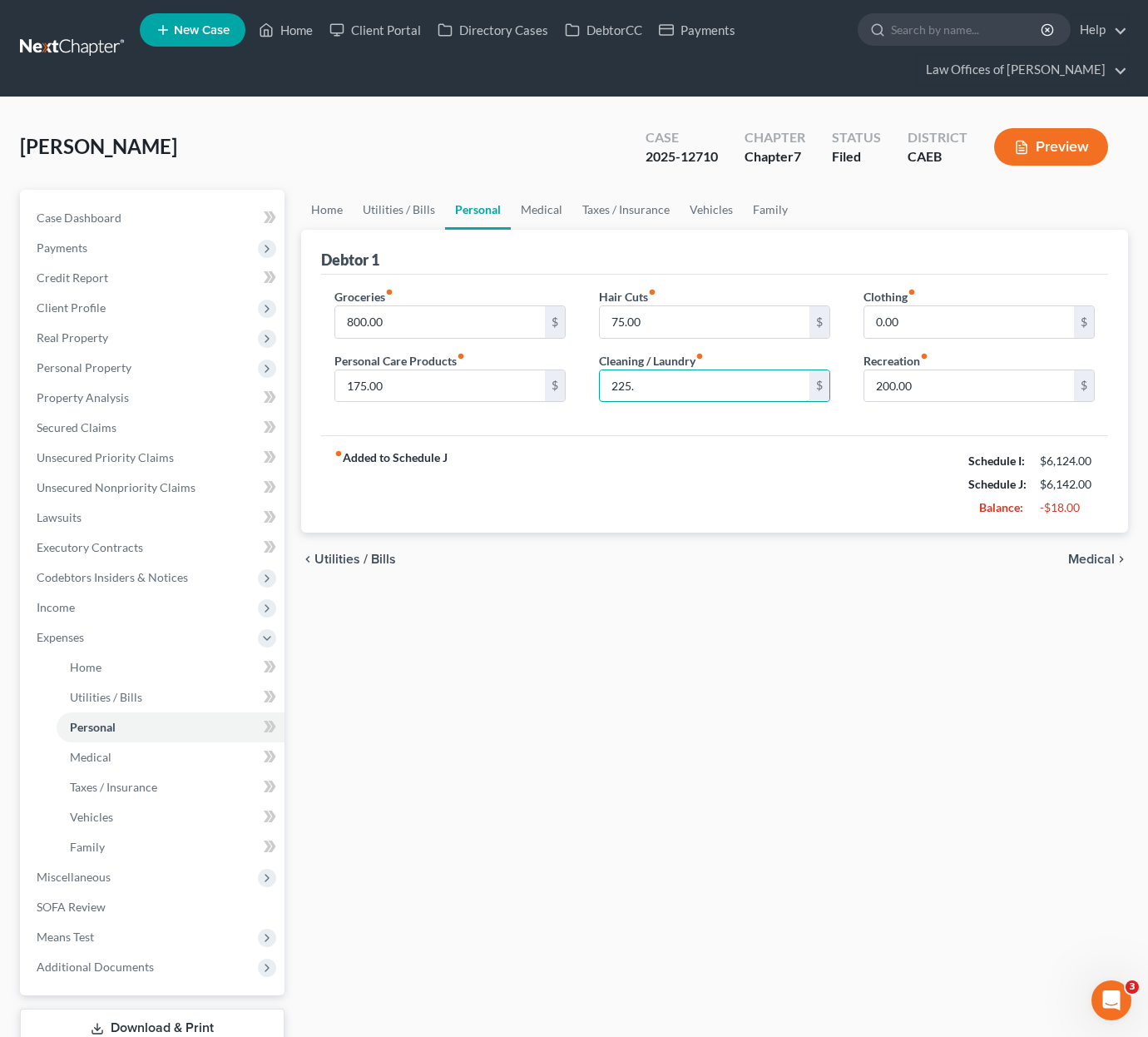
type input "225."
click at [967, 769] on div "Home Utilities / Bills Personal Medical Taxes / Insurance Vehicles Family Debto…" at bounding box center [715, 640] width 843 height 902
click at [538, 215] on link "Medical" at bounding box center [542, 209] width 62 height 40
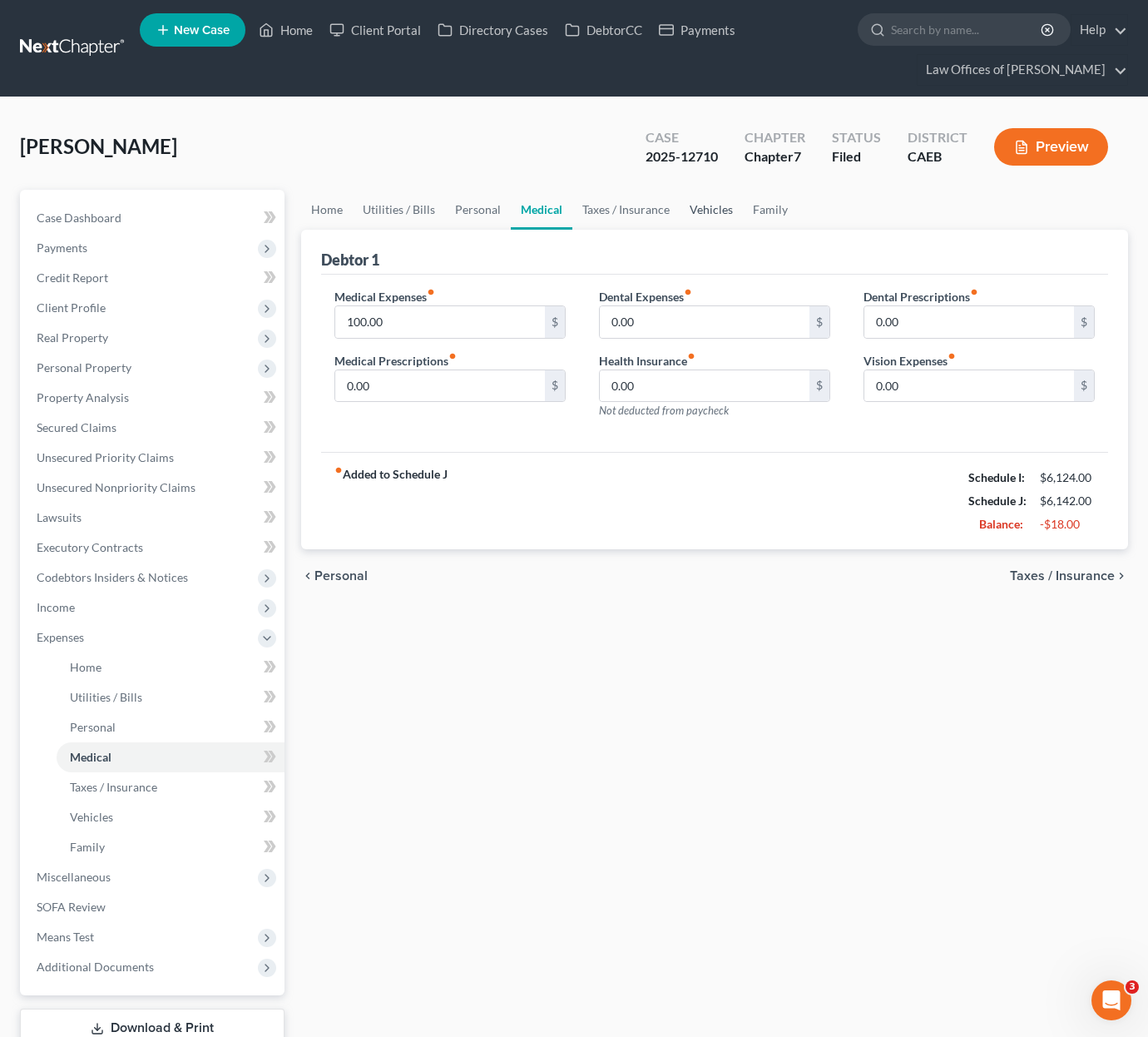
click at [703, 215] on link "Vehicles" at bounding box center [711, 209] width 63 height 40
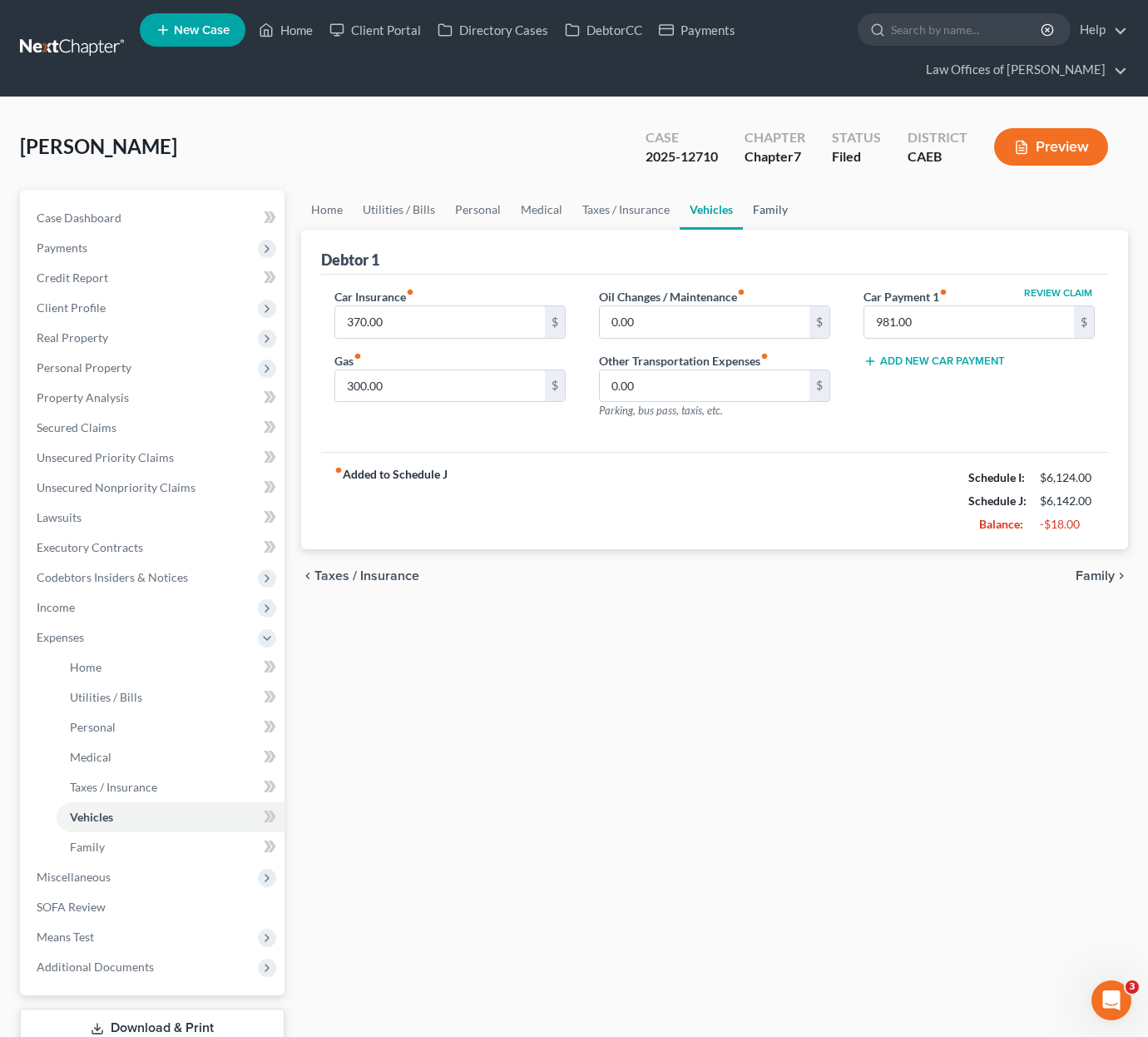
click at [757, 209] on link "Family" at bounding box center [771, 209] width 55 height 40
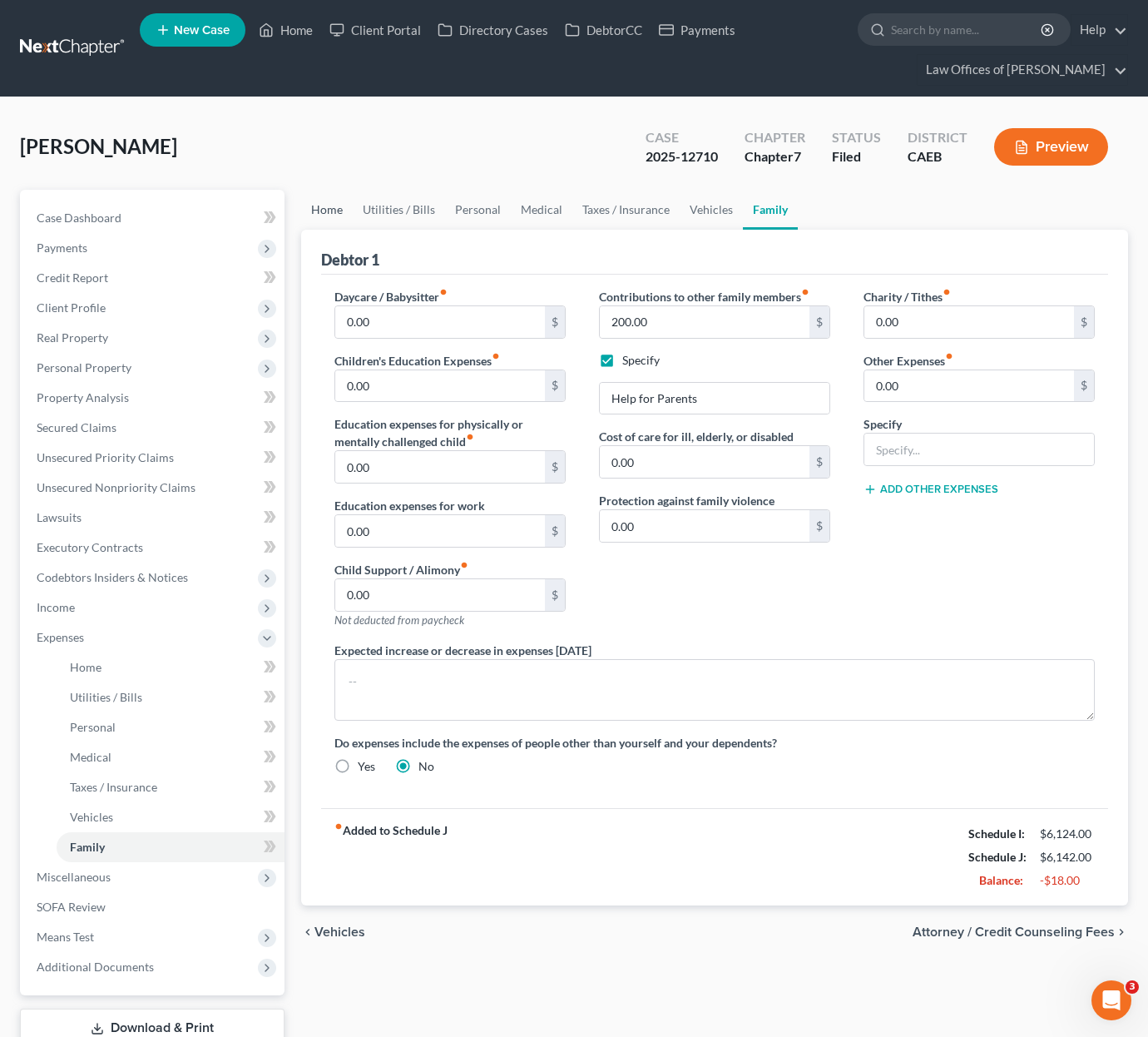
click at [334, 212] on link "Home" at bounding box center [327, 209] width 51 height 40
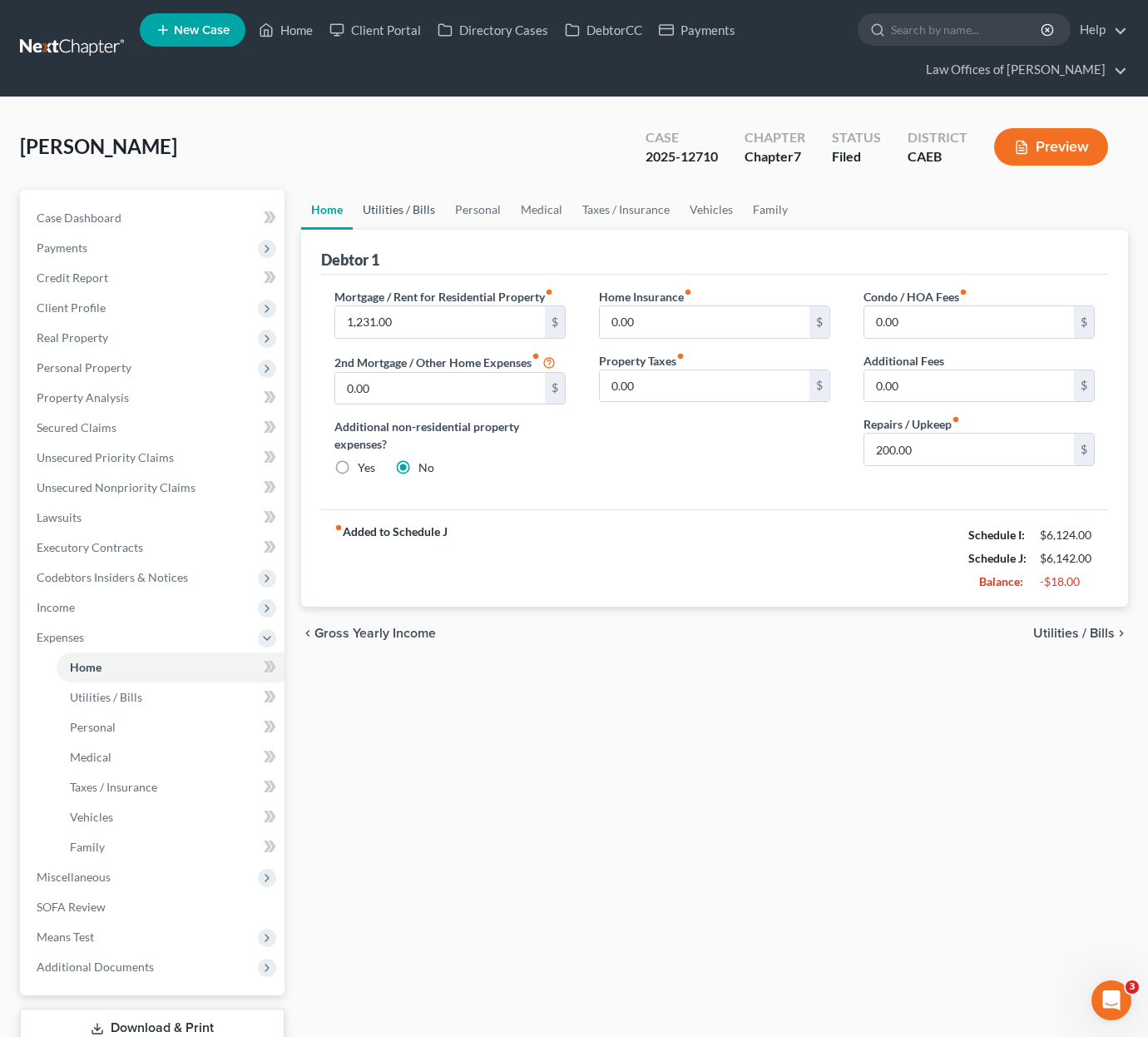
click at [386, 212] on link "Utilities / Bills" at bounding box center [399, 209] width 92 height 40
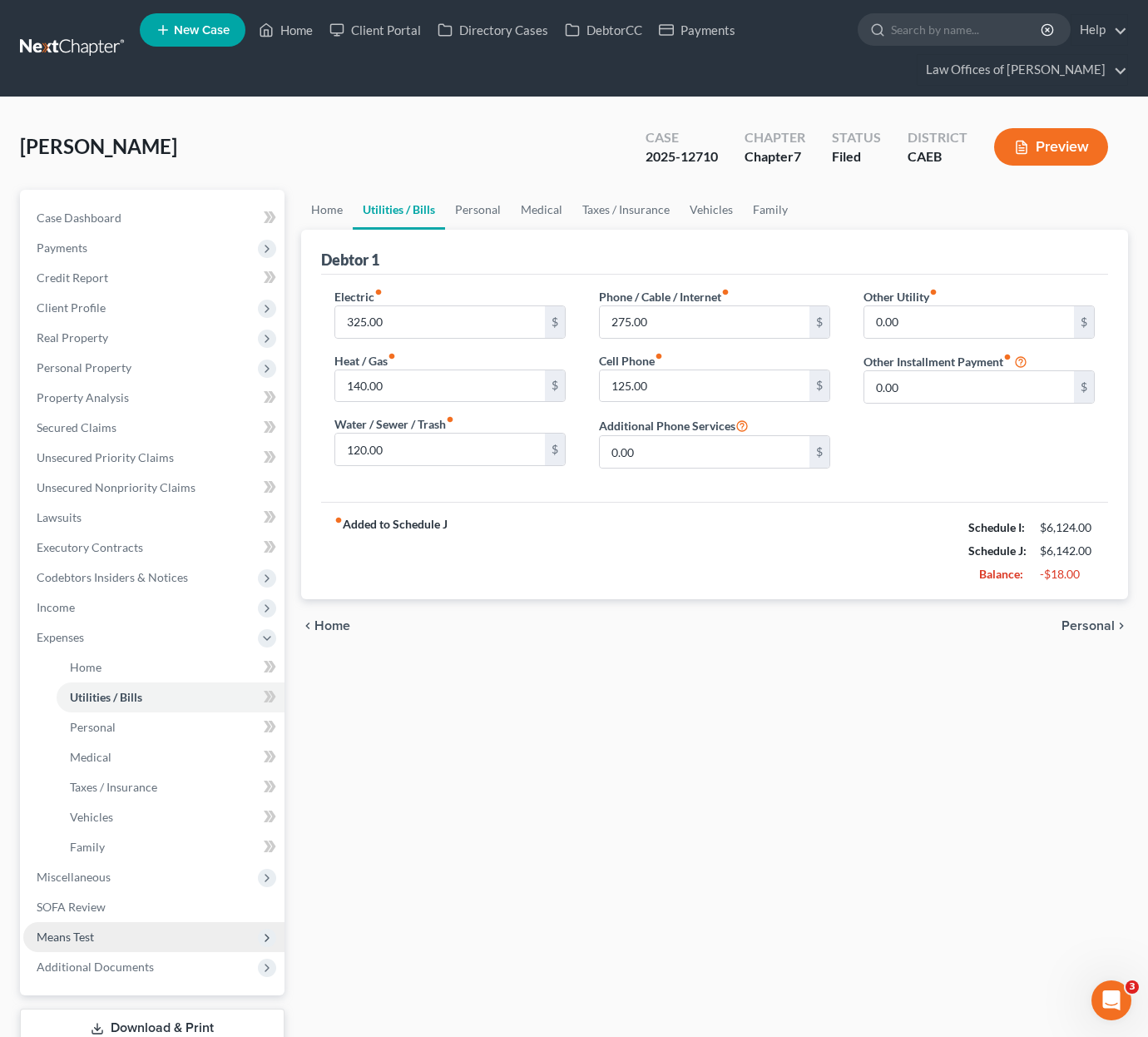
click at [112, 938] on span "Means Test" at bounding box center [153, 936] width 261 height 30
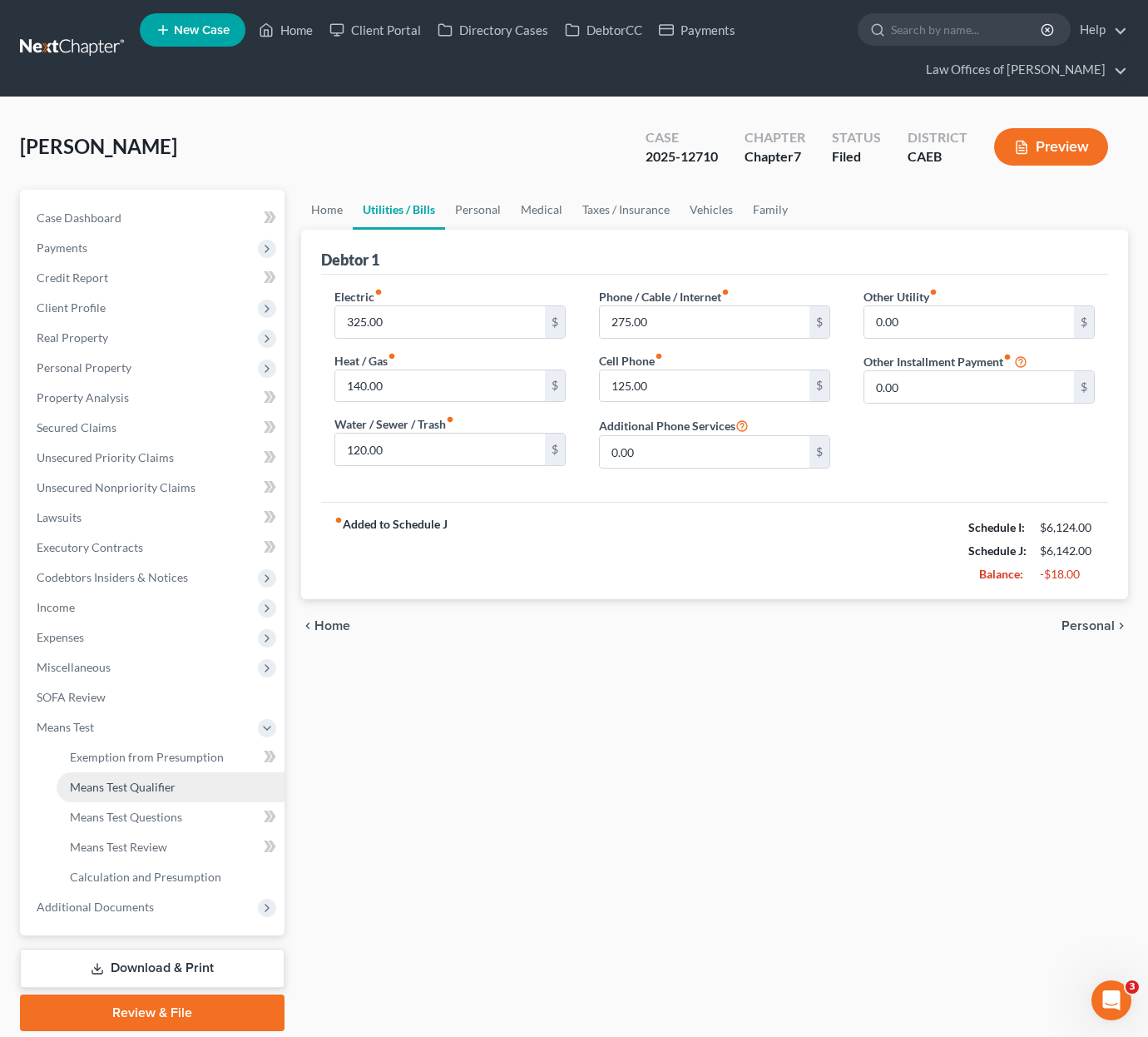
click at [152, 796] on link "Means Test Qualifier" at bounding box center [169, 787] width 228 height 30
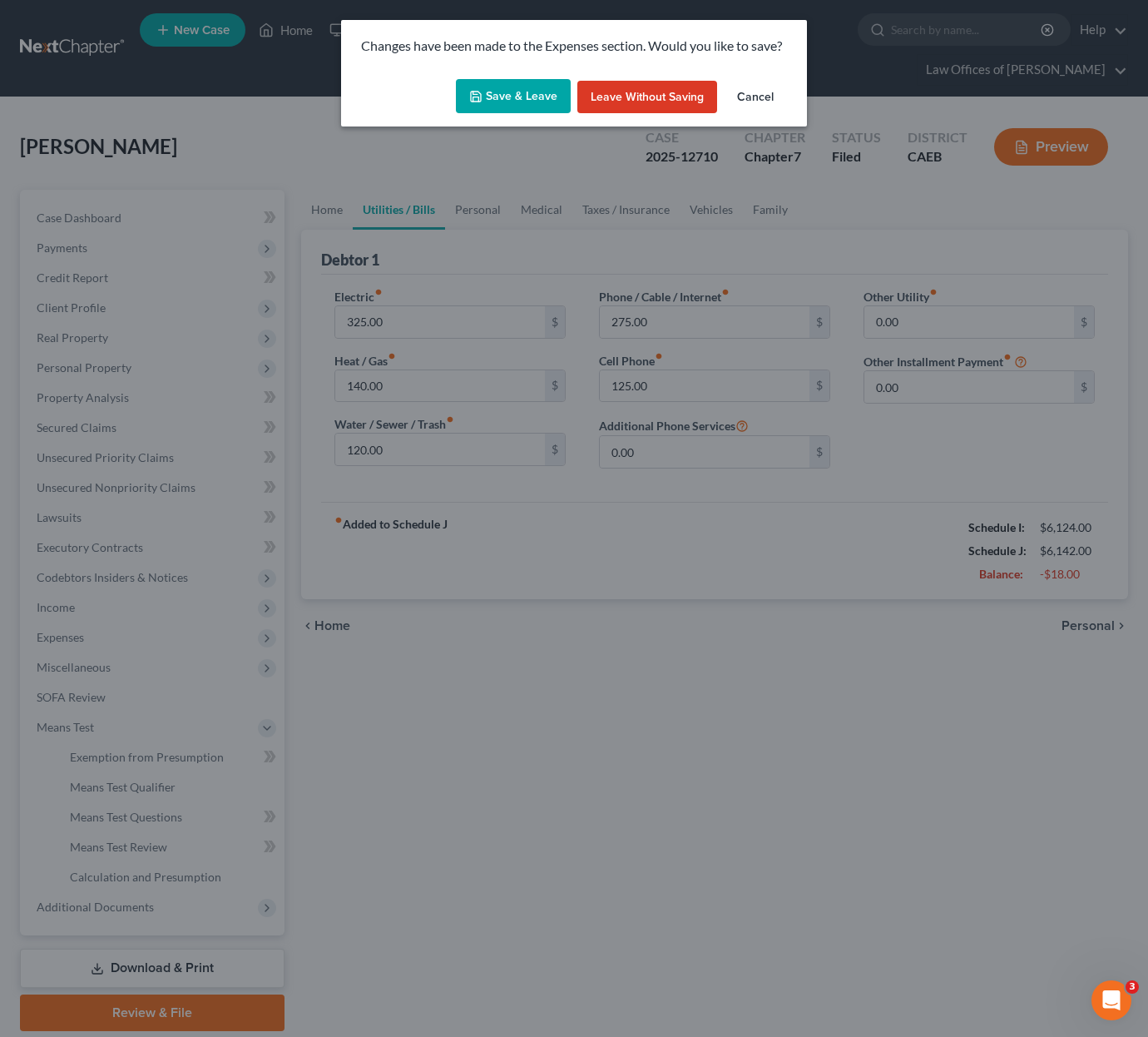
click at [747, 90] on button "Cancel" at bounding box center [755, 97] width 63 height 33
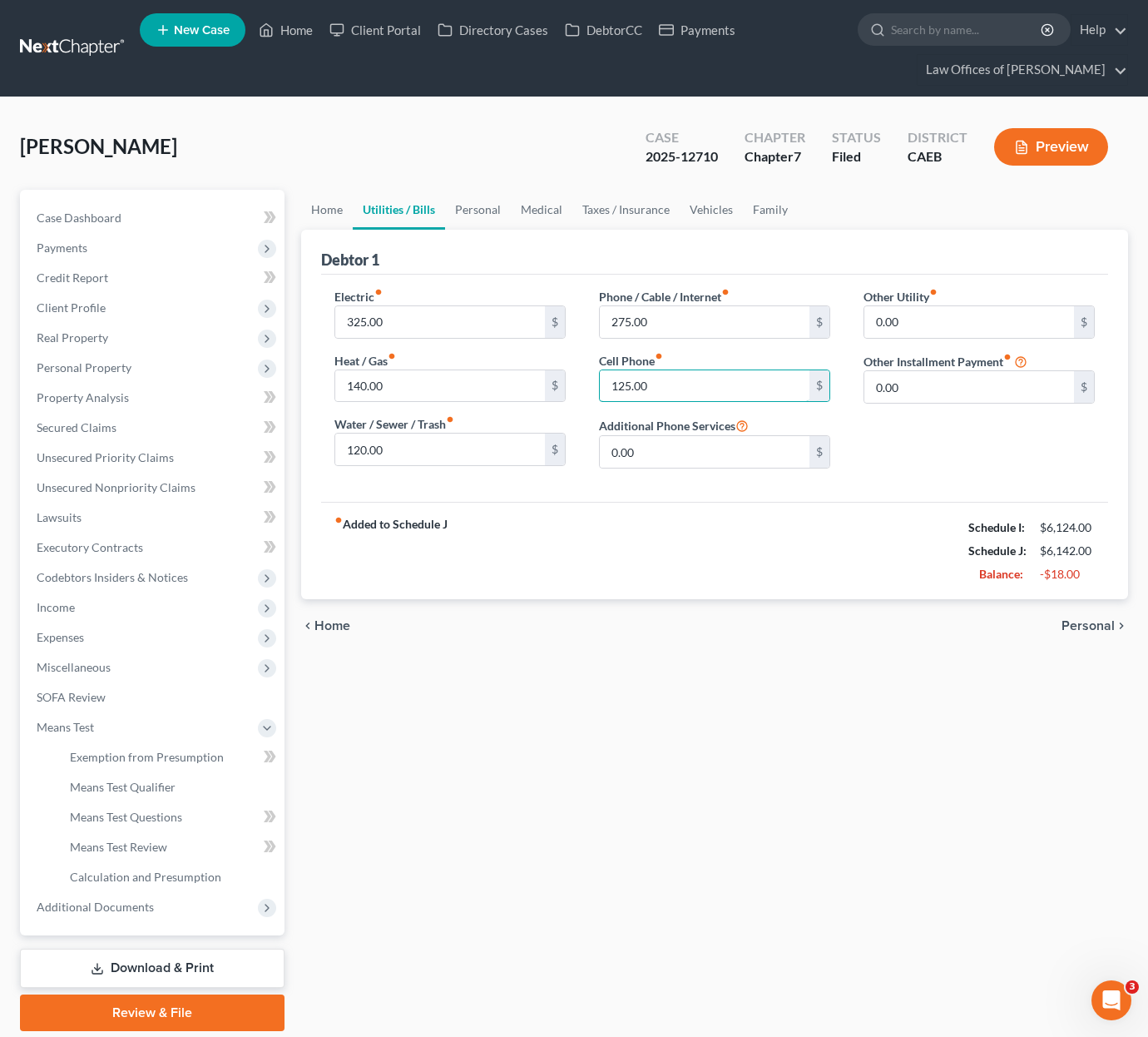
drag, startPoint x: 658, startPoint y: 384, endPoint x: 535, endPoint y: 364, distance: 124.6
click at [535, 364] on div "Electric fiber_manual_record 325.00 $ Heat / Gas fiber_manual_record 140.00 $ W…" at bounding box center [715, 385] width 794 height 194
click at [792, 699] on div "Home Utilities / Bills Personal Medical Taxes / Insurance Vehicles Family Debto…" at bounding box center [715, 610] width 843 height 842
click at [690, 393] on input "125.00" at bounding box center [704, 386] width 209 height 31
drag, startPoint x: 673, startPoint y: 326, endPoint x: 616, endPoint y: 313, distance: 58.5
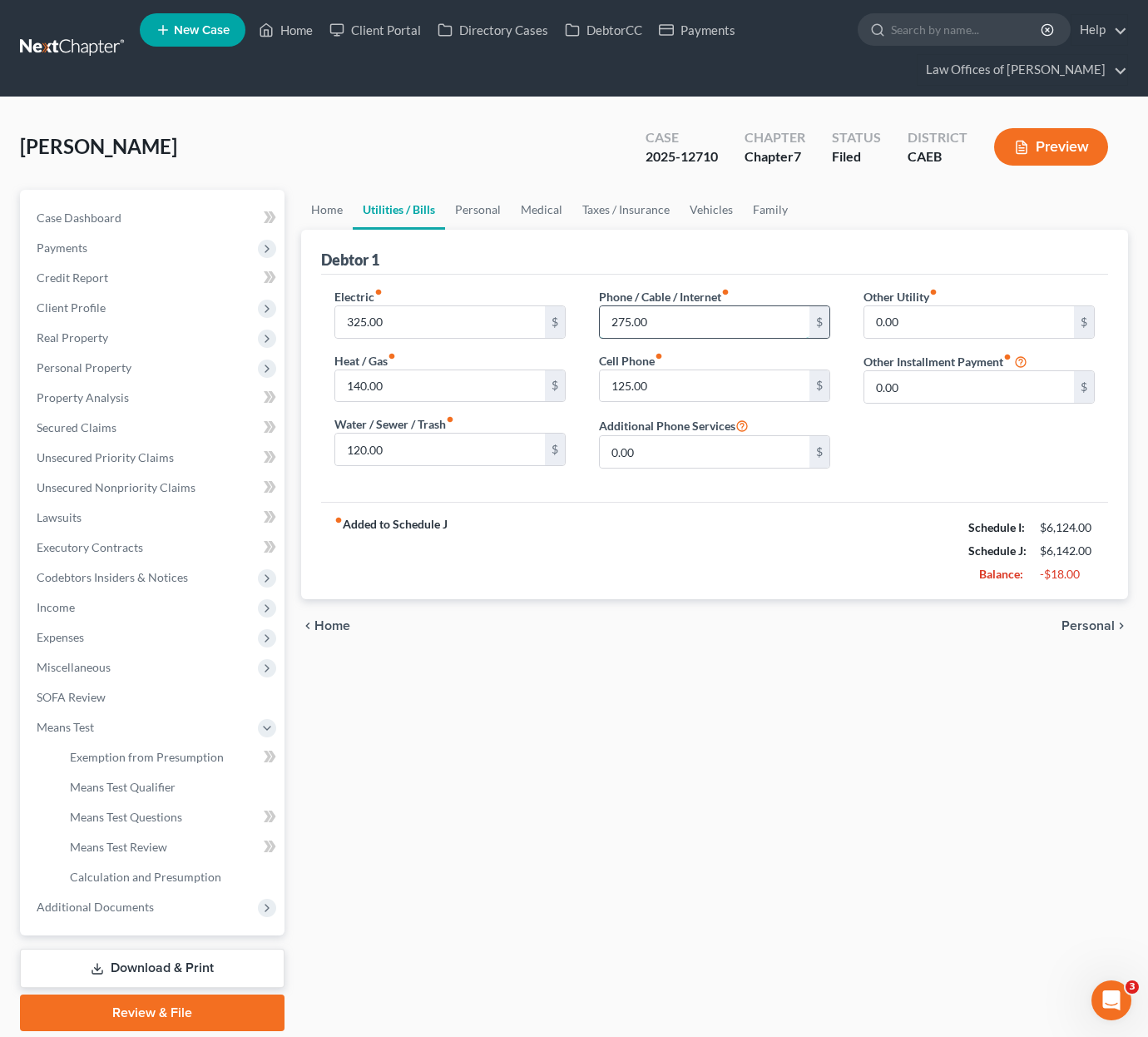
click at [616, 313] on input "275.00" at bounding box center [704, 322] width 209 height 31
click at [719, 387] on input "125.00" at bounding box center [704, 386] width 209 height 31
click at [290, 32] on link "Home" at bounding box center [286, 30] width 70 height 30
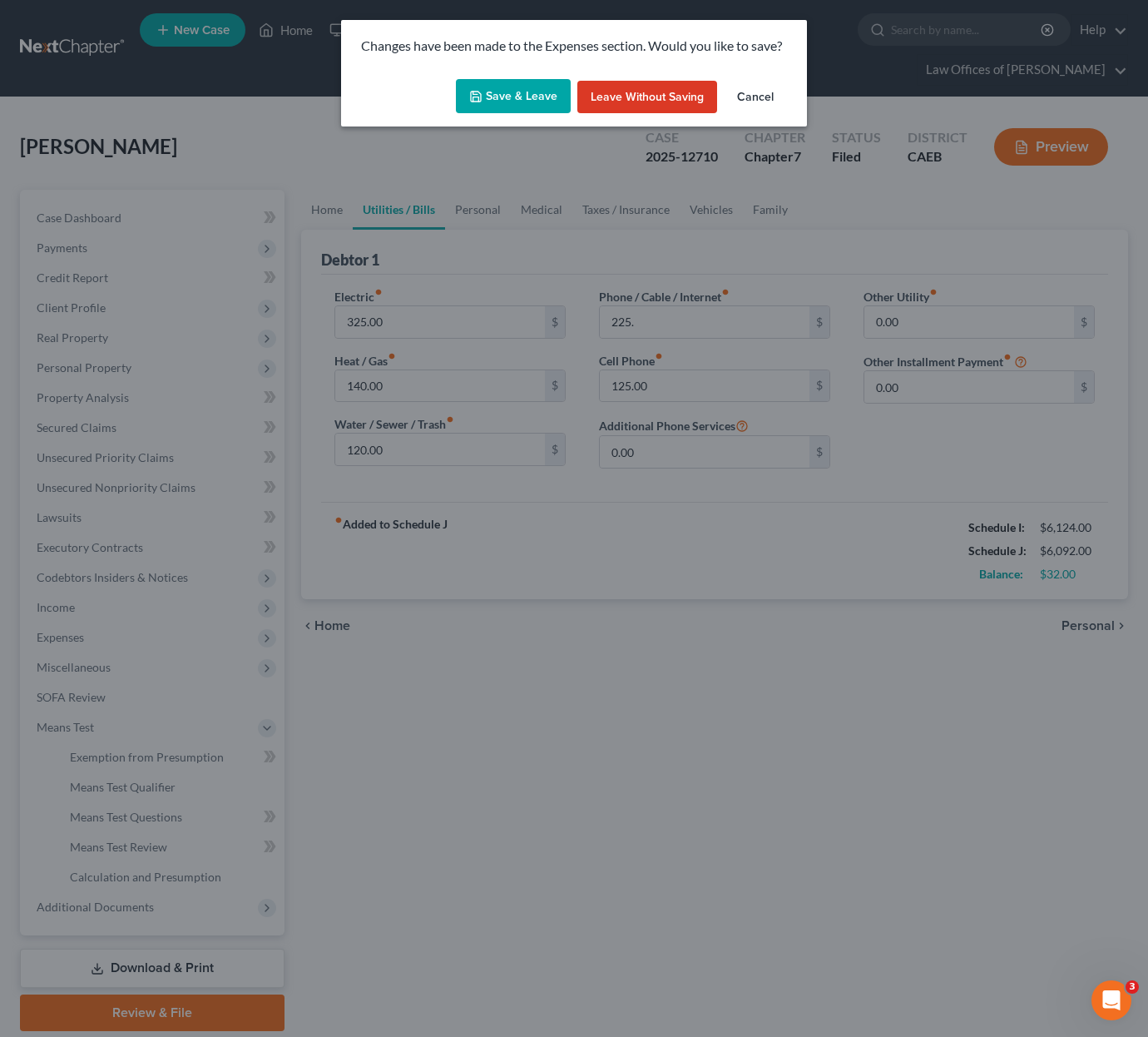
click at [509, 90] on button "Save & Leave" at bounding box center [513, 96] width 115 height 35
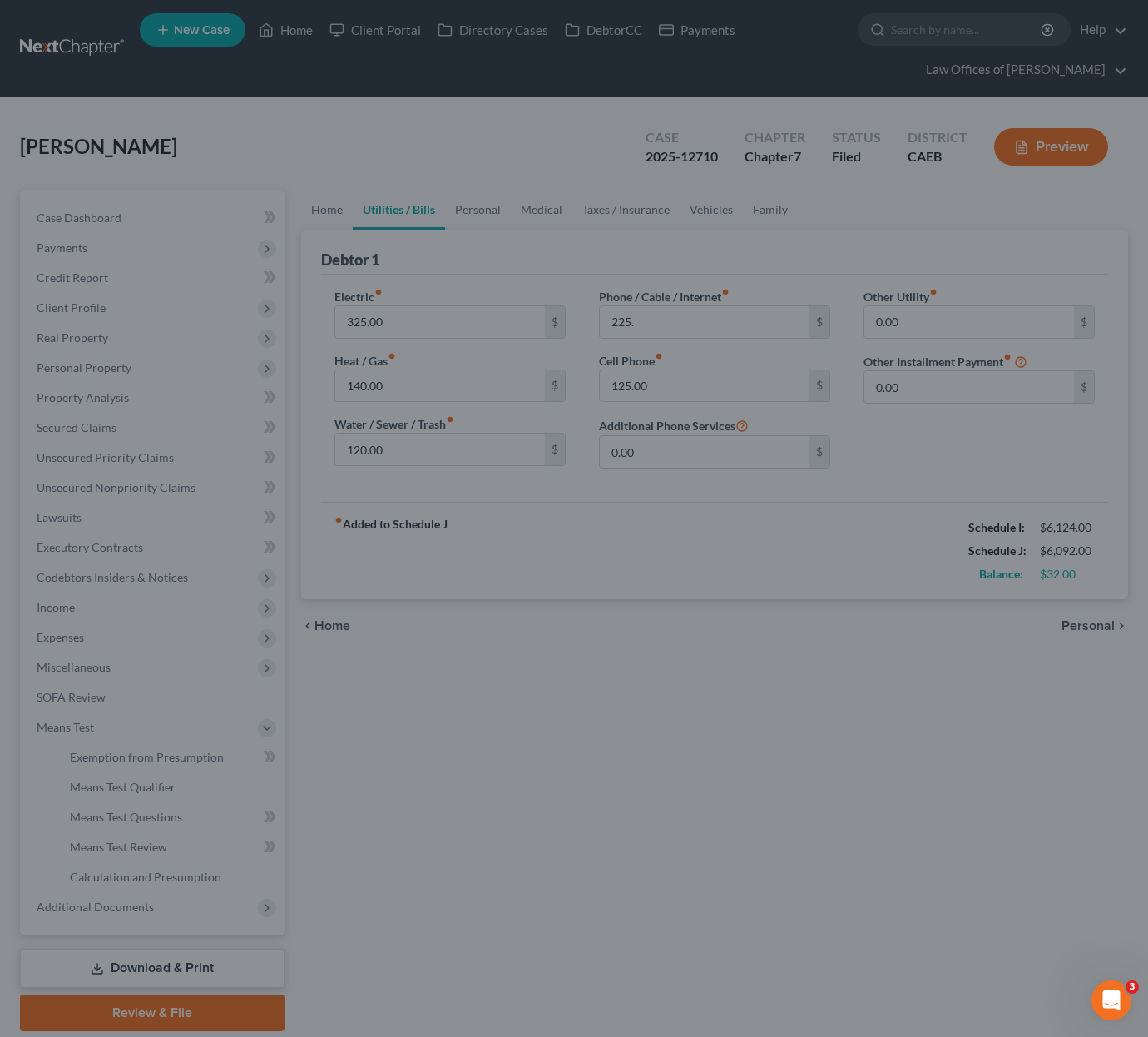
type input "225.00"
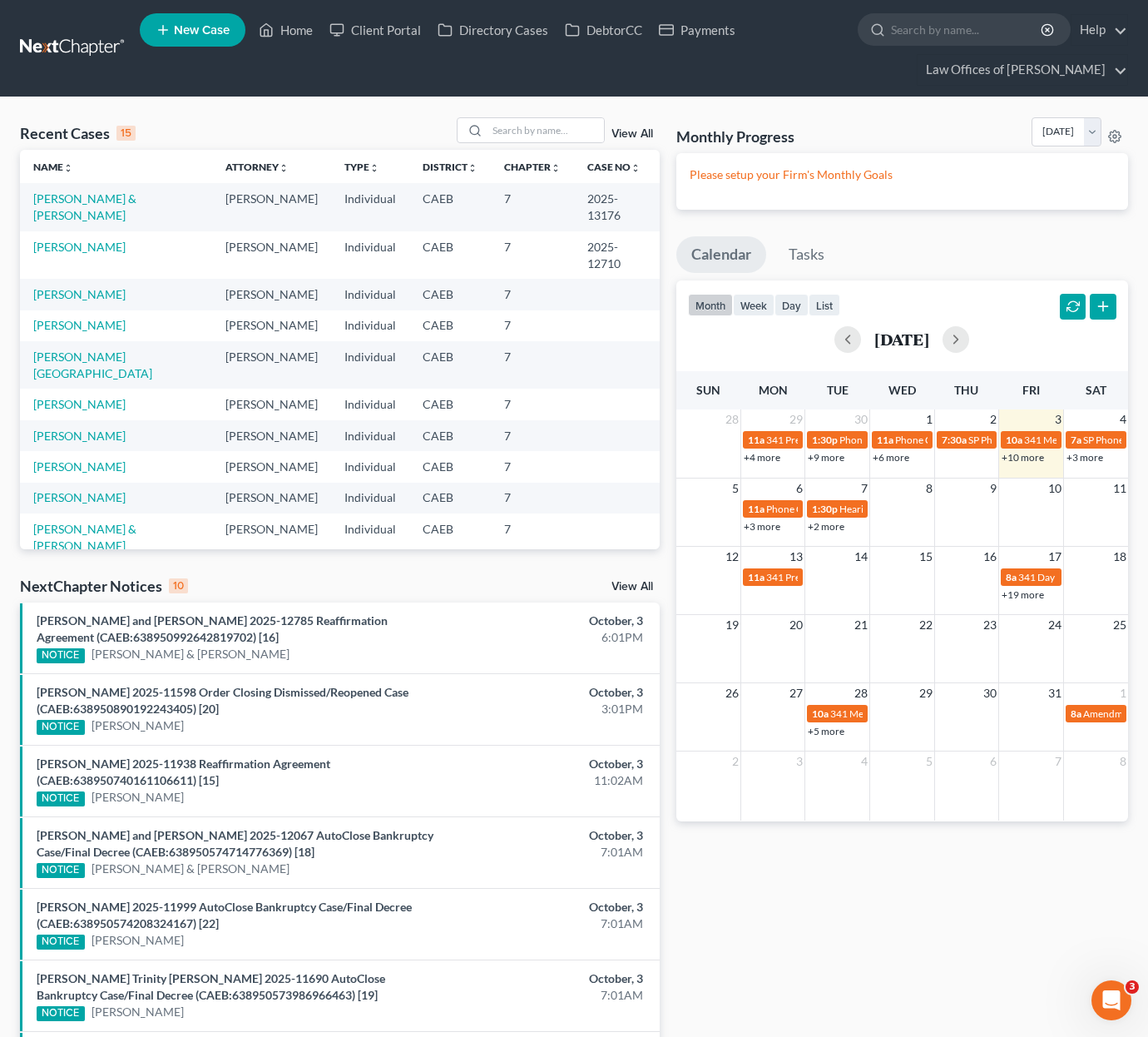
click at [1027, 457] on link "+10 more" at bounding box center [1022, 457] width 43 height 12
click at [94, 297] on link "[PERSON_NAME]" at bounding box center [79, 294] width 92 height 14
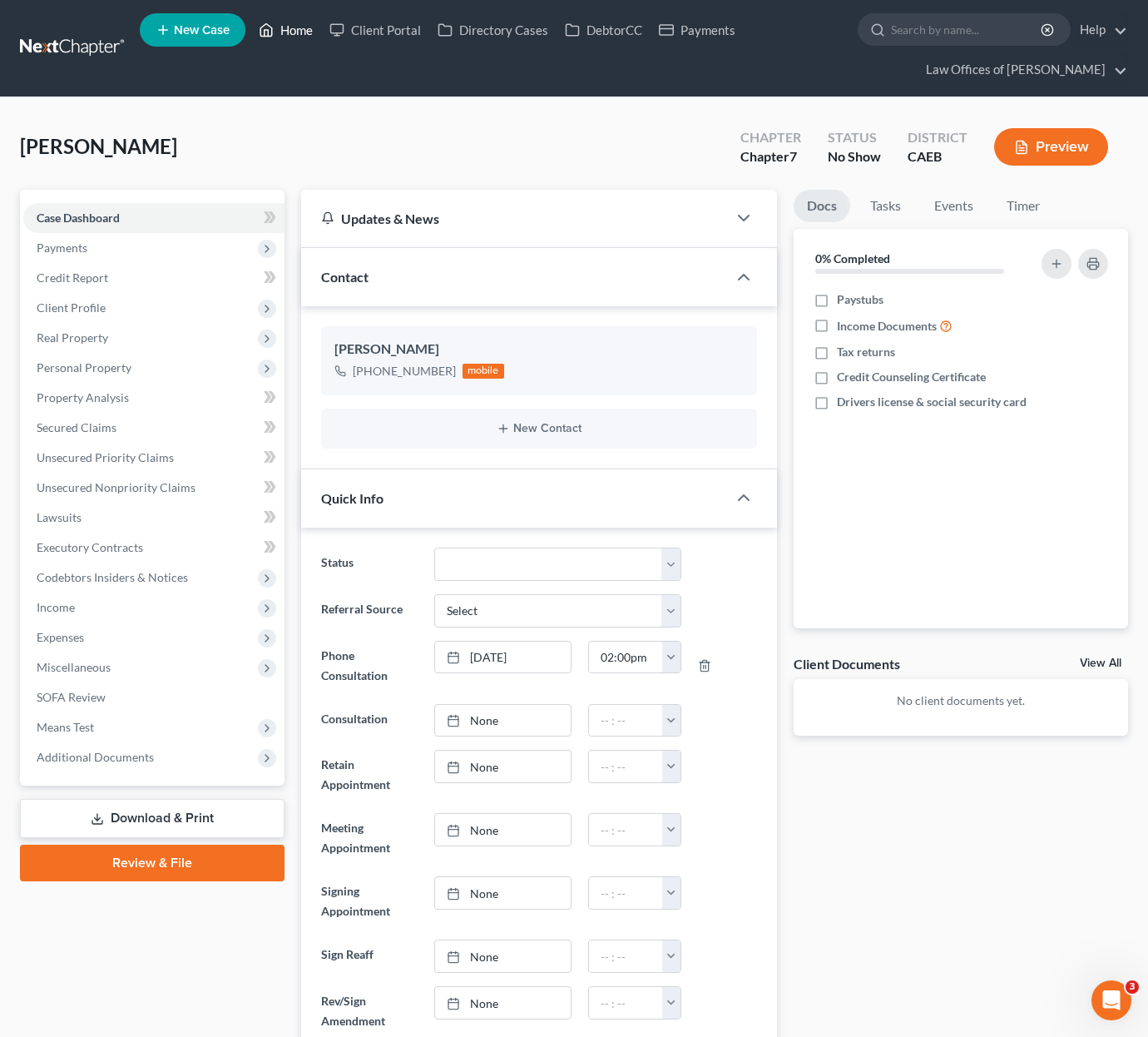
click at [284, 30] on link "Home" at bounding box center [286, 30] width 70 height 30
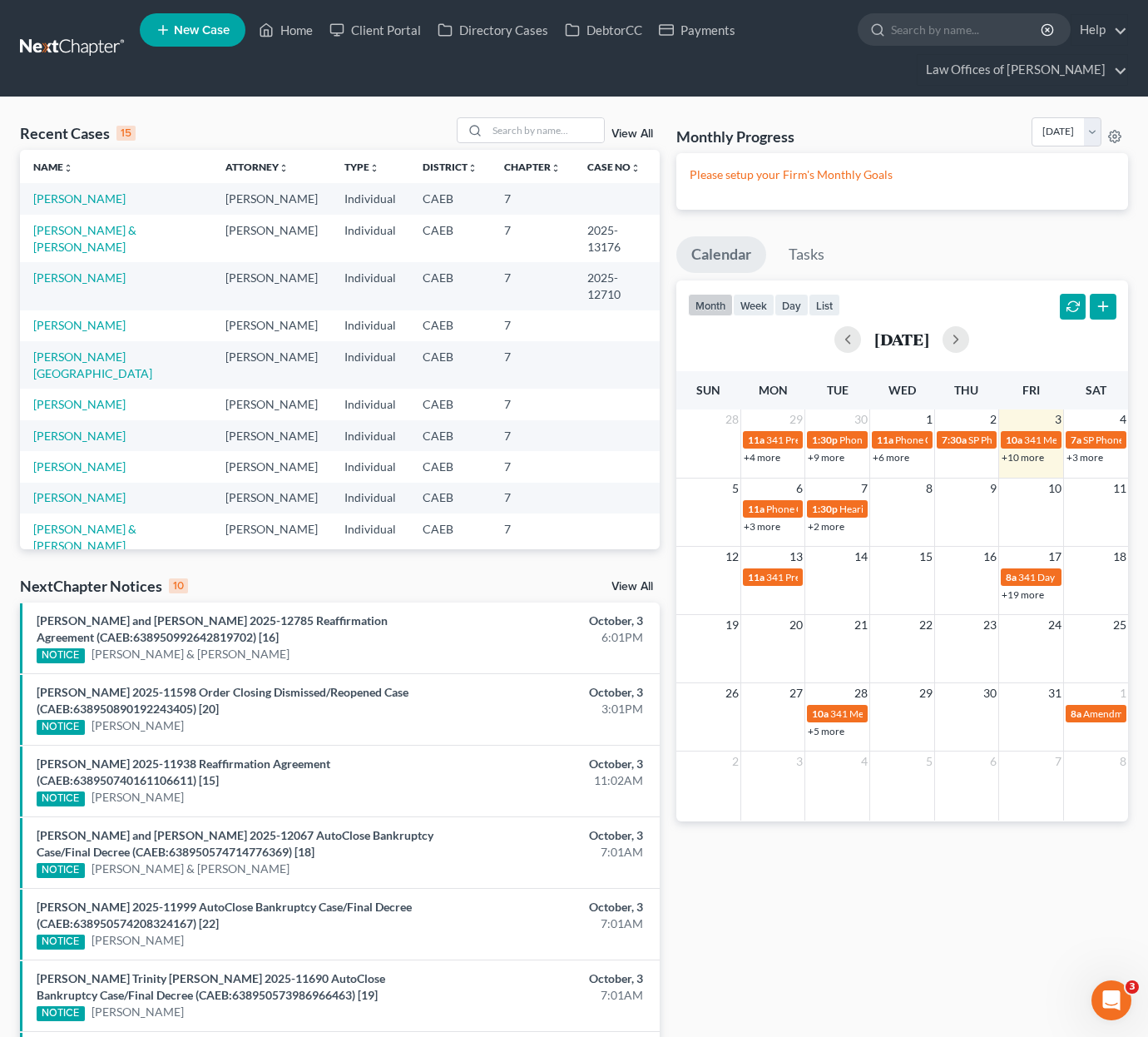
click at [92, 397] on link "[PERSON_NAME]" at bounding box center [79, 404] width 92 height 14
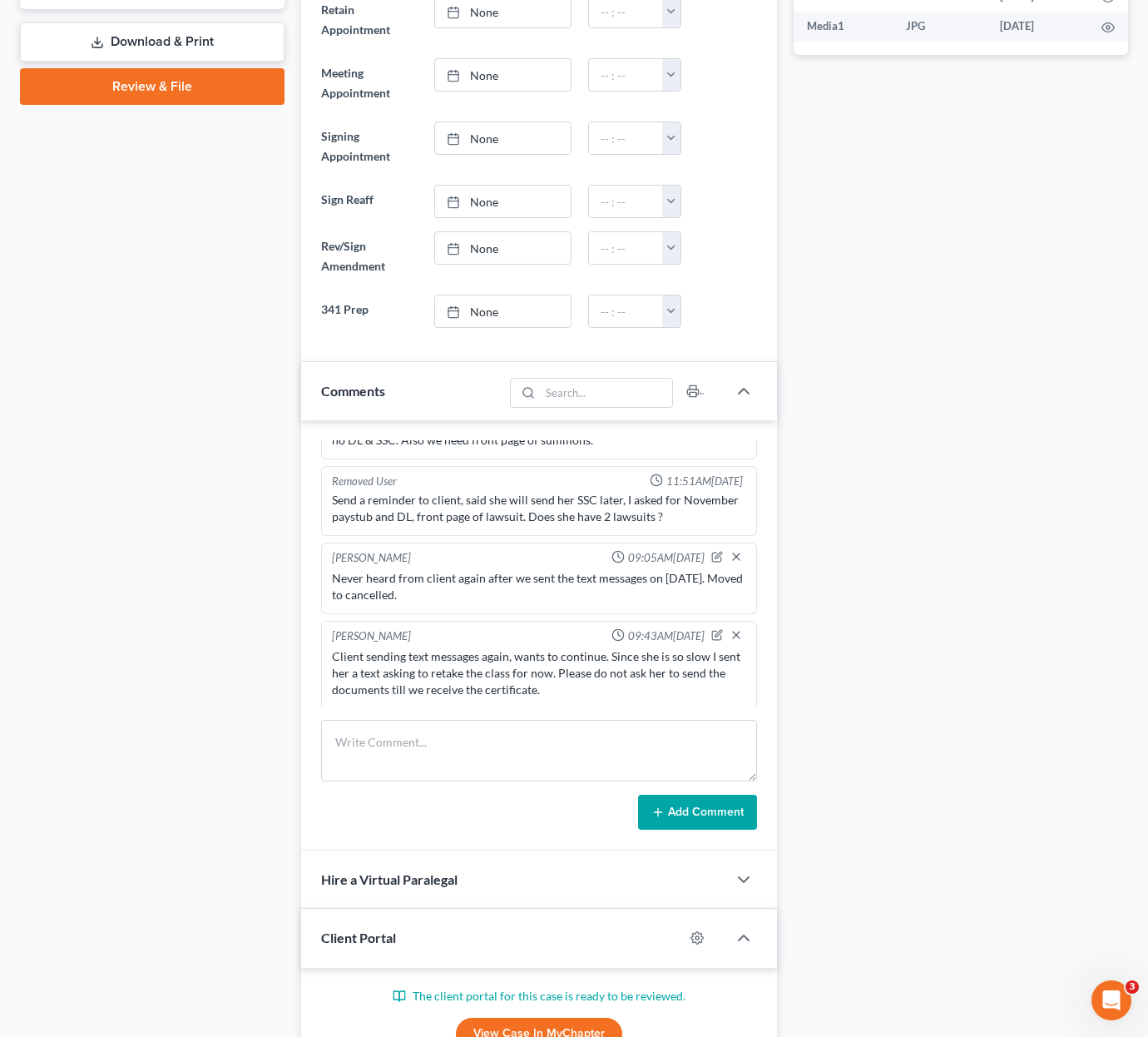
scroll to position [1364, 0]
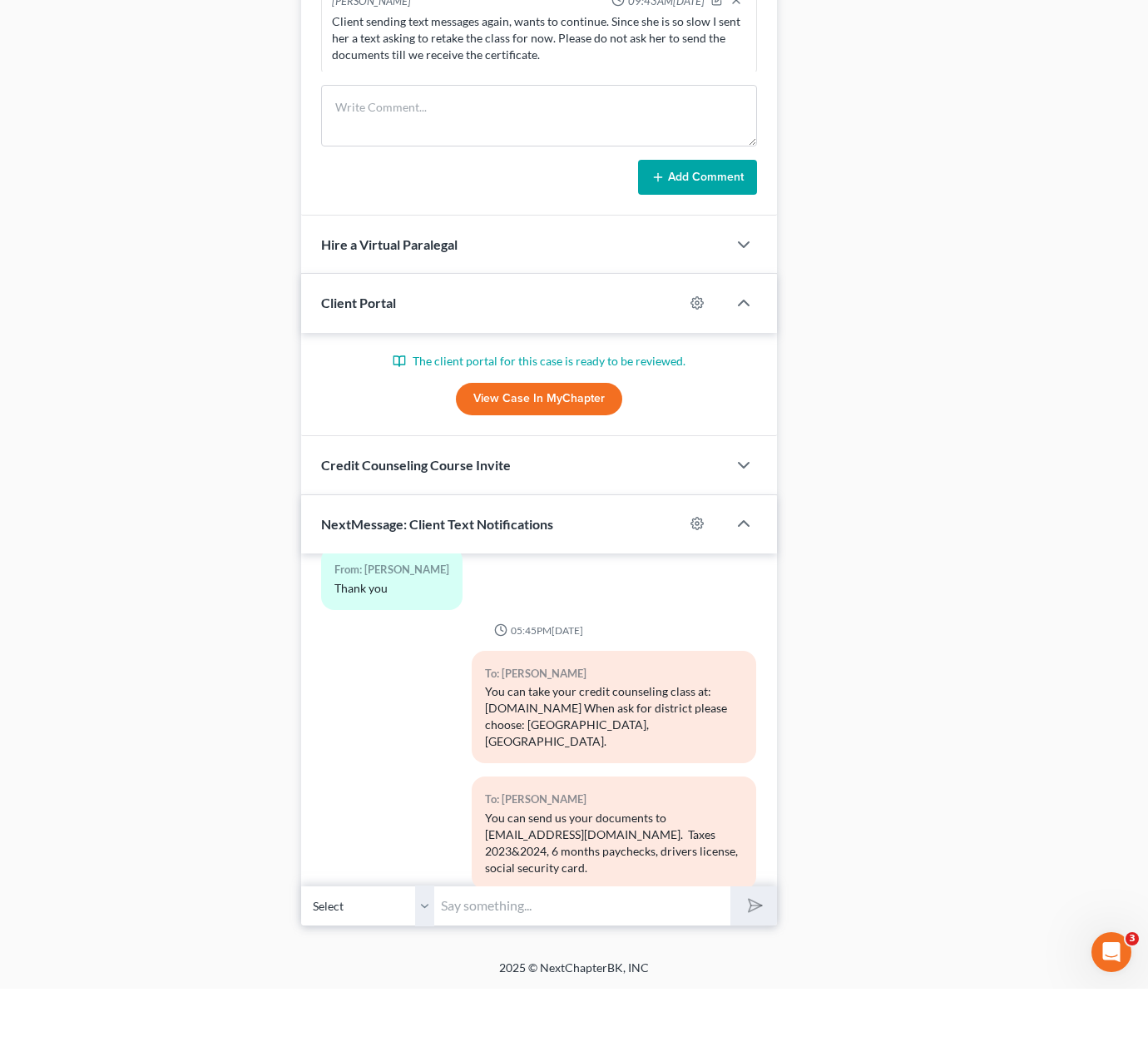
click at [1131, 1007] on footer "2025 © NextChapterBK, INC" at bounding box center [574, 1022] width 1148 height 30
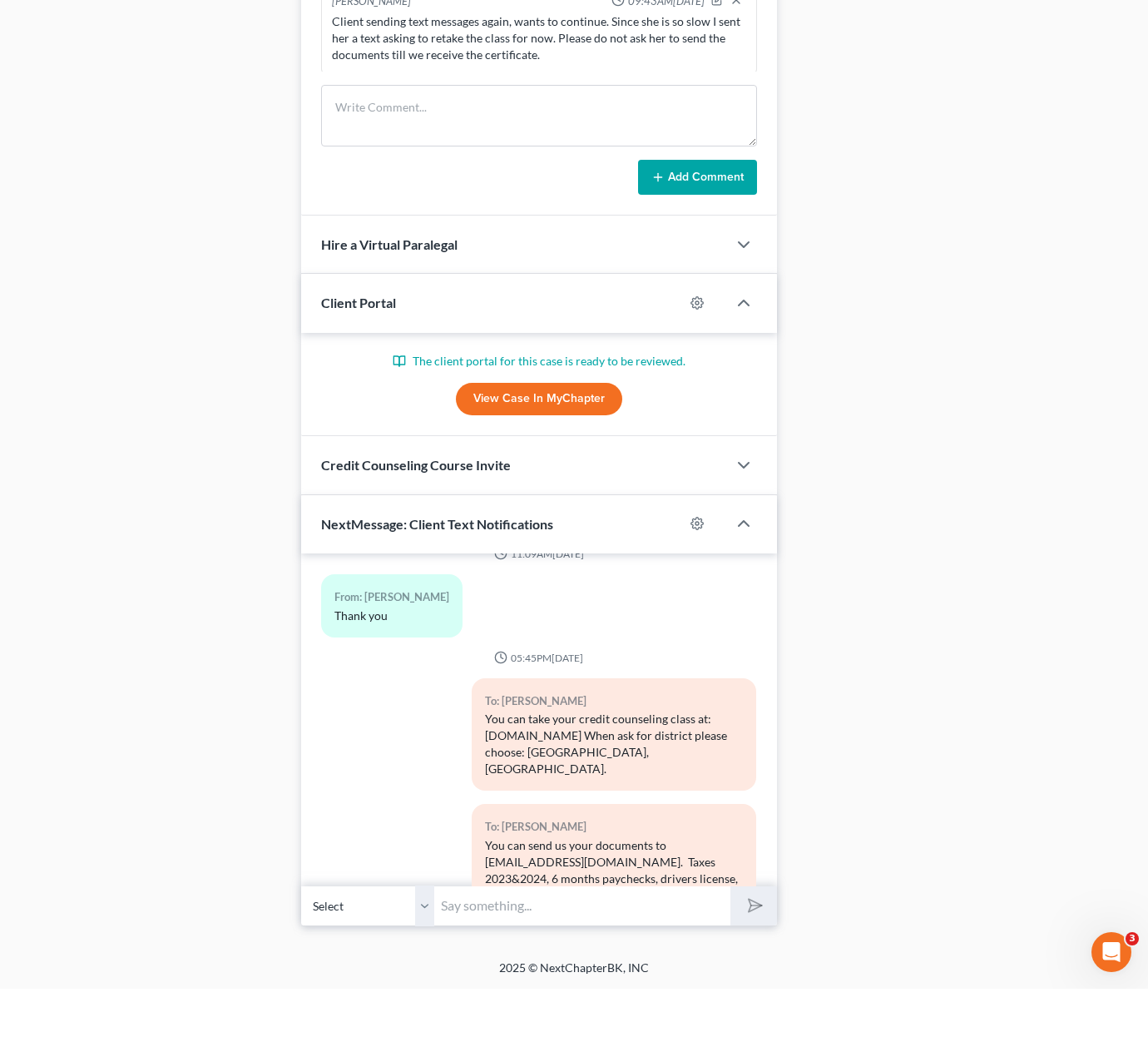
click at [752, 673] on div "03:54PM[DATE] To: [PERSON_NAME] Law Office of [PERSON_NAME] looks forward to ta…" at bounding box center [539, 768] width 476 height 333
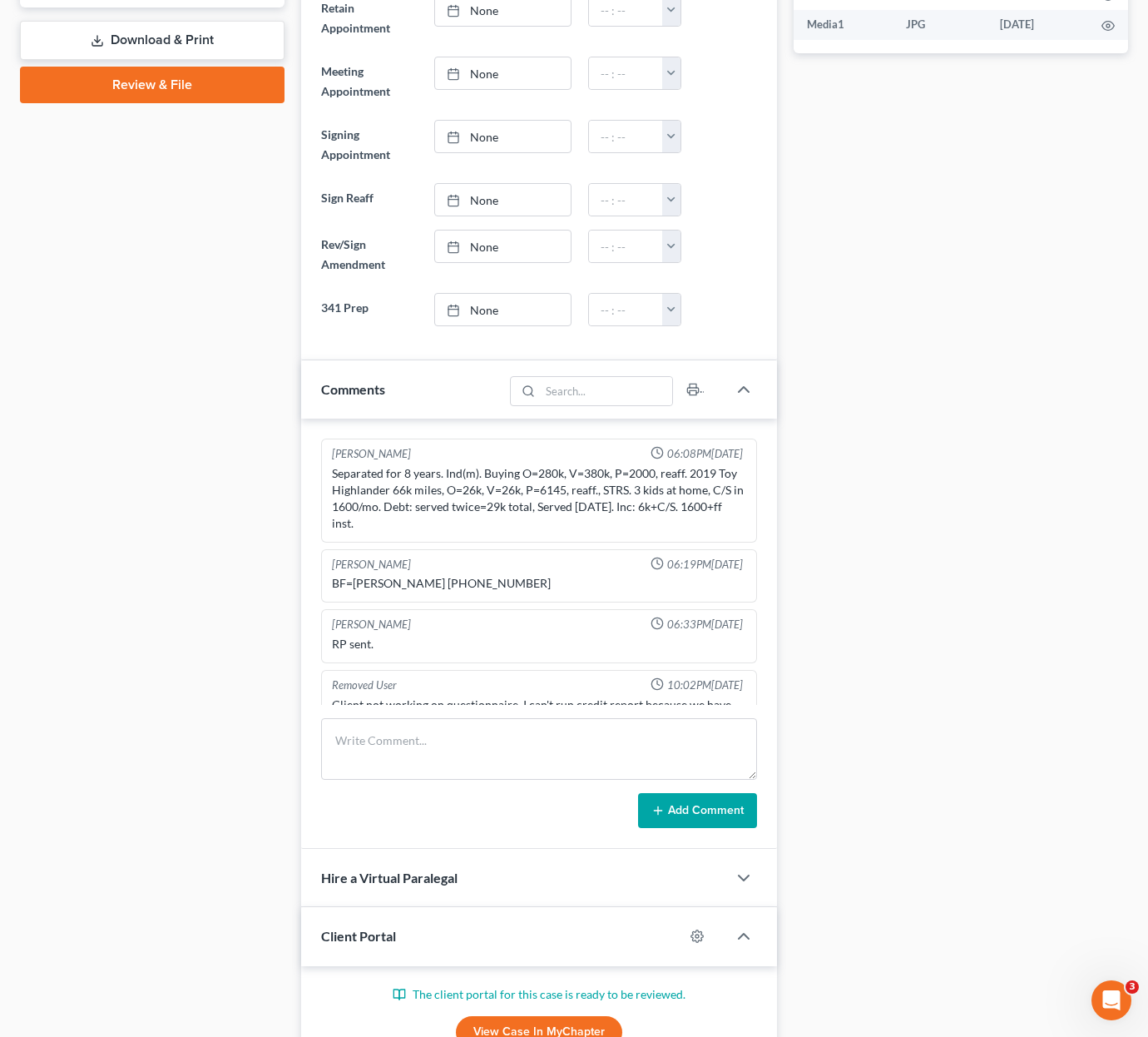
scroll to position [1364, 0]
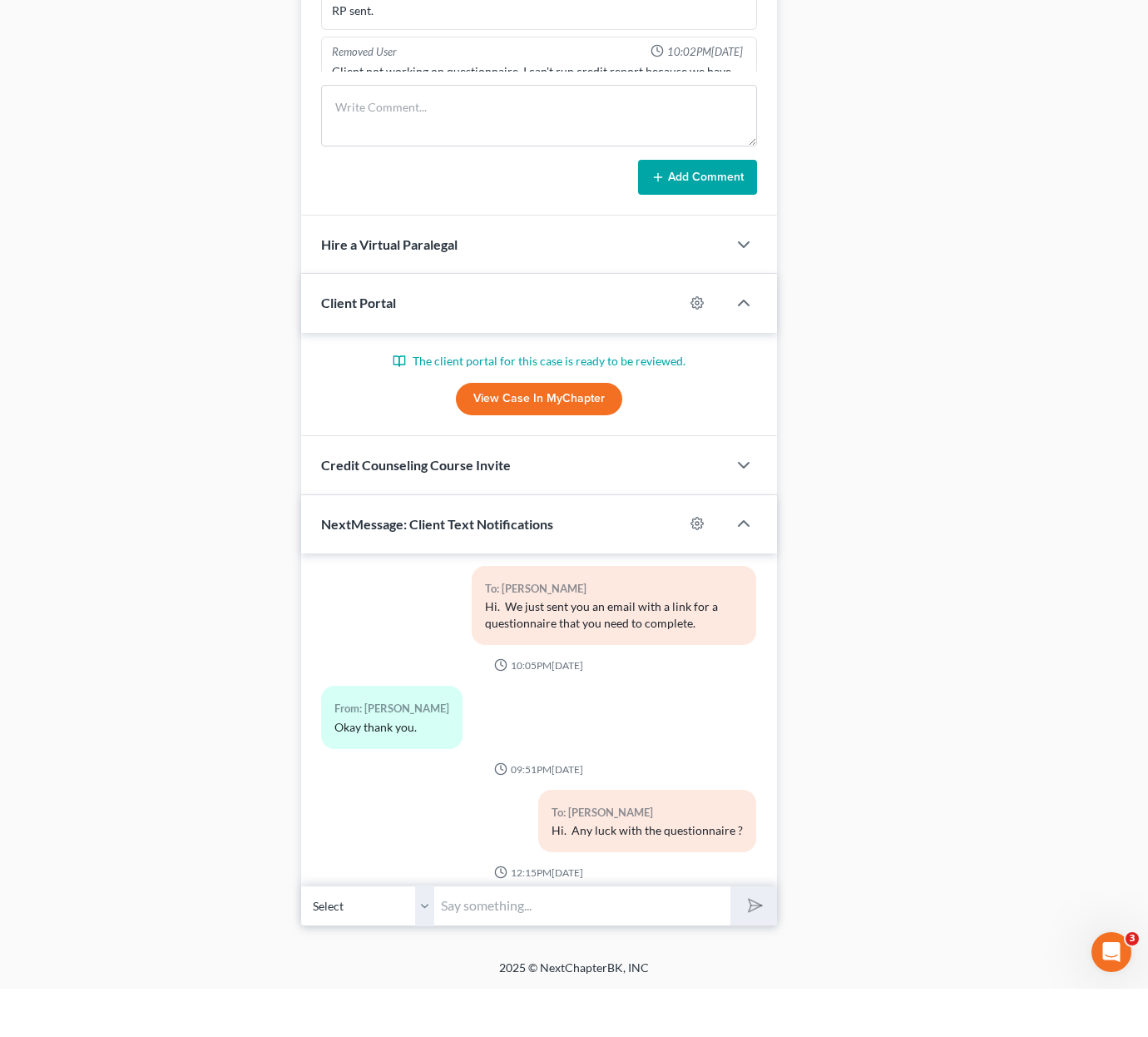
click at [544, 934] on input "text" at bounding box center [582, 954] width 296 height 41
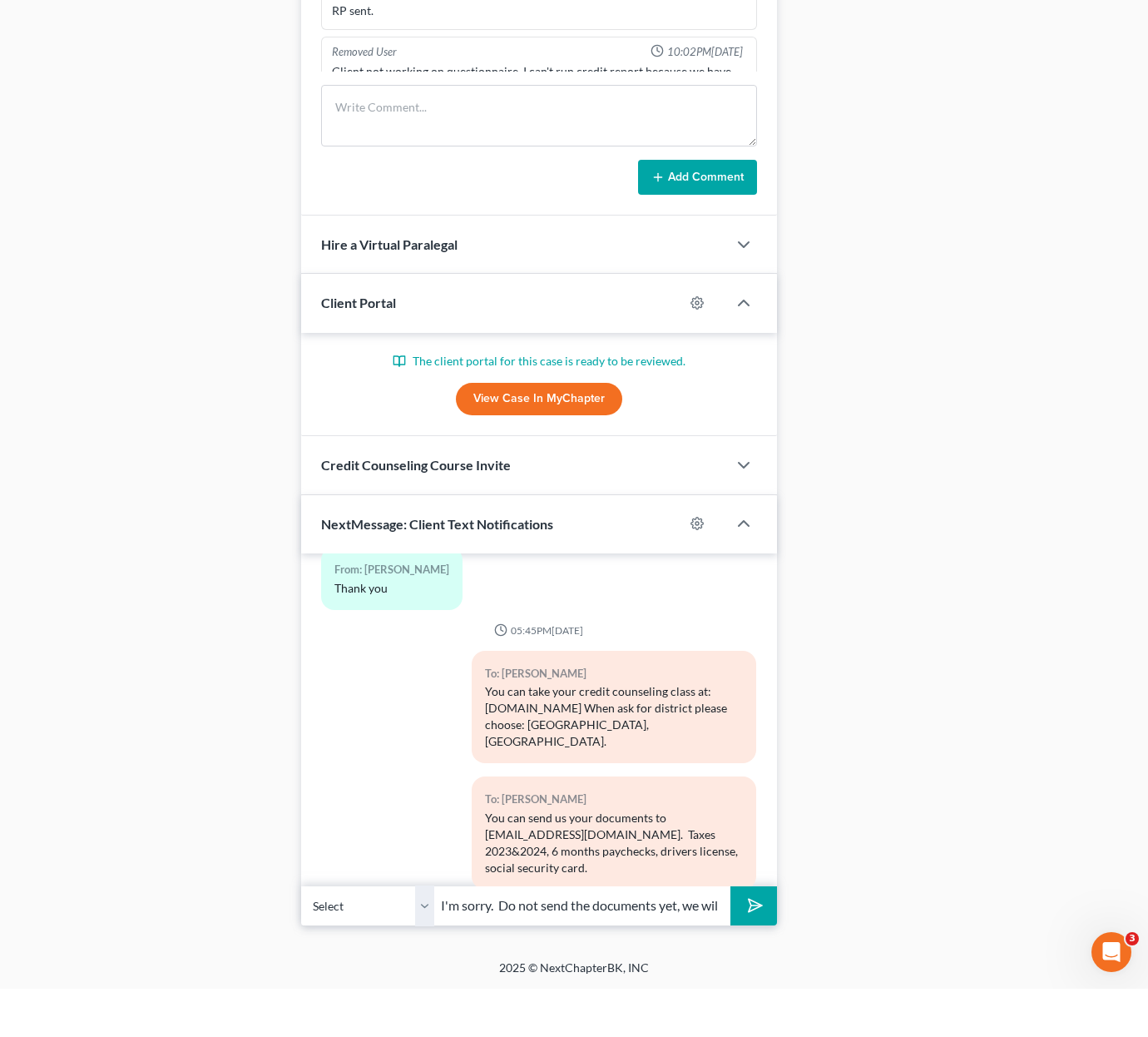
type input "I'm sorry. Do not send the documents yet, we will let you know when to send the…"
click at [753, 935] on button "submit" at bounding box center [753, 954] width 46 height 39
